Goal: Task Accomplishment & Management: Manage account settings

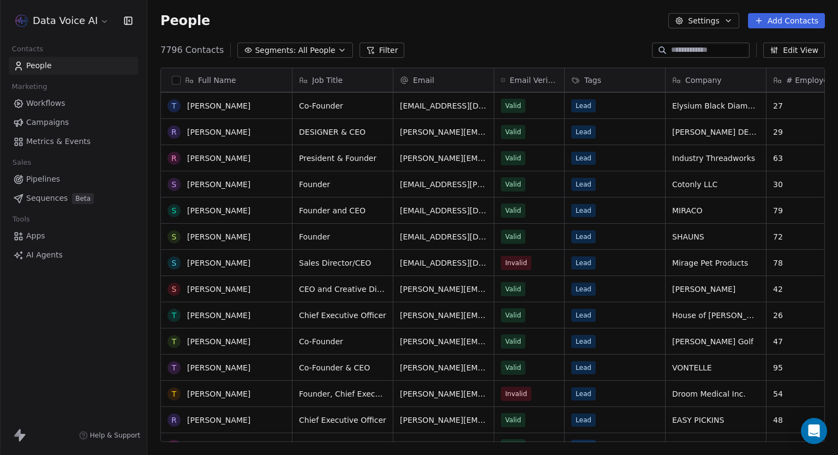
scroll to position [982, 0]
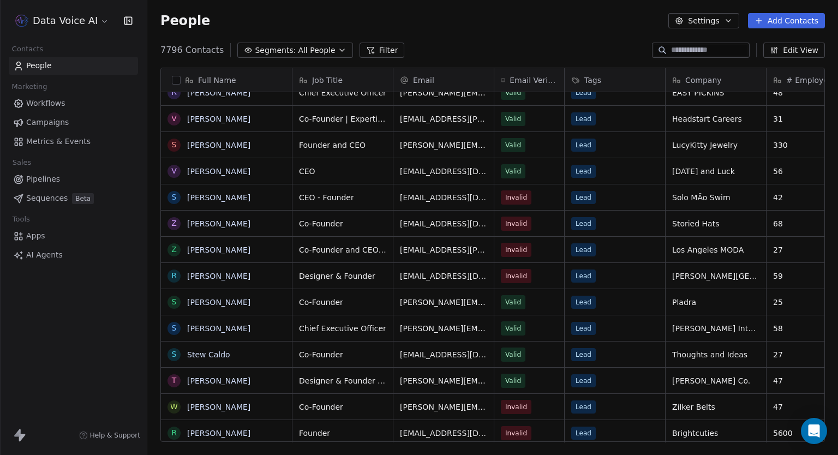
click at [81, 27] on html "Data Voice AI Contacts People Marketing Workflows Campaigns Metrics & Events Sa…" at bounding box center [419, 227] width 838 height 455
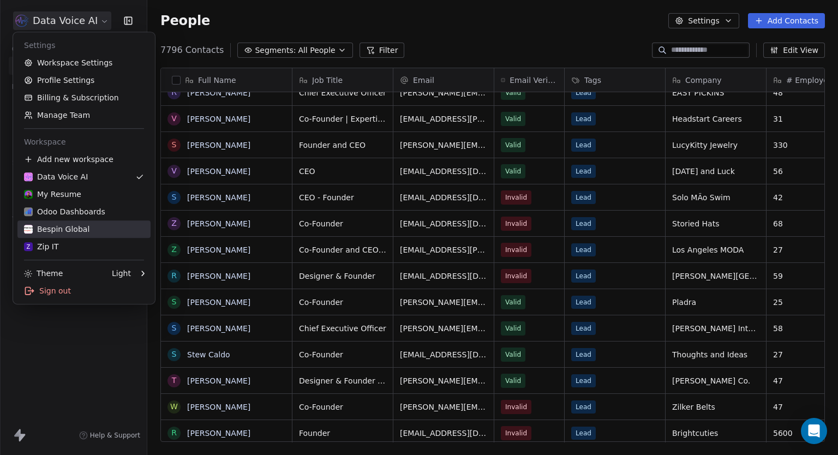
click at [72, 231] on div "Bespin Global" at bounding box center [56, 229] width 65 height 11
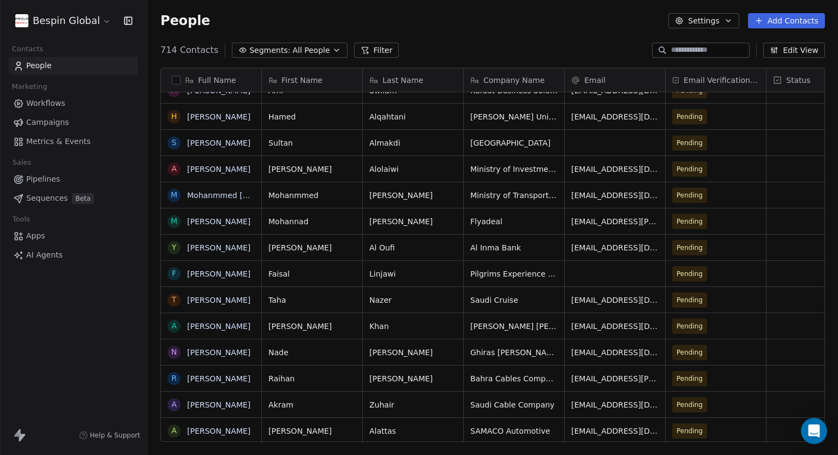
click at [47, 101] on span "Workflows" at bounding box center [45, 103] width 39 height 11
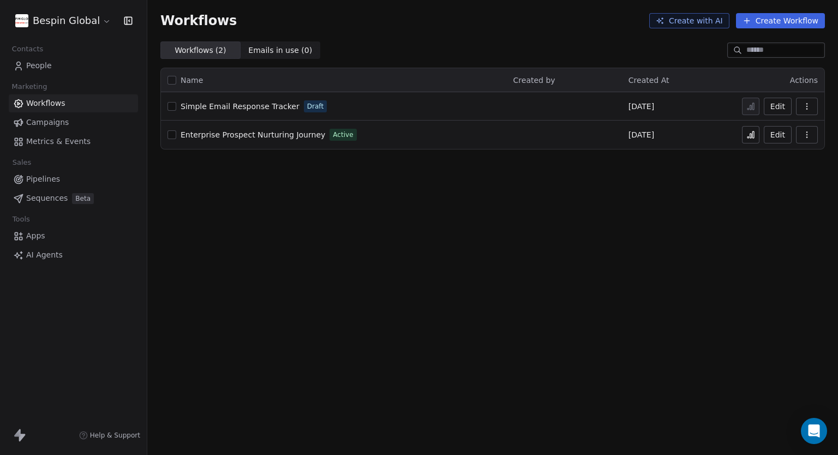
click at [52, 126] on span "Campaigns" at bounding box center [47, 122] width 43 height 11
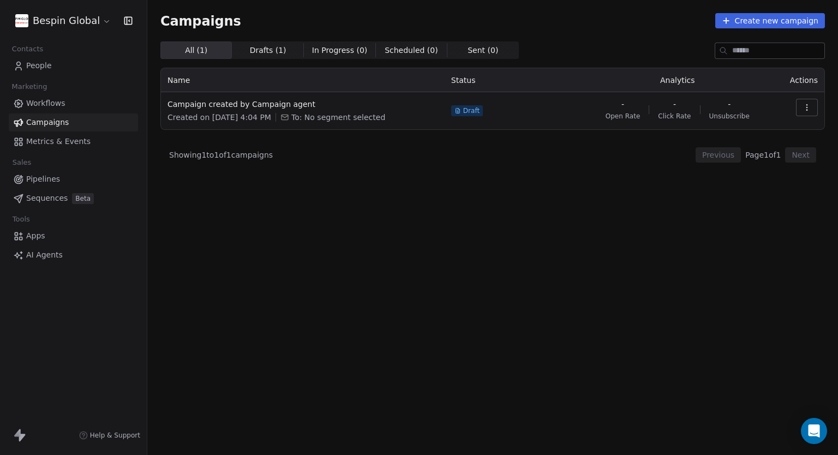
click at [469, 180] on div "All ( 1 ) All ( 1 ) Drafts ( 1 ) Drafts ( 1 ) In Progress ( 0 ) In Progress ( 0…" at bounding box center [492, 200] width 665 height 318
click at [225, 108] on span "Campaign created by Campaign agent" at bounding box center [303, 104] width 271 height 11
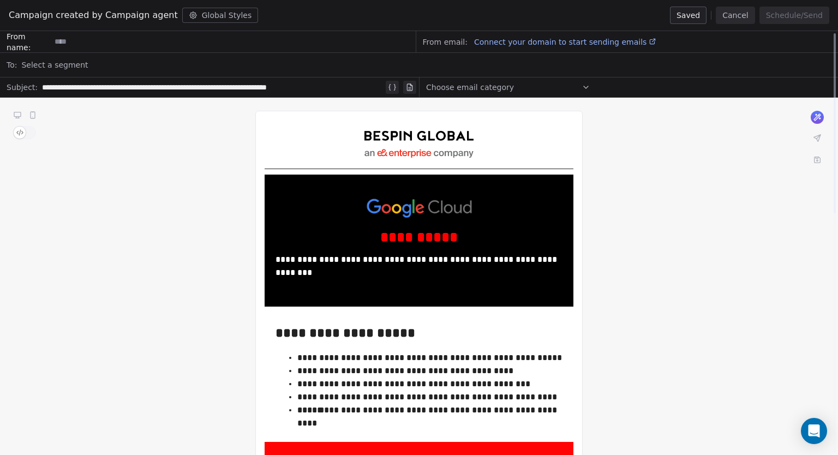
click at [744, 15] on button "Cancel" at bounding box center [735, 15] width 39 height 17
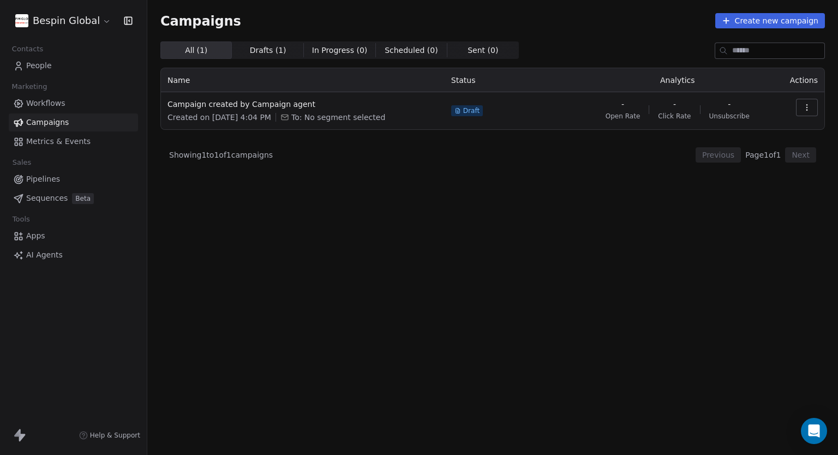
click at [52, 182] on span "Pipelines" at bounding box center [43, 179] width 34 height 11
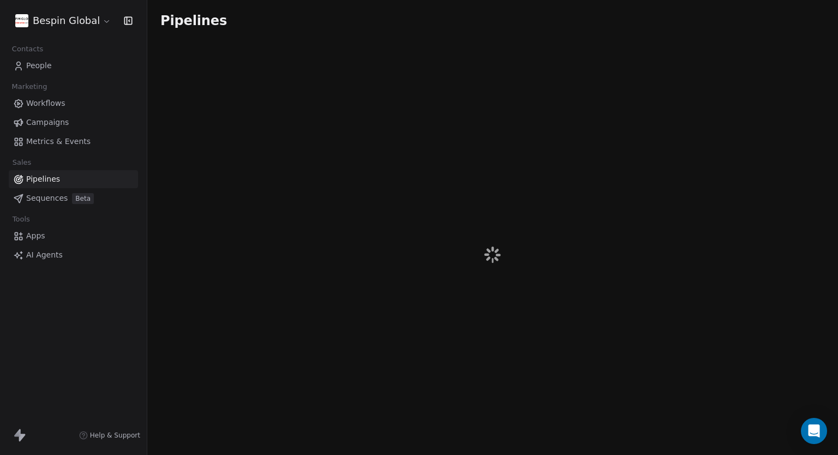
click at [55, 200] on span "Sequences" at bounding box center [46, 198] width 41 height 11
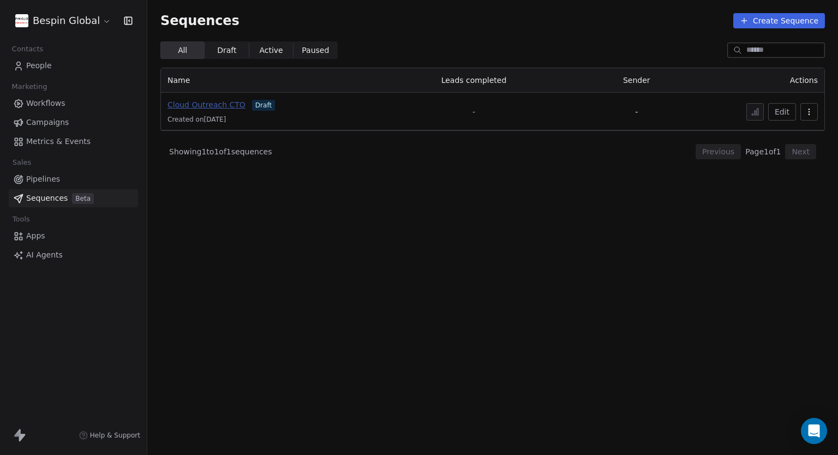
click at [203, 101] on span "Cloud Outreach CTO" at bounding box center [207, 104] width 78 height 9
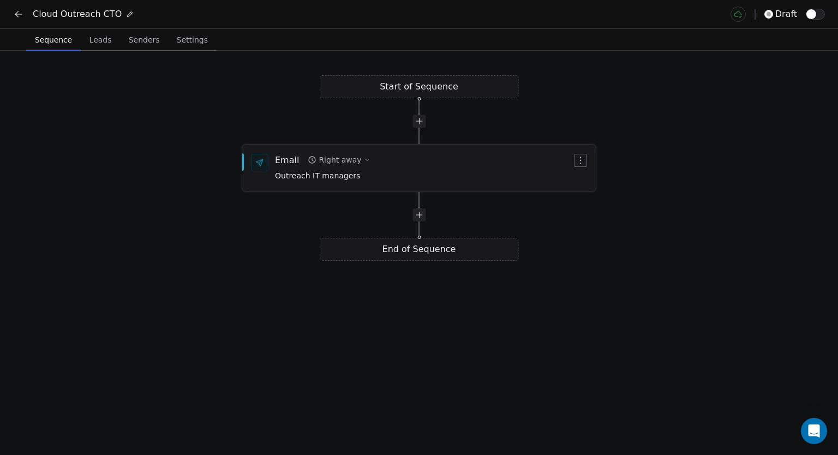
click at [331, 182] on div "Email Right away Outreach IT managers" at bounding box center [419, 168] width 354 height 46
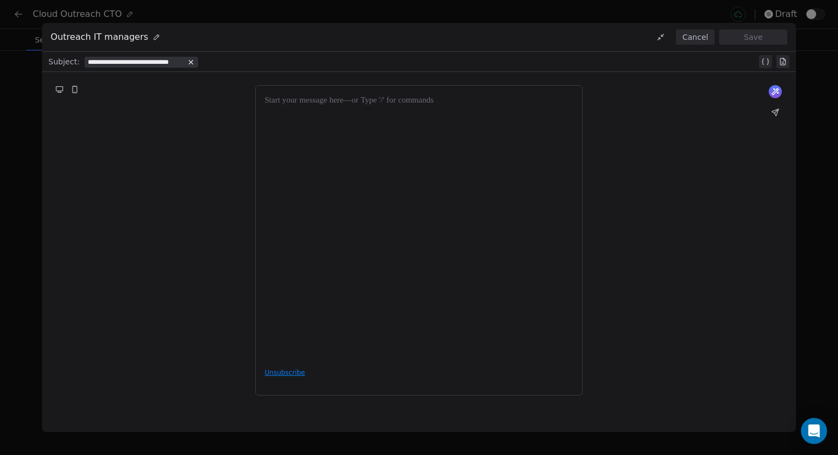
click at [700, 39] on button "Cancel" at bounding box center [695, 36] width 39 height 15
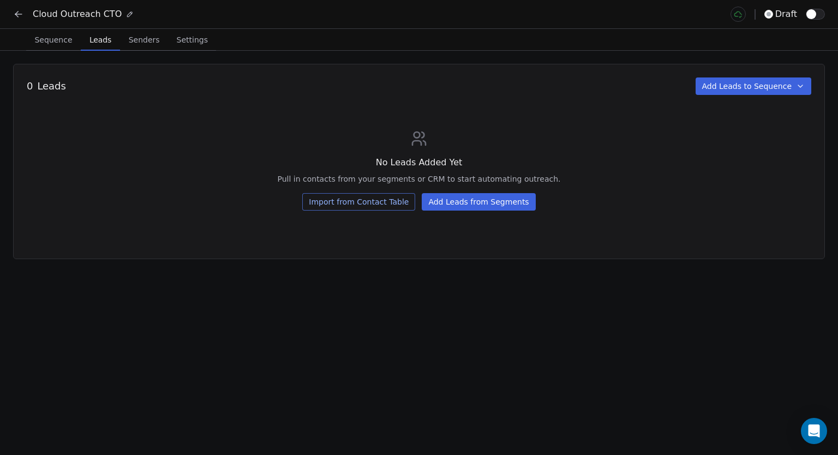
click at [103, 36] on span "Leads" at bounding box center [100, 39] width 31 height 15
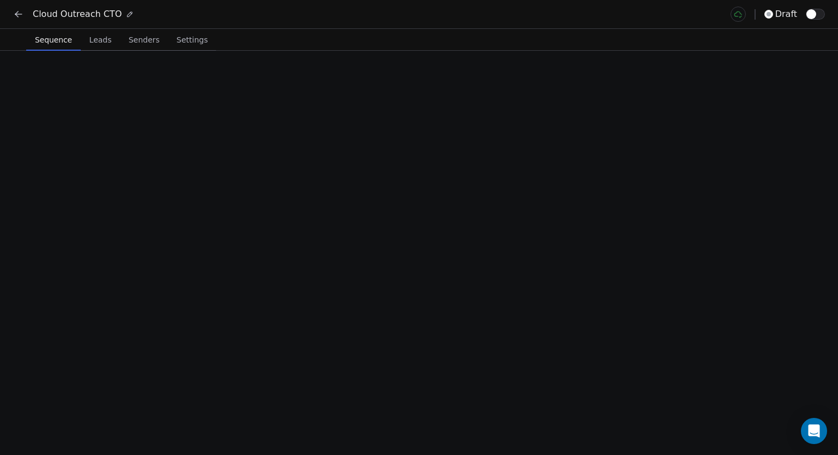
click at [49, 43] on span "Sequence" at bounding box center [54, 39] width 46 height 15
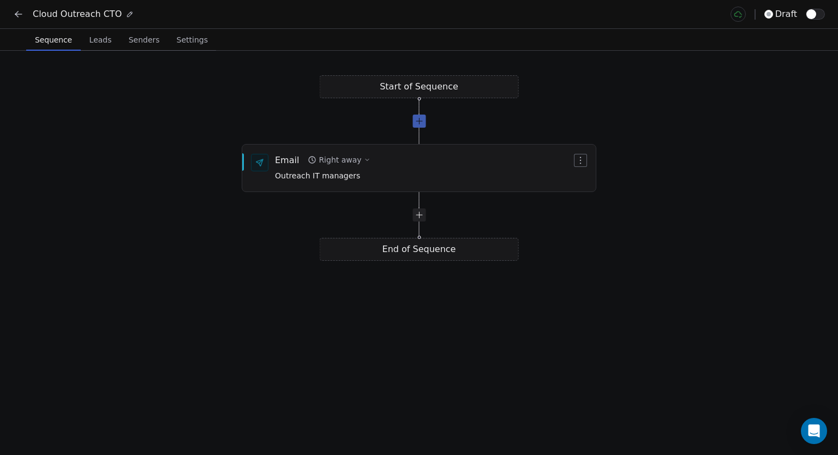
click at [421, 122] on div at bounding box center [419, 121] width 13 height 13
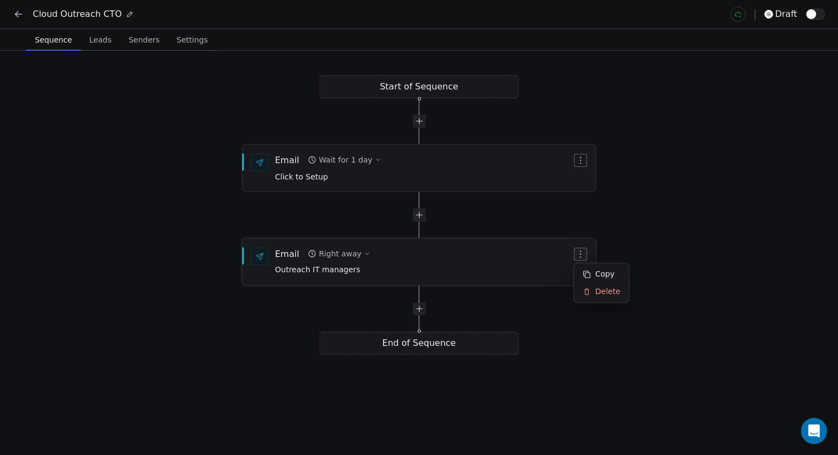
click at [577, 255] on icon "button" at bounding box center [580, 254] width 9 height 9
click at [461, 212] on div at bounding box center [419, 214] width 199 height 13
drag, startPoint x: 432, startPoint y: 163, endPoint x: 492, endPoint y: 204, distance: 73.1
click at [437, 255] on div "Start of Sequence Email Right away Outreach IT managers End of Sequence Email W…" at bounding box center [661, 252] width 838 height 404
click at [587, 152] on div "Email Wait for 1 day Click to Setup" at bounding box center [419, 168] width 354 height 46
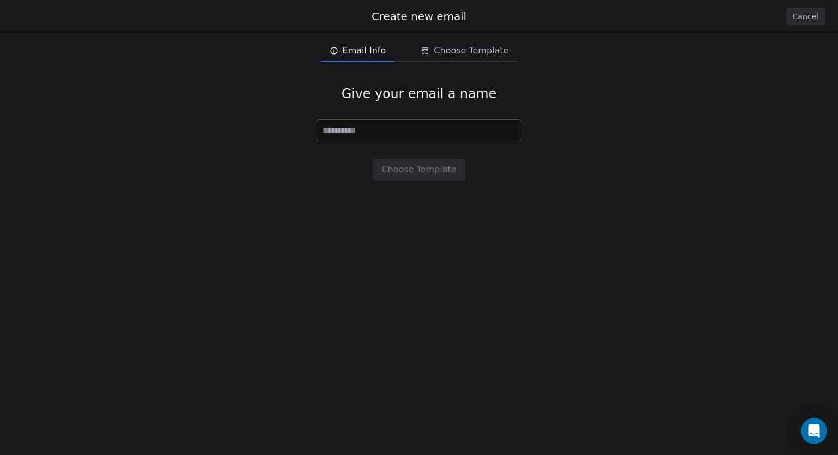
click at [805, 7] on div "Create new email Cancel" at bounding box center [419, 16] width 838 height 33
click at [801, 14] on button "Cancel" at bounding box center [805, 16] width 39 height 17
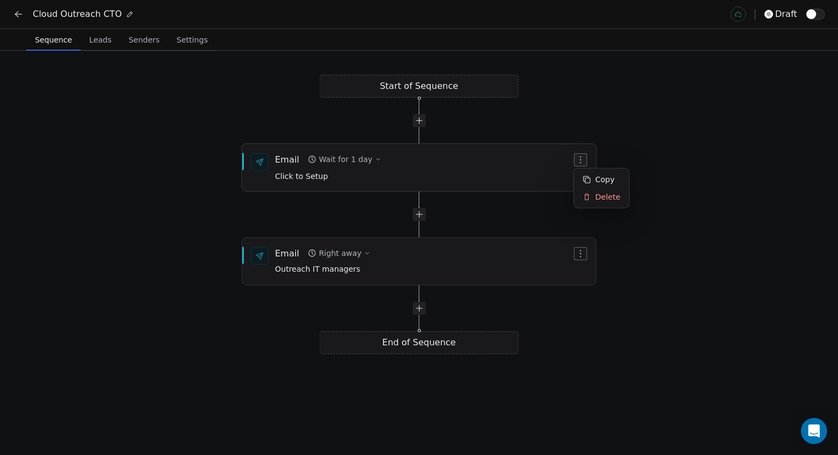
click at [583, 159] on icon "button" at bounding box center [580, 160] width 9 height 9
click at [597, 193] on div "Delete" at bounding box center [601, 196] width 51 height 17
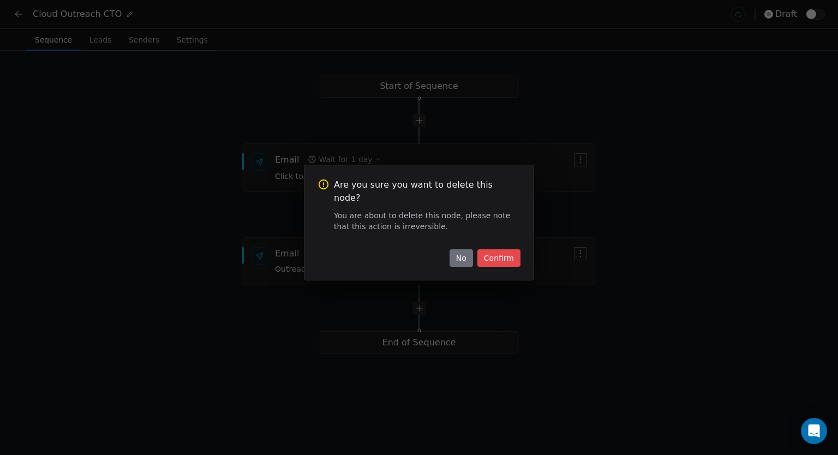
click at [504, 252] on button "Confirm" at bounding box center [499, 257] width 43 height 17
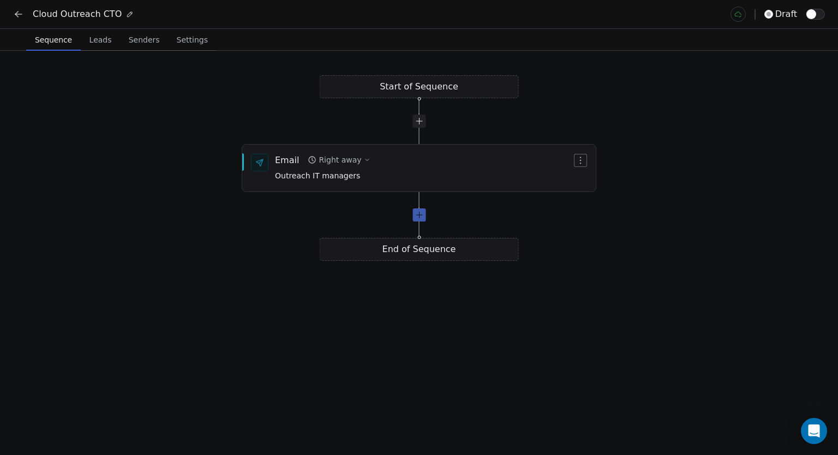
click at [418, 218] on div at bounding box center [419, 214] width 13 height 13
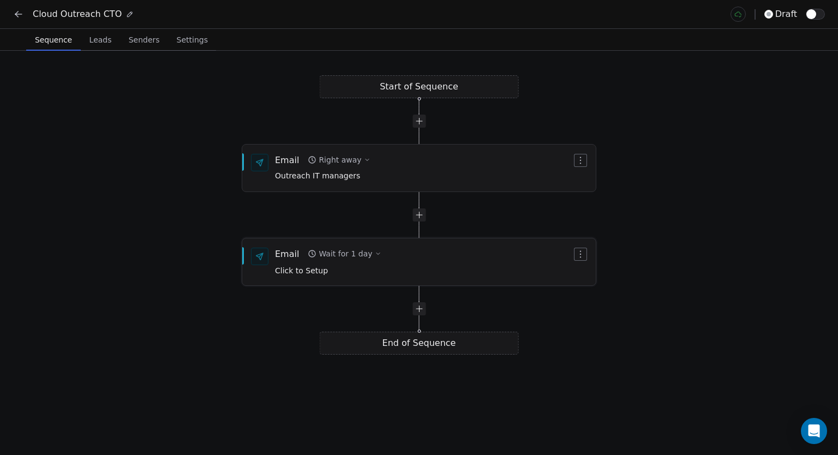
click at [345, 252] on div "Wait for 1 day" at bounding box center [345, 253] width 53 height 11
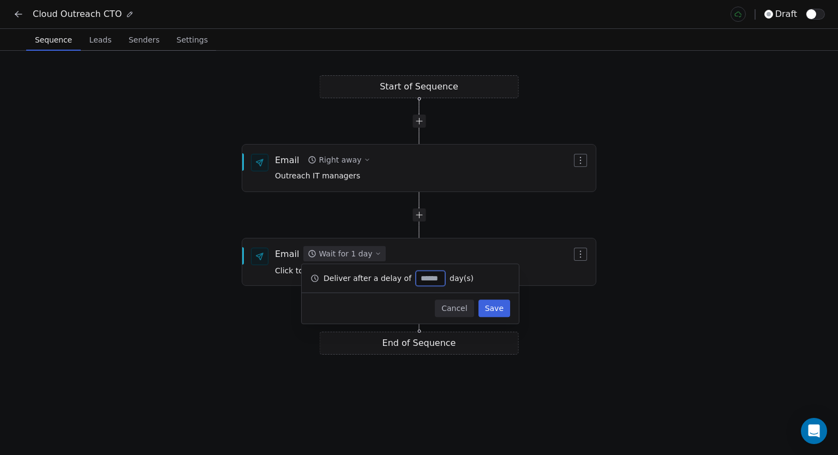
type input "*"
click at [502, 312] on button "Save" at bounding box center [495, 308] width 32 height 17
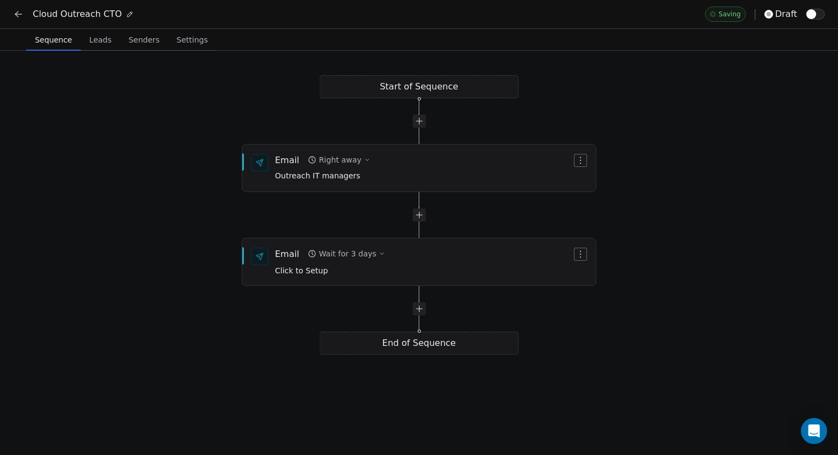
click at [645, 353] on div "Start of Sequence Email Right away Outreach IT managers End of Sequence Email W…" at bounding box center [419, 253] width 838 height 404
click at [421, 311] on div at bounding box center [419, 308] width 13 height 13
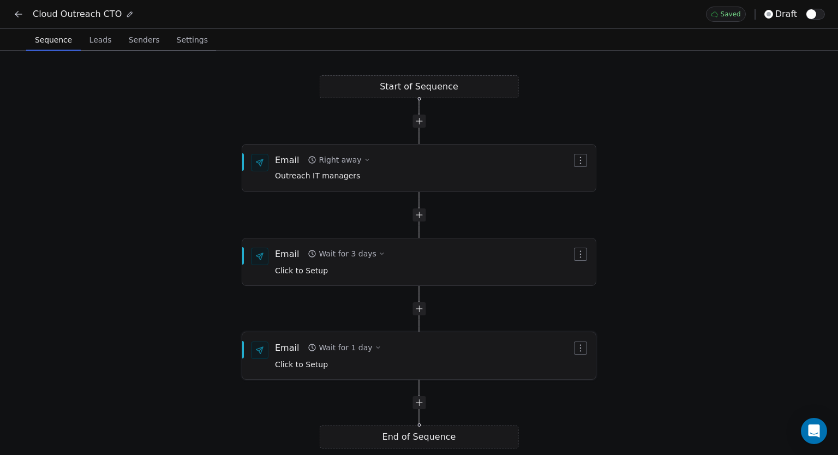
click at [349, 344] on div "Wait for 1 day" at bounding box center [345, 347] width 53 height 11
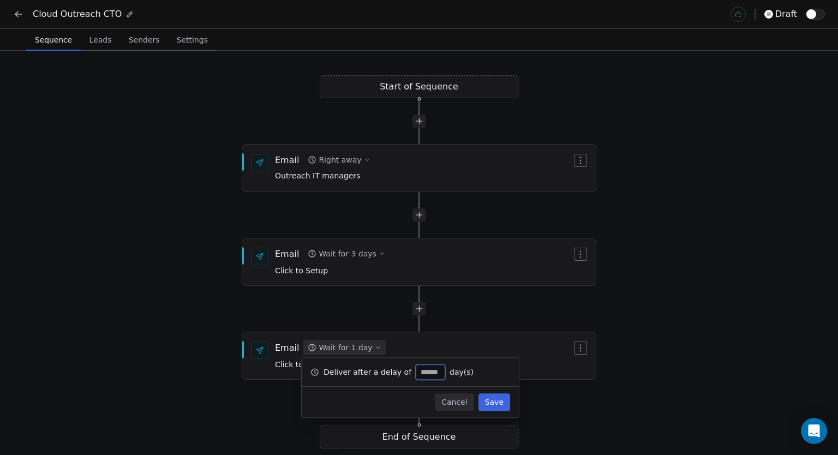
type input "*"
click at [499, 402] on button "Save" at bounding box center [495, 401] width 32 height 17
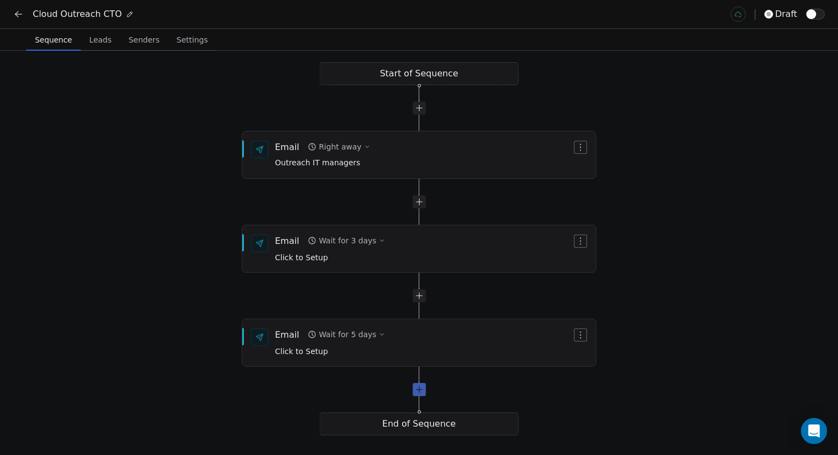
click at [419, 387] on div at bounding box center [419, 389] width 13 height 13
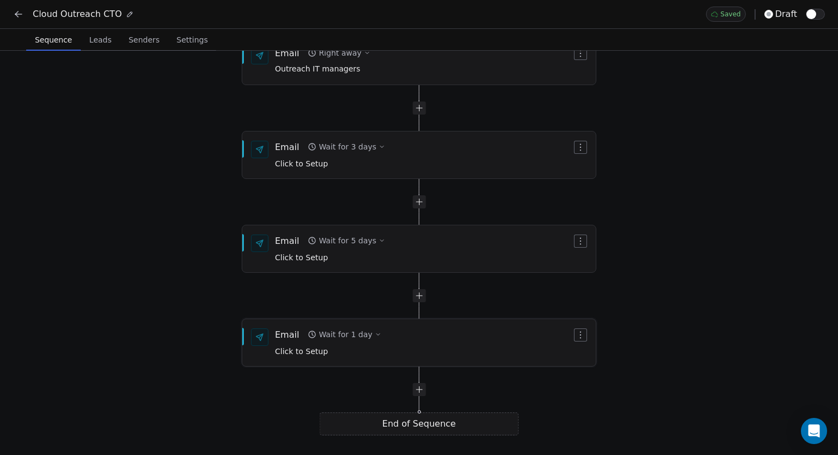
click at [351, 339] on div "Wait for 1 day" at bounding box center [345, 334] width 53 height 11
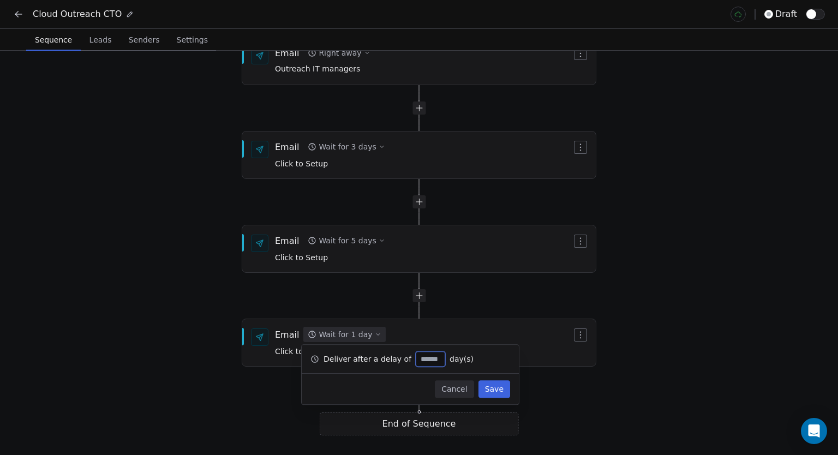
type input "**"
click at [498, 386] on button "Save" at bounding box center [495, 388] width 32 height 17
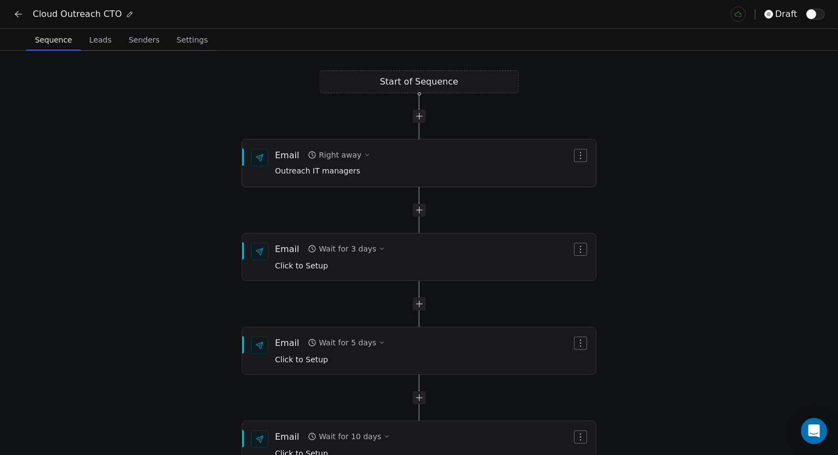
click at [589, 152] on div "Email Right away Outreach IT managers" at bounding box center [419, 163] width 354 height 46
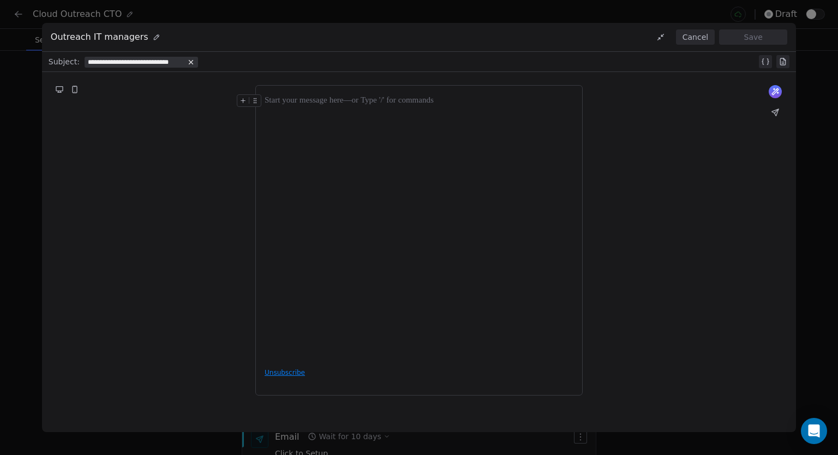
drag, startPoint x: 690, startPoint y: 35, endPoint x: 544, endPoint y: 26, distance: 146.0
click at [675, 35] on div "Cancel Save" at bounding box center [719, 36] width 138 height 15
click at [375, 122] on div at bounding box center [419, 226] width 309 height 265
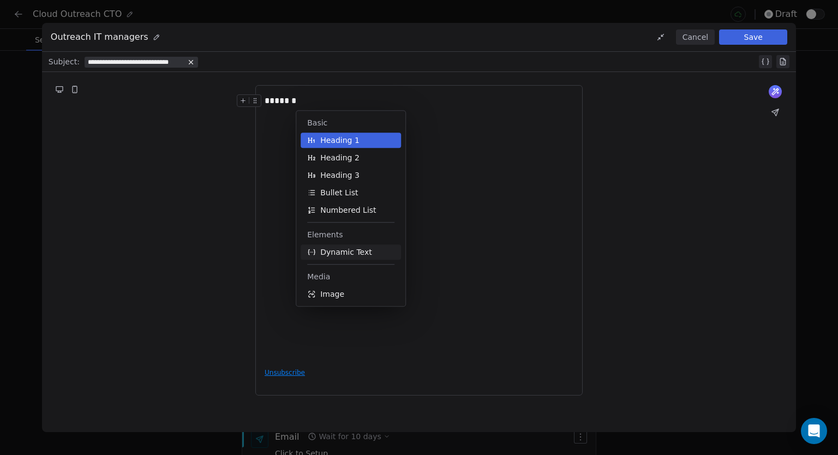
click at [359, 255] on span "Dynamic Text" at bounding box center [346, 252] width 52 height 11
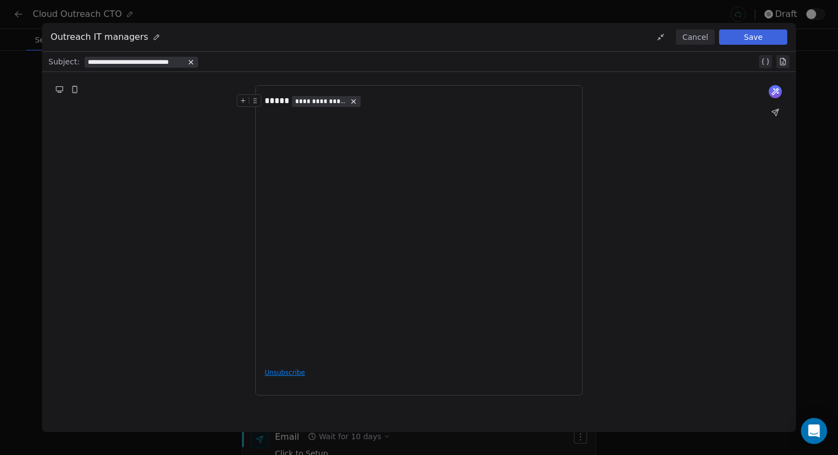
click at [319, 97] on span "**********" at bounding box center [320, 101] width 51 height 9
click at [327, 140] on span "Choose Property" at bounding box center [333, 139] width 63 height 11
click at [341, 181] on div "Contact Properties" at bounding box center [352, 179] width 105 height 17
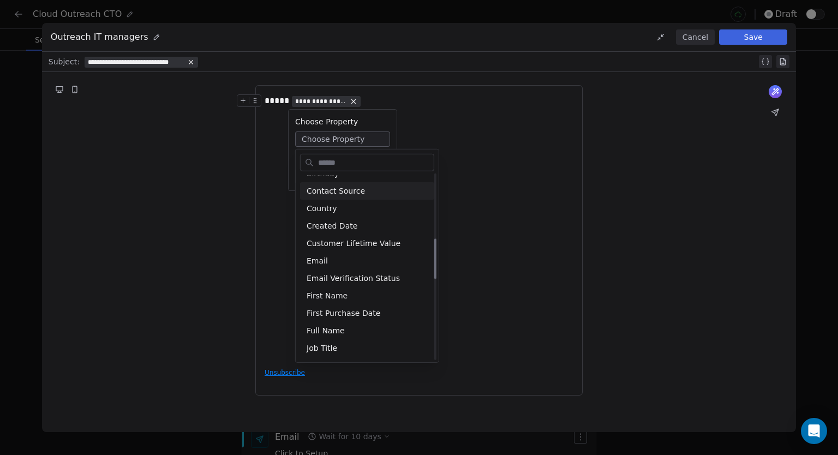
scroll to position [327, 0]
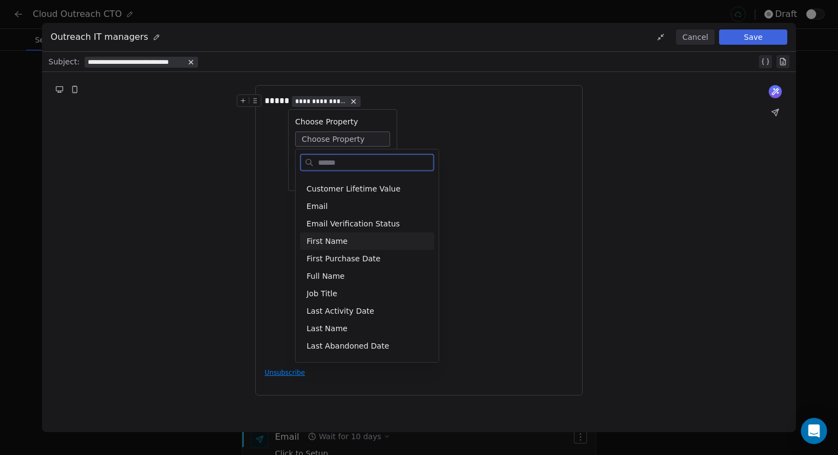
click at [338, 243] on div "First Name" at bounding box center [367, 240] width 134 height 17
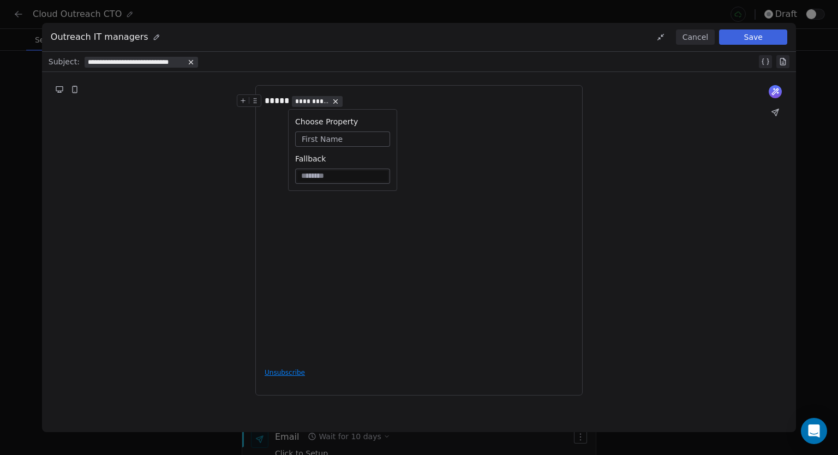
click at [392, 94] on div "**********" at bounding box center [419, 100] width 309 height 13
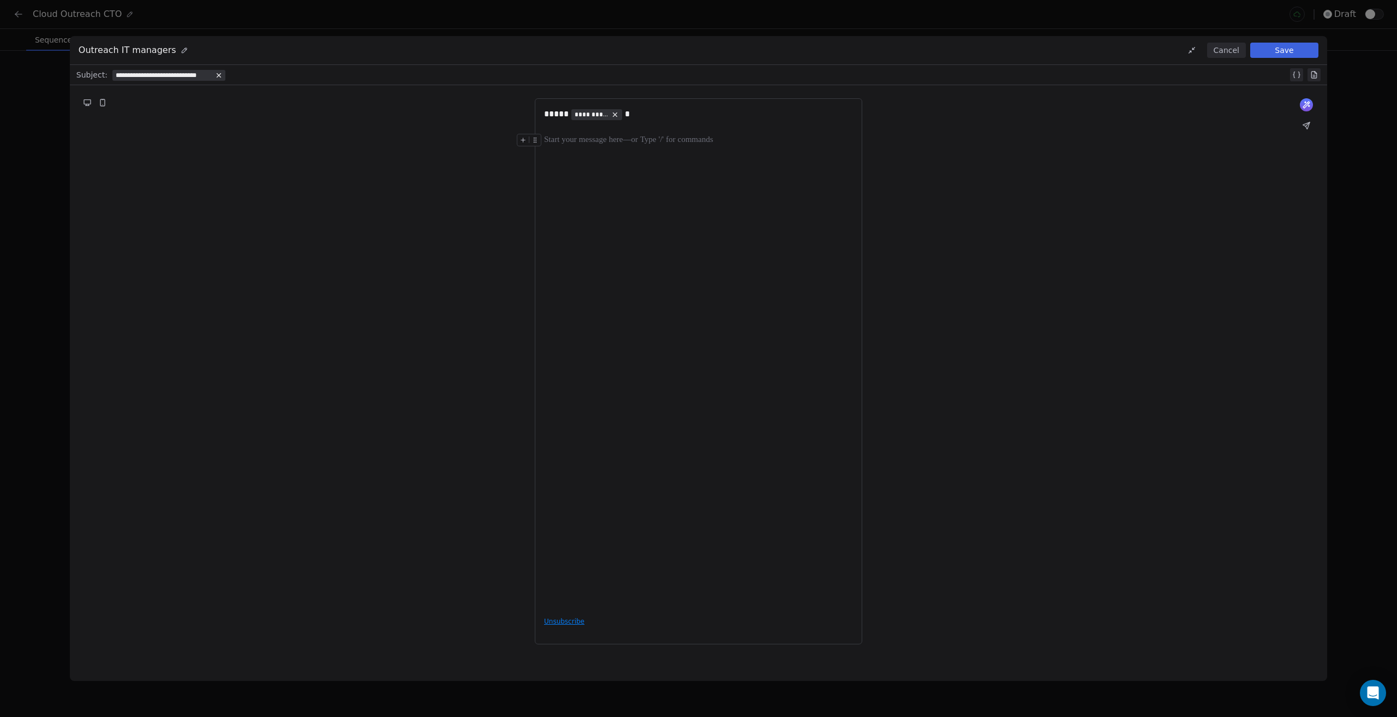
click at [665, 176] on div "**********" at bounding box center [698, 358] width 309 height 500
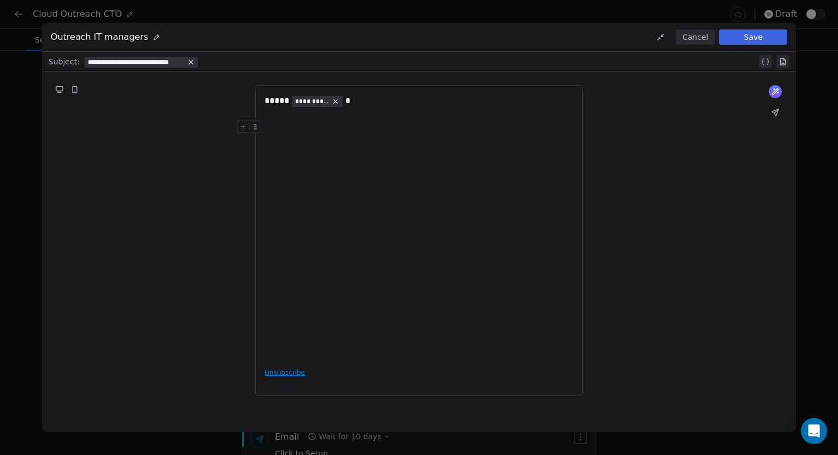
click at [366, 164] on div "**********" at bounding box center [419, 226] width 309 height 265
click at [694, 34] on button "Cancel" at bounding box center [695, 36] width 39 height 15
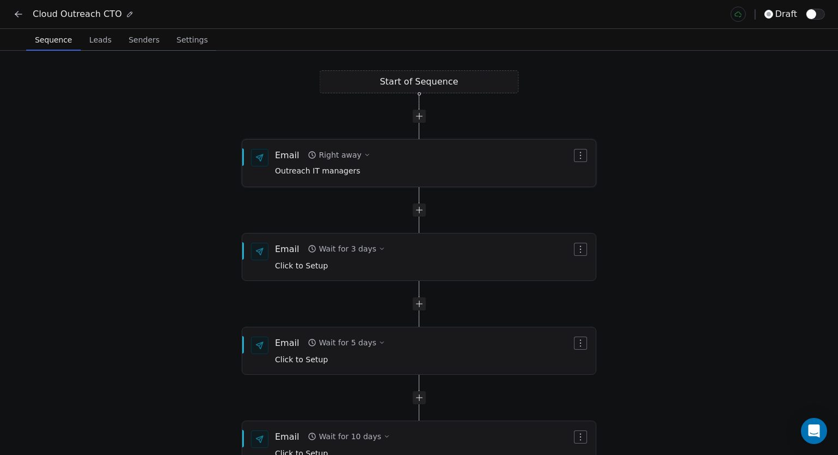
click at [407, 166] on div "Email Right away Outreach IT managers" at bounding box center [423, 163] width 297 height 28
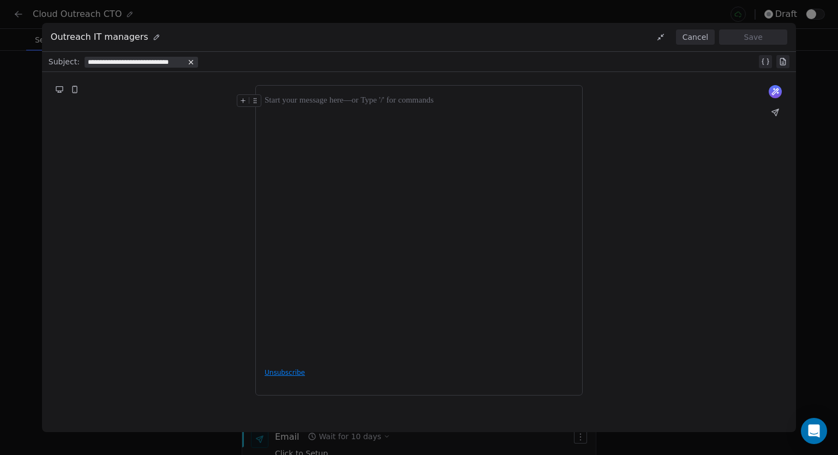
click at [699, 32] on button "Cancel" at bounding box center [695, 36] width 39 height 15
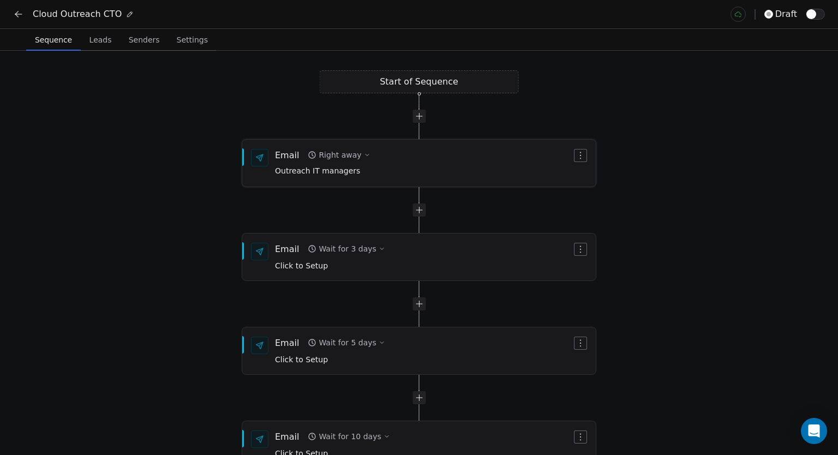
click at [400, 169] on div "Email Right away Outreach IT managers" at bounding box center [423, 163] width 297 height 28
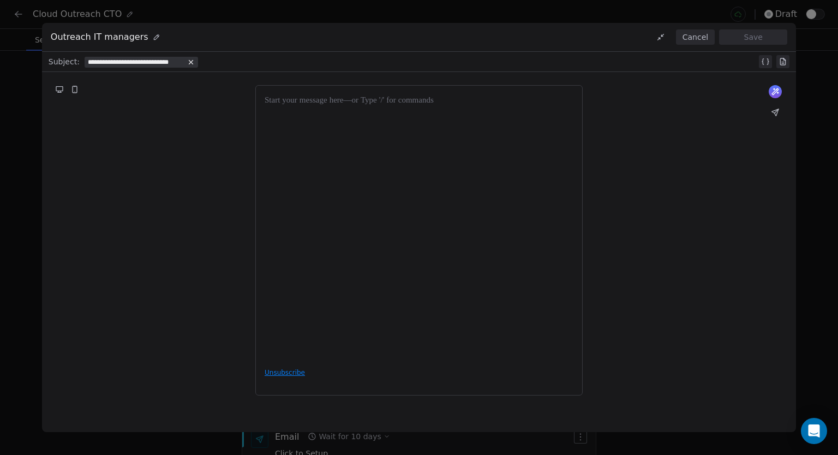
click at [788, 61] on button at bounding box center [783, 61] width 13 height 13
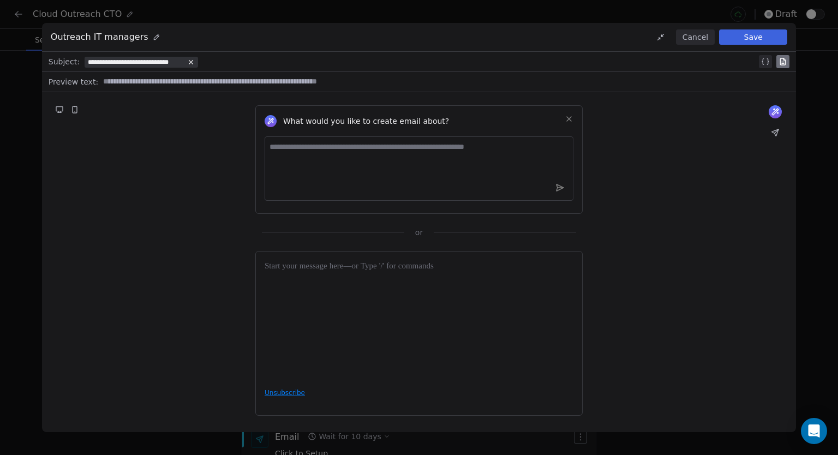
click at [788, 61] on button at bounding box center [783, 61] width 13 height 13
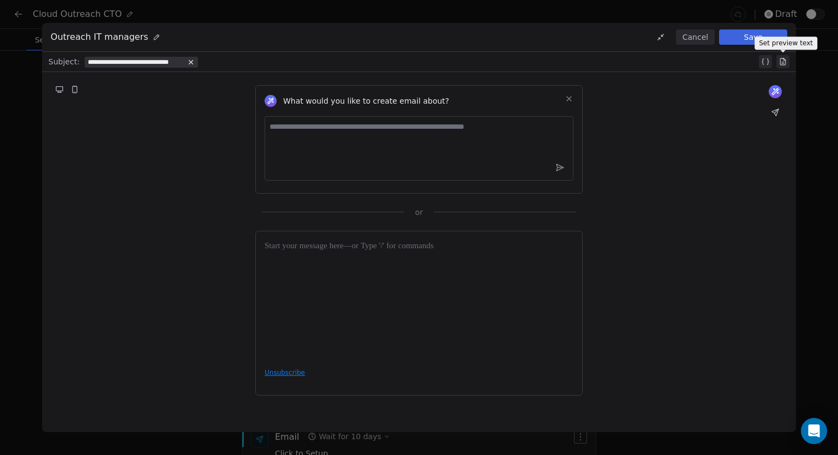
click at [783, 62] on icon at bounding box center [783, 62] width 2 height 0
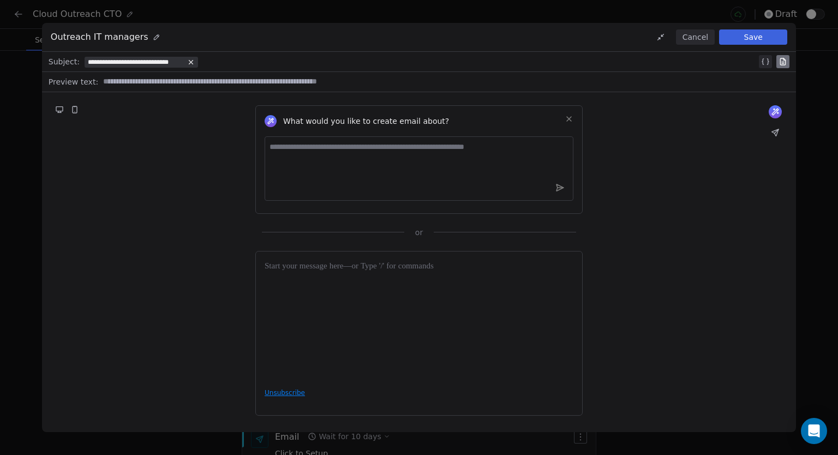
click at [783, 62] on icon at bounding box center [783, 62] width 2 height 0
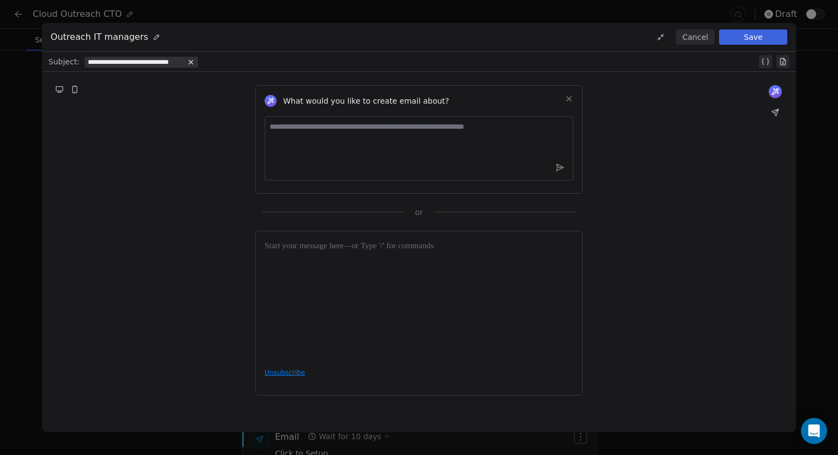
click at [783, 62] on icon at bounding box center [783, 62] width 2 height 0
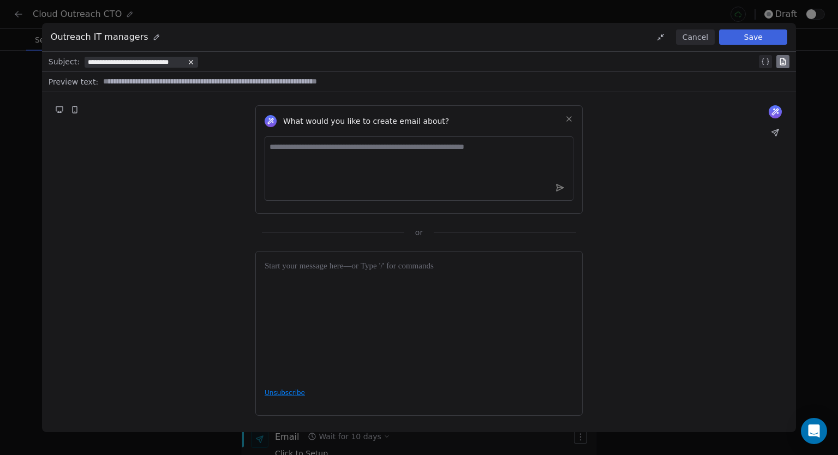
click at [783, 62] on icon at bounding box center [783, 62] width 2 height 0
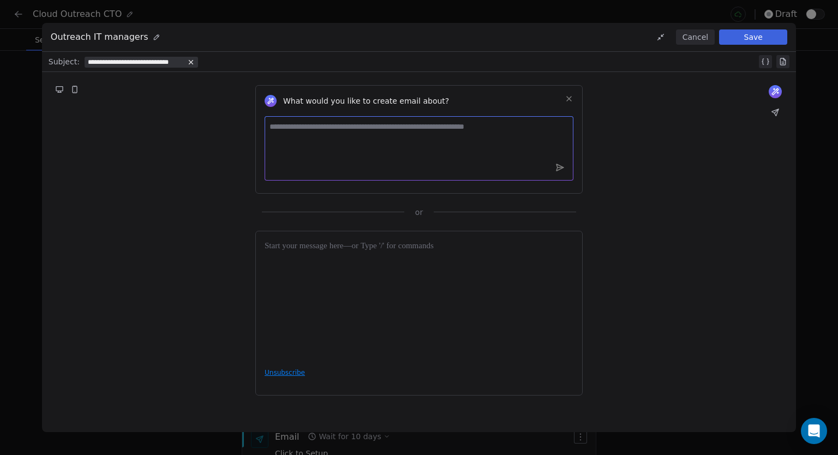
drag, startPoint x: 466, startPoint y: 149, endPoint x: 497, endPoint y: 132, distance: 35.7
click at [468, 148] on textarea at bounding box center [419, 148] width 309 height 64
click at [572, 97] on icon at bounding box center [569, 98] width 9 height 9
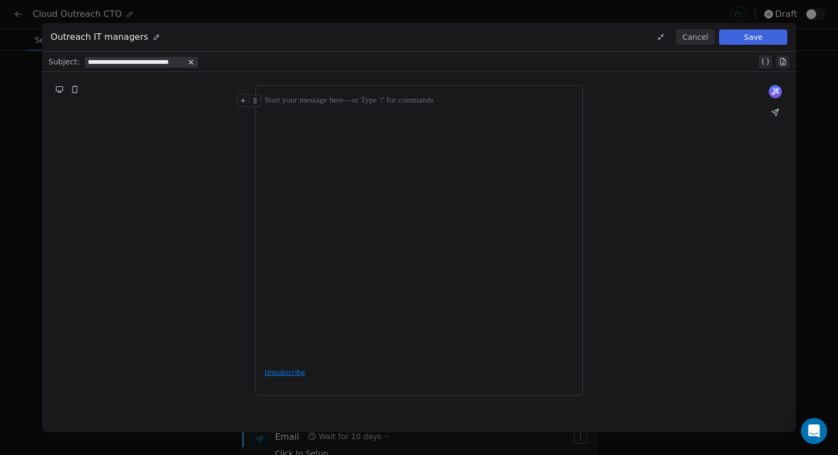
click at [414, 163] on div at bounding box center [419, 226] width 309 height 265
click at [693, 40] on button "Cancel" at bounding box center [695, 36] width 39 height 15
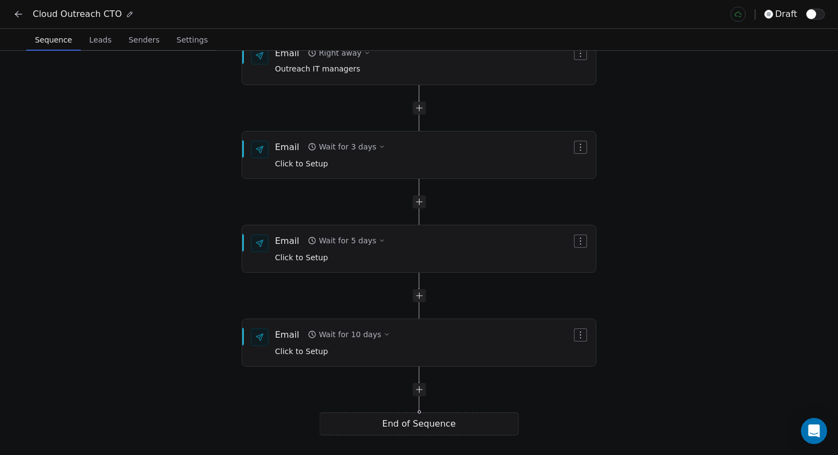
click at [681, 230] on div "Start of Sequence Email Right away Outreach IT managers End of Sequence Email W…" at bounding box center [419, 253] width 838 height 404
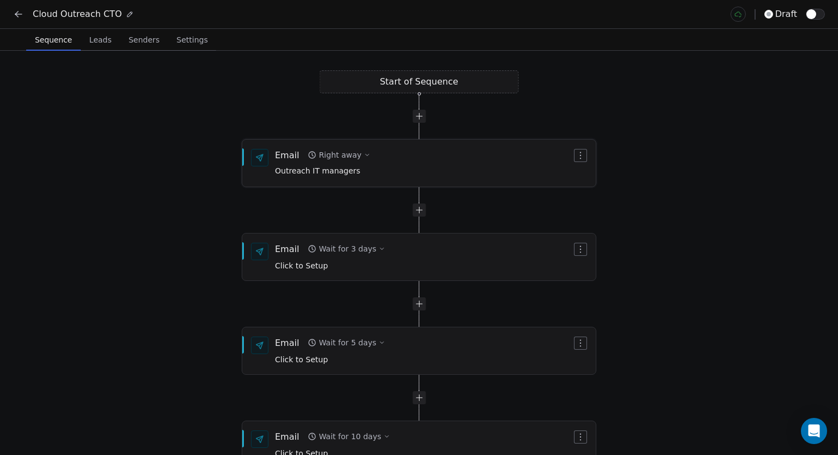
click at [441, 171] on div "Email Right away Outreach IT managers" at bounding box center [423, 163] width 297 height 28
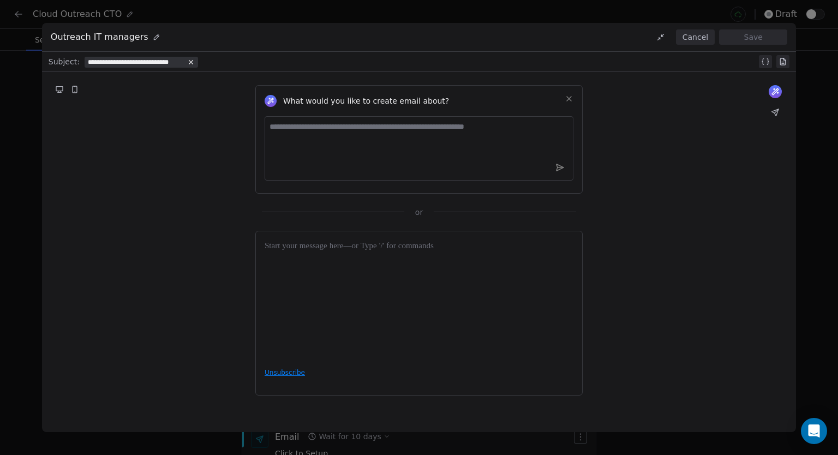
click at [413, 135] on textarea at bounding box center [419, 148] width 309 height 64
paste textarea "**********"
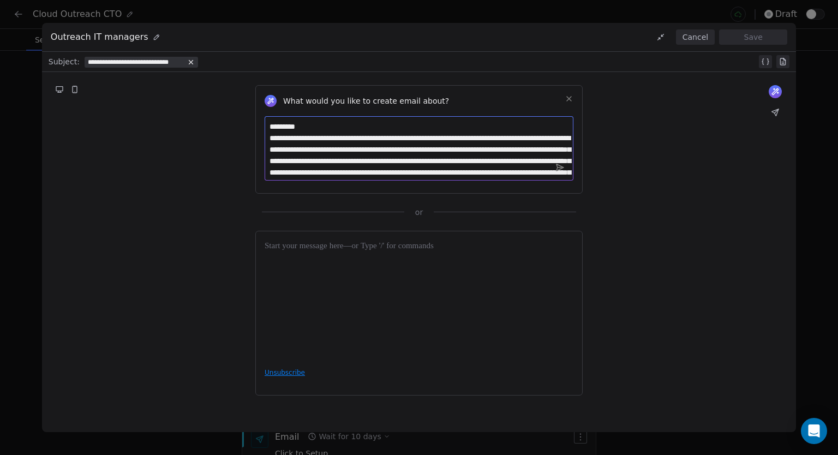
scroll to position [44, 0]
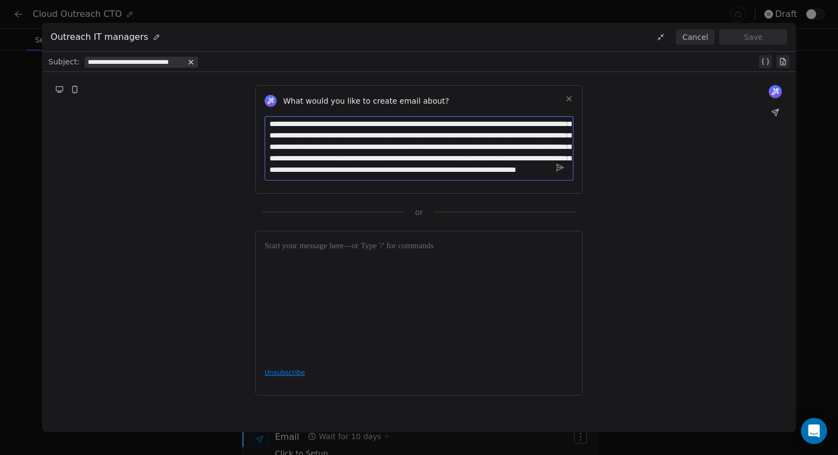
type textarea "**********"
click at [562, 168] on icon at bounding box center [560, 167] width 7 height 7
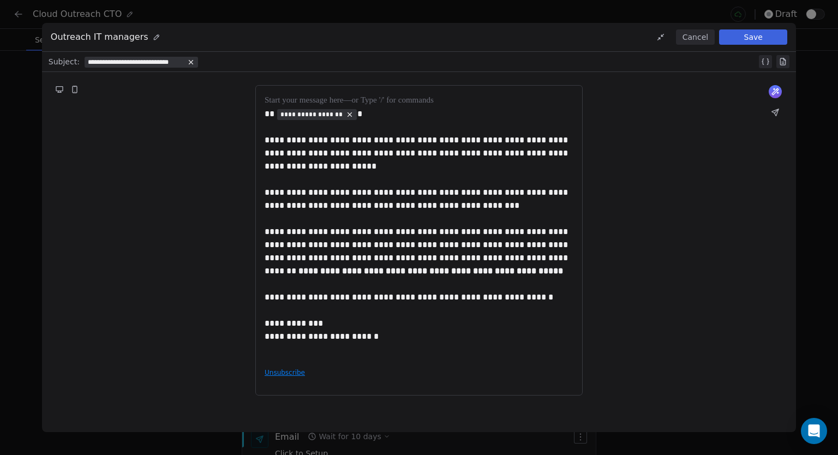
scroll to position [0, 0]
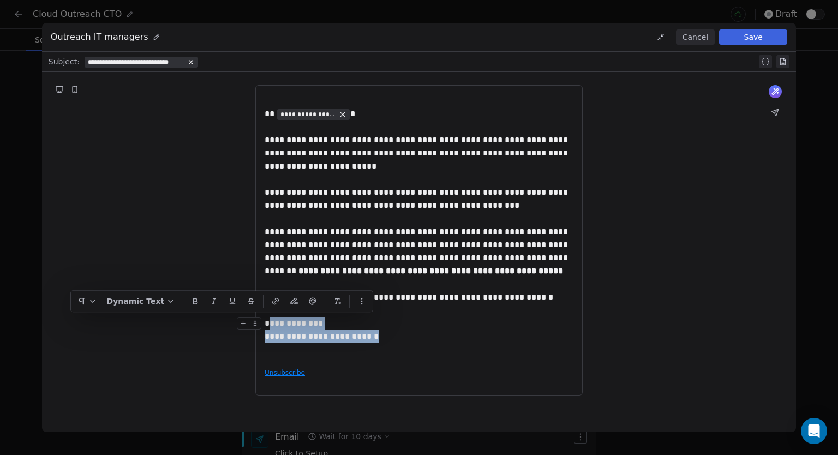
drag, startPoint x: 395, startPoint y: 336, endPoint x: 285, endPoint y: 320, distance: 111.3
click at [270, 321] on div "**********" at bounding box center [419, 330] width 309 height 26
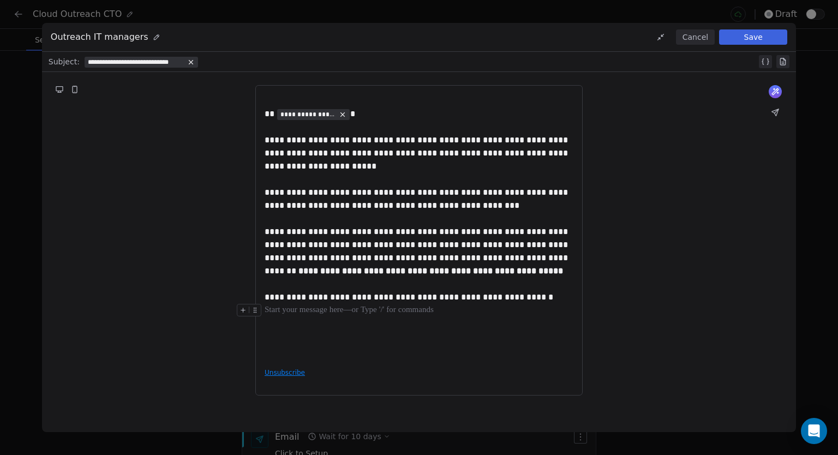
click at [384, 314] on div at bounding box center [419, 310] width 309 height 13
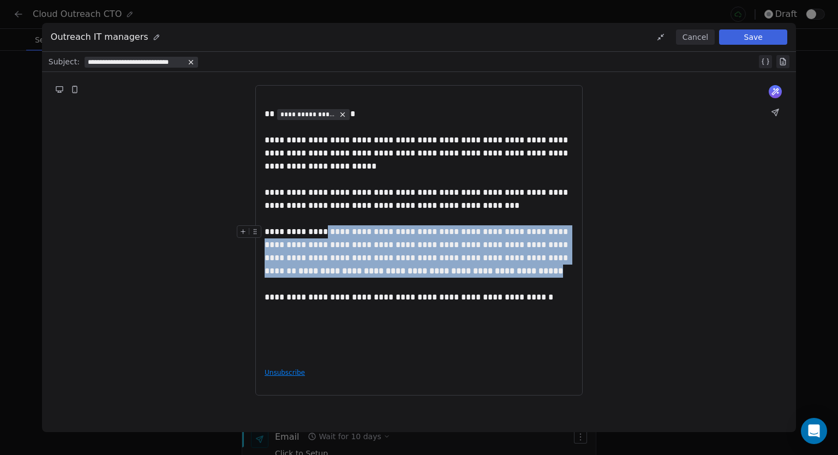
drag, startPoint x: 319, startPoint y: 228, endPoint x: 541, endPoint y: 267, distance: 224.9
click at [541, 267] on div "**********" at bounding box center [419, 251] width 309 height 52
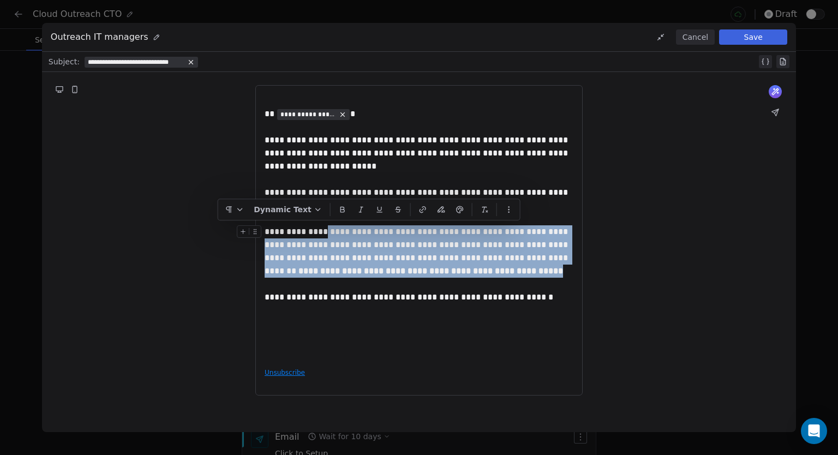
click at [532, 276] on div "**********" at bounding box center [419, 251] width 309 height 52
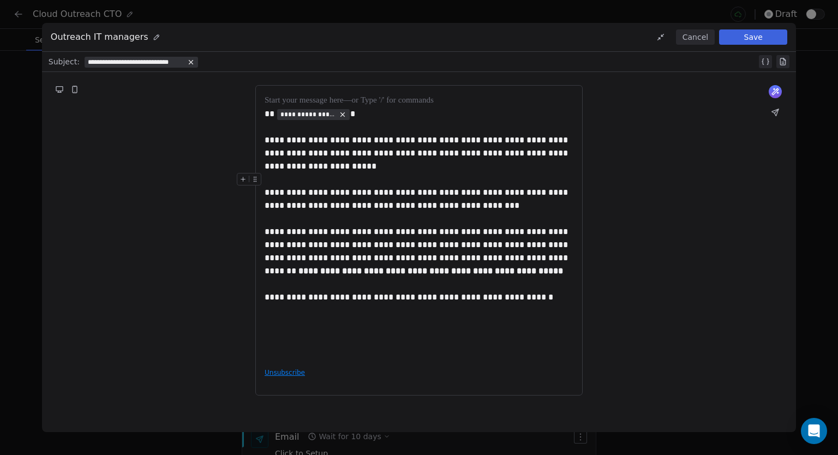
click at [698, 34] on button "Cancel" at bounding box center [695, 36] width 39 height 15
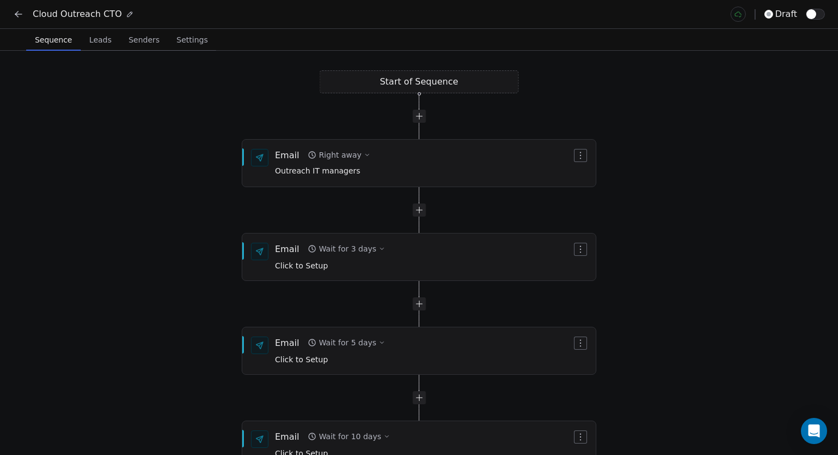
click at [7, 13] on div "Cloud Outreach CTO draft" at bounding box center [419, 14] width 838 height 28
click at [14, 11] on icon at bounding box center [18, 14] width 11 height 11
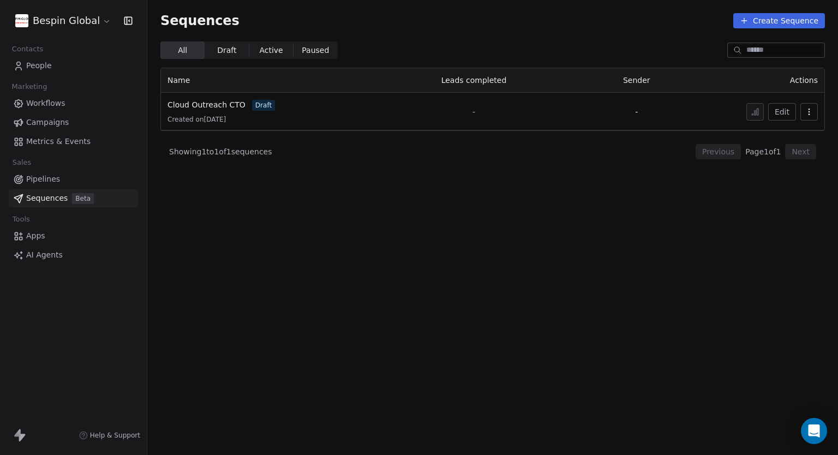
click at [56, 124] on span "Campaigns" at bounding box center [47, 122] width 43 height 11
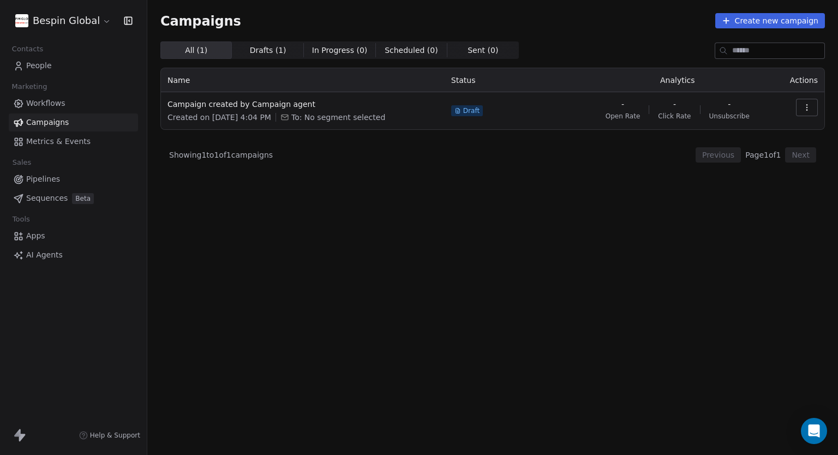
click at [199, 98] on td "Campaign created by Campaign agent Created on Jul 20, 2025, 4:04 PM To: No segm…" at bounding box center [303, 110] width 284 height 37
click at [205, 103] on span "Campaign created by Campaign agent" at bounding box center [303, 104] width 271 height 11
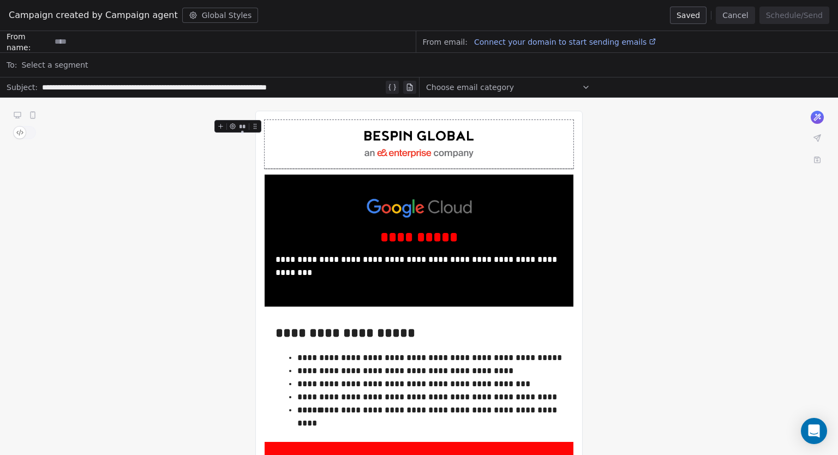
click at [727, 7] on button "Cancel" at bounding box center [735, 15] width 39 height 17
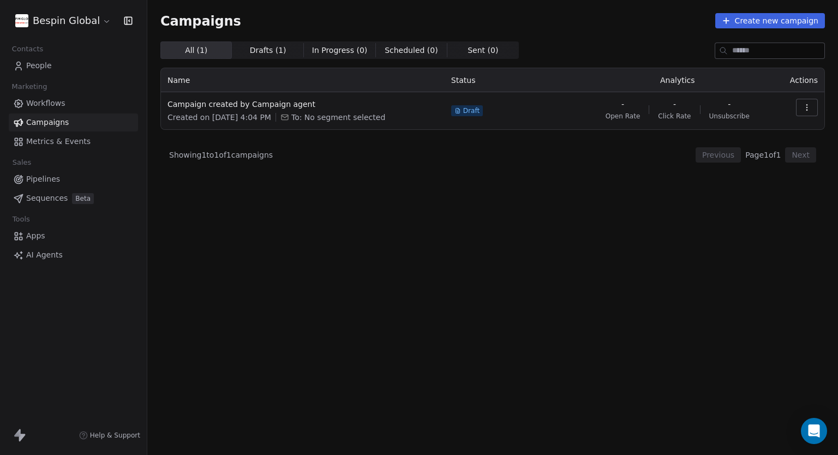
click at [61, 104] on span "Workflows" at bounding box center [45, 103] width 39 height 11
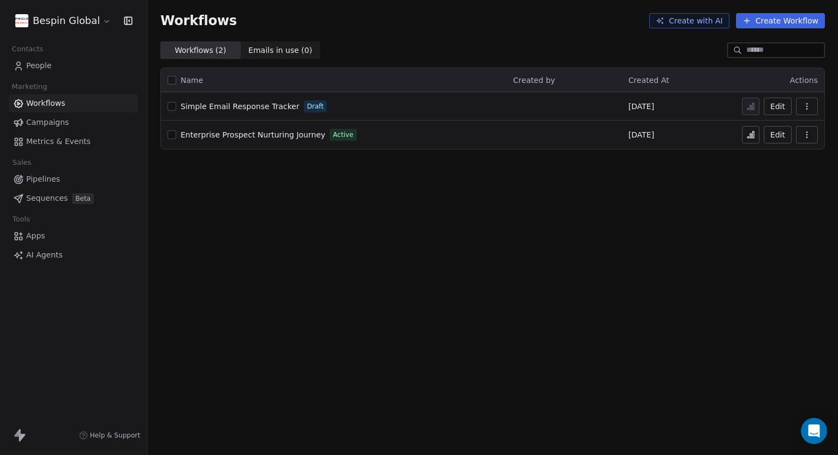
click at [56, 121] on span "Campaigns" at bounding box center [47, 122] width 43 height 11
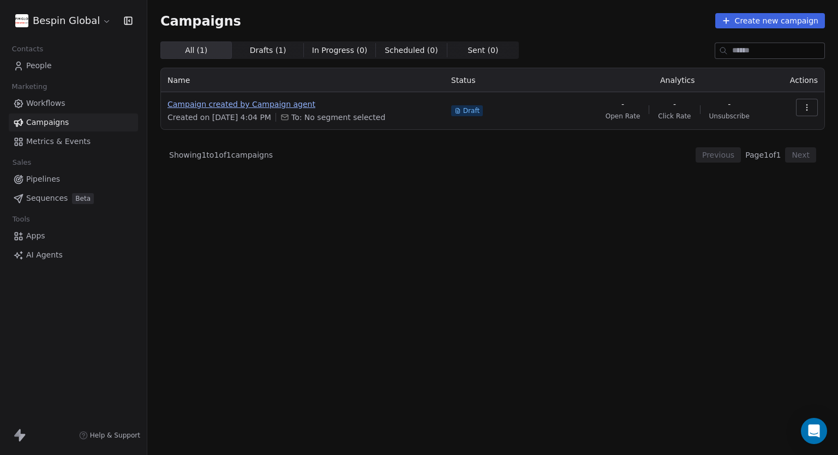
click at [265, 105] on span "Campaign created by Campaign agent" at bounding box center [303, 104] width 271 height 11
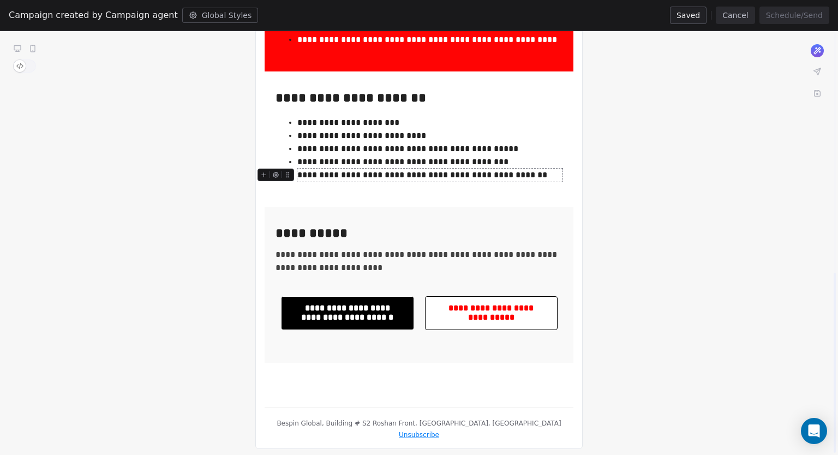
scroll to position [565, 0]
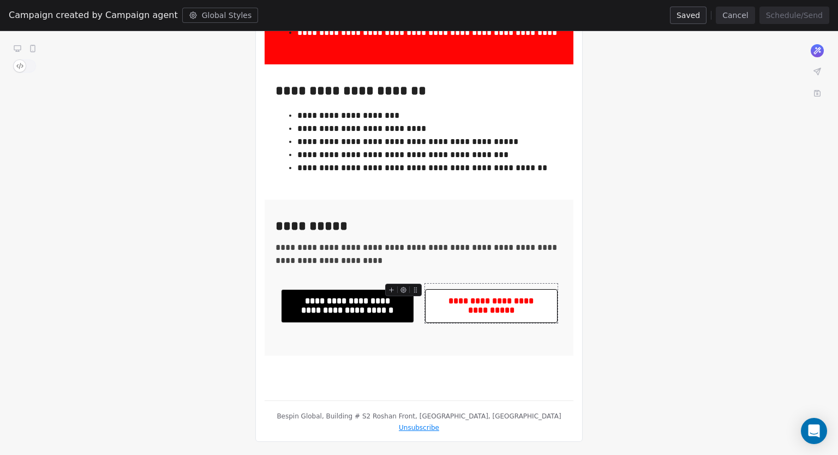
click at [532, 302] on span "**********" at bounding box center [492, 306] width 132 height 33
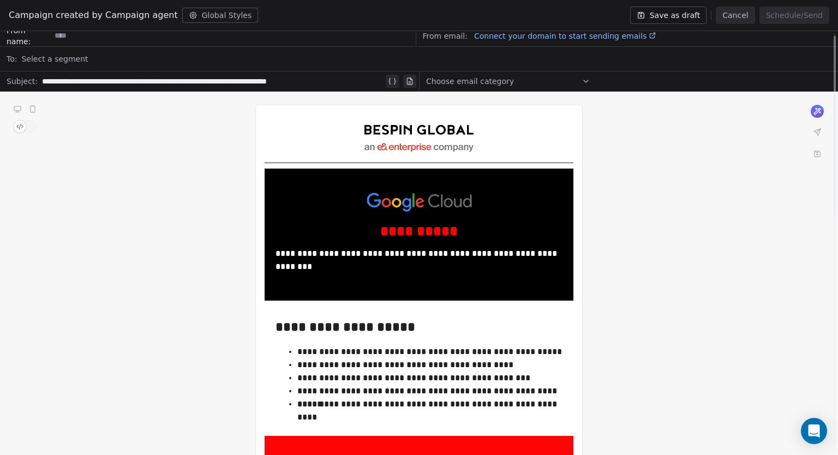
scroll to position [0, 0]
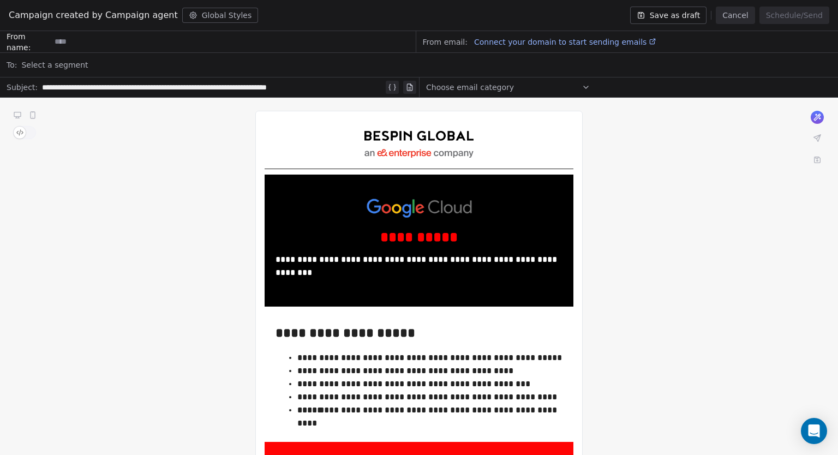
click at [747, 14] on button "Cancel" at bounding box center [735, 15] width 39 height 17
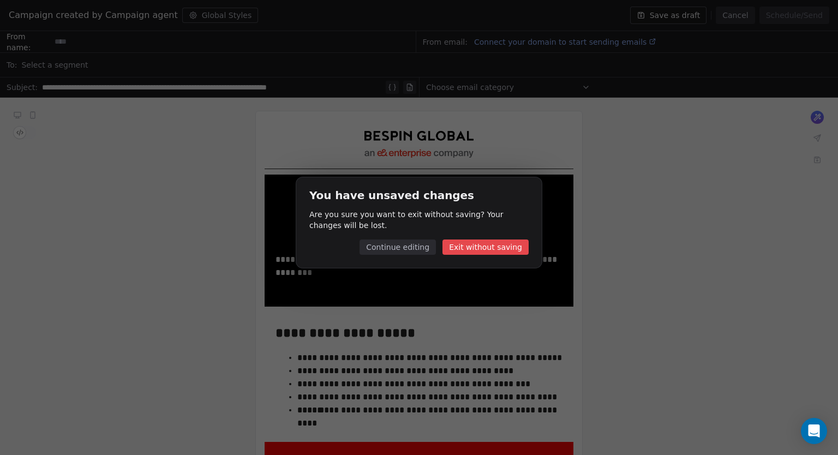
click at [481, 246] on button "Exit without saving" at bounding box center [486, 247] width 86 height 15
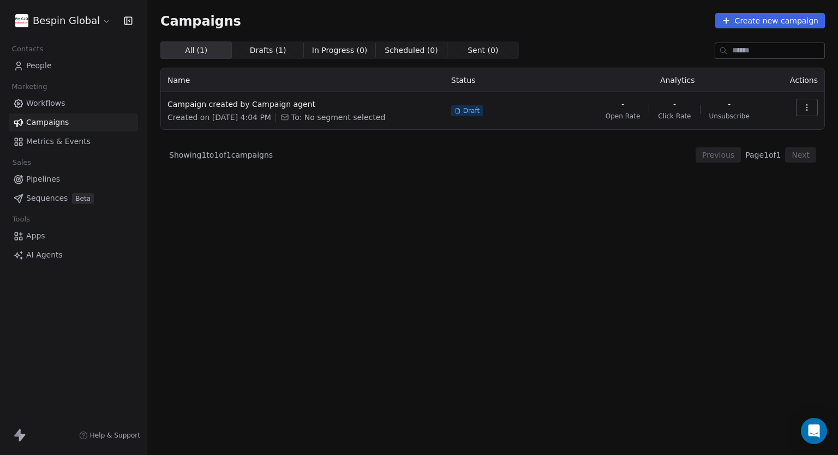
click at [783, 17] on button "Create new campaign" at bounding box center [770, 20] width 110 height 15
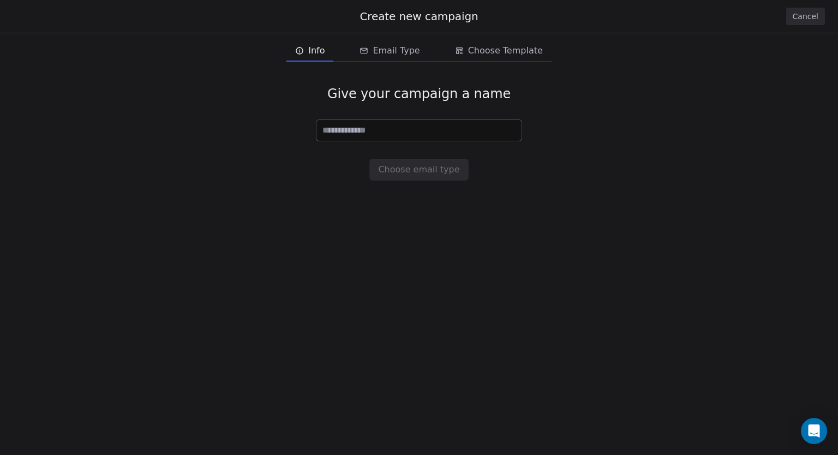
click at [382, 127] on input at bounding box center [419, 130] width 205 height 21
drag, startPoint x: 384, startPoint y: 127, endPoint x: 76, endPoint y: 99, distance: 309.1
click at [76, 99] on div "Give your campaign a name ********* Choose email type" at bounding box center [419, 133] width 838 height 130
type input "**********"
click at [399, 57] on span "Email Type" at bounding box center [396, 50] width 47 height 13
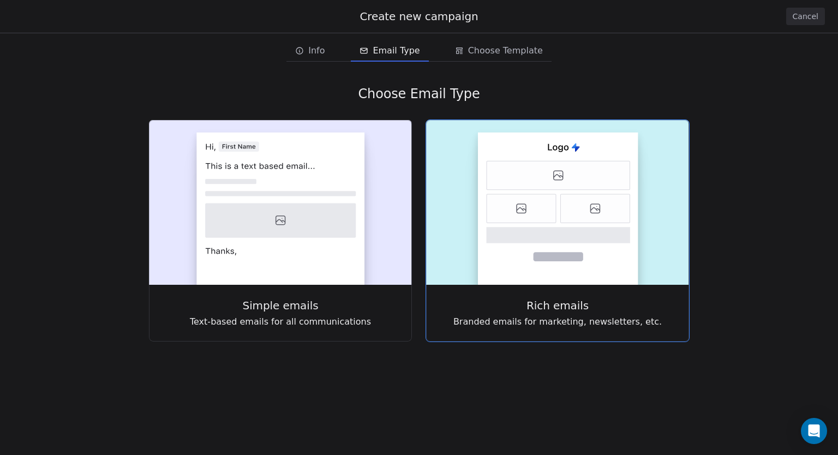
click at [578, 186] on icon at bounding box center [559, 175] width 144 height 29
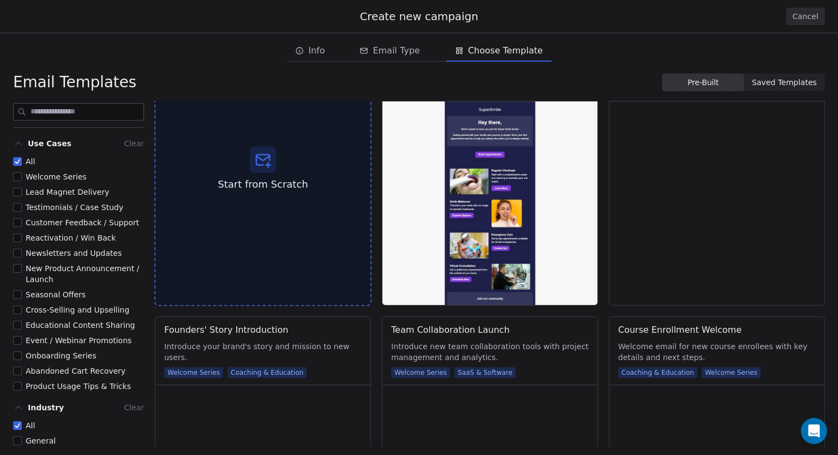
scroll to position [55, 0]
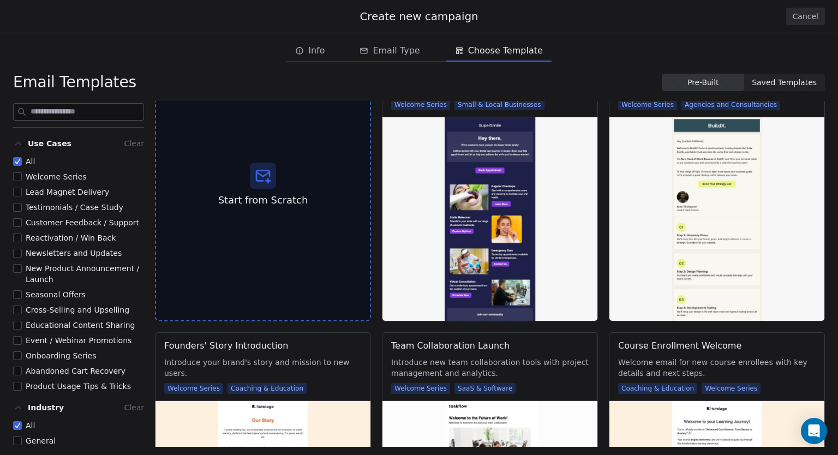
click at [21, 159] on button "All" at bounding box center [17, 161] width 9 height 11
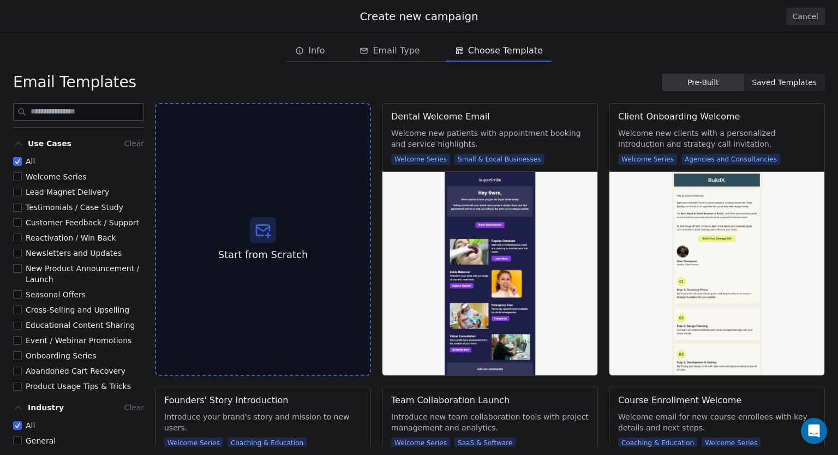
click at [19, 188] on button "Lead Magnet Delivery" at bounding box center [17, 192] width 9 height 11
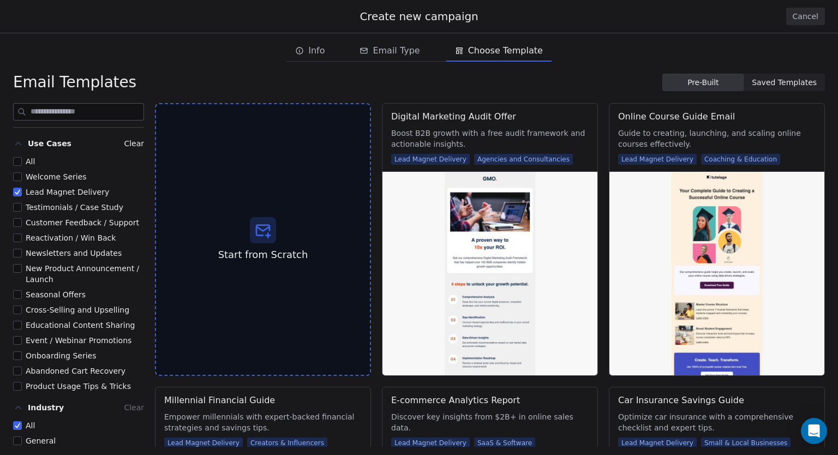
click at [23, 210] on label "Testimonials / Case Study" at bounding box center [68, 207] width 110 height 11
click at [22, 210] on button "Testimonials / Case Study" at bounding box center [17, 207] width 9 height 11
click at [18, 193] on button "Lead Magnet Delivery" at bounding box center [17, 192] width 9 height 11
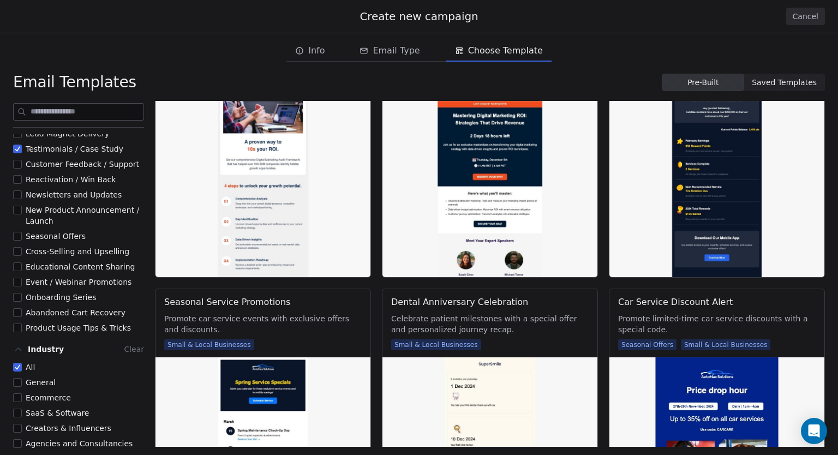
scroll to position [35, 0]
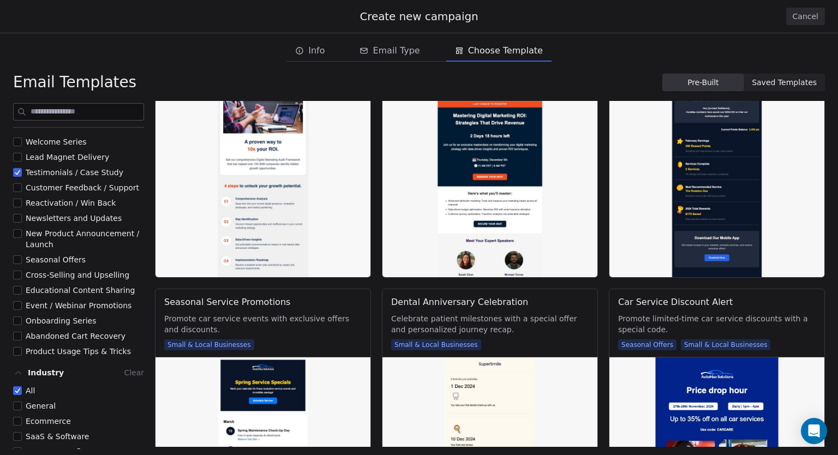
click at [46, 353] on span "Product Usage Tips & Tricks" at bounding box center [78, 351] width 105 height 9
click at [22, 353] on button "Product Usage Tips & Tricks" at bounding box center [17, 351] width 9 height 11
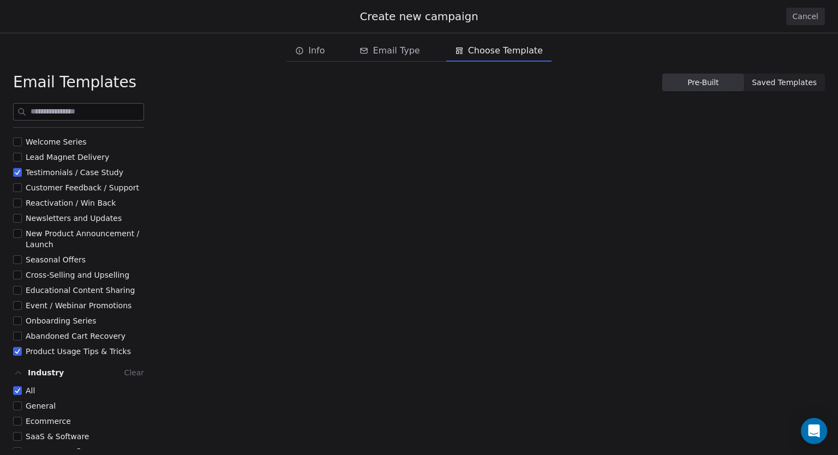
scroll to position [0, 0]
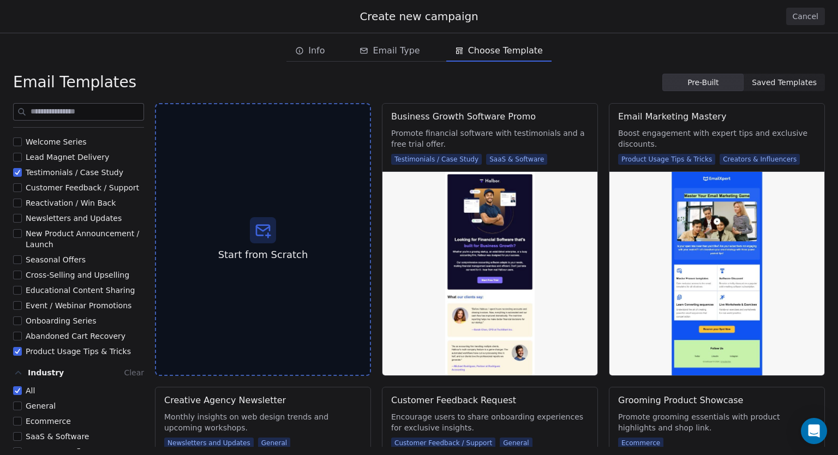
click at [50, 170] on span "Testimonials / Case Study" at bounding box center [75, 172] width 98 height 9
click at [22, 170] on button "Testimonials / Case Study" at bounding box center [17, 172] width 9 height 11
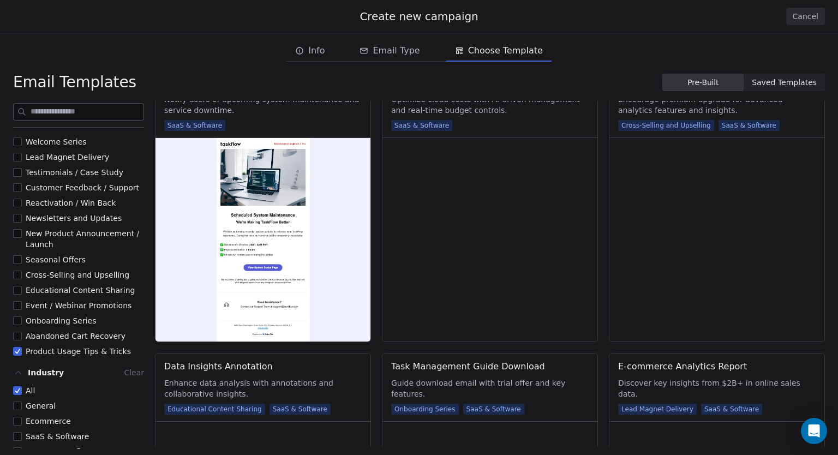
scroll to position [1146, 0]
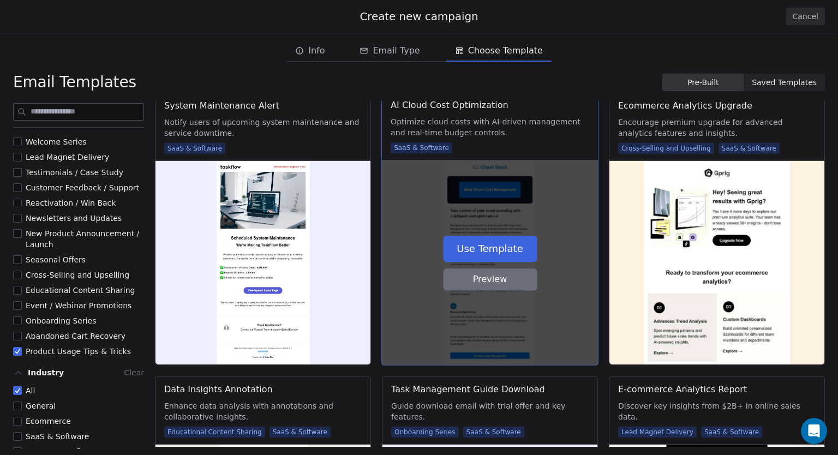
click at [493, 255] on button "Use Template" at bounding box center [490, 249] width 94 height 26
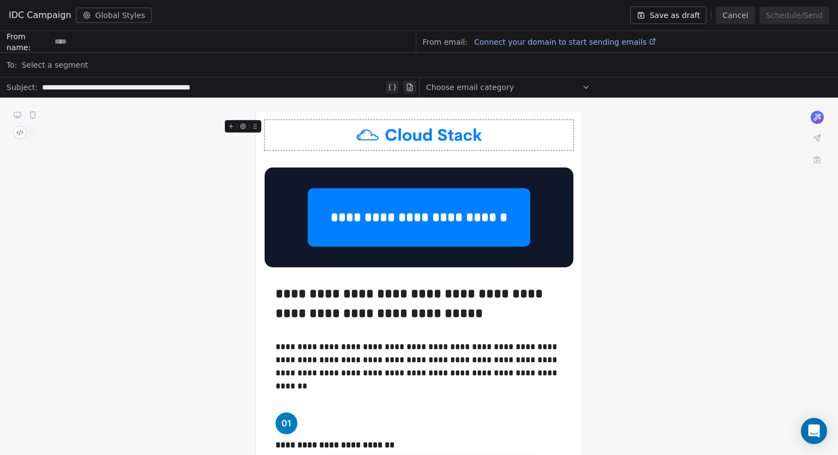
click at [462, 132] on img at bounding box center [419, 135] width 138 height 30
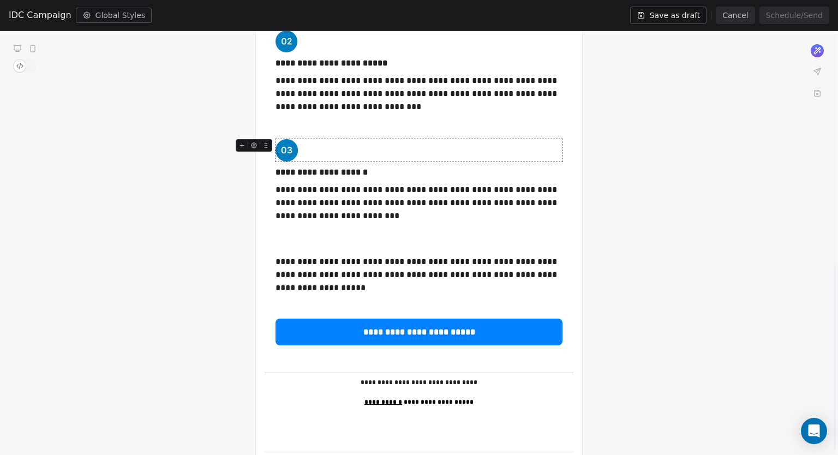
scroll to position [541, 0]
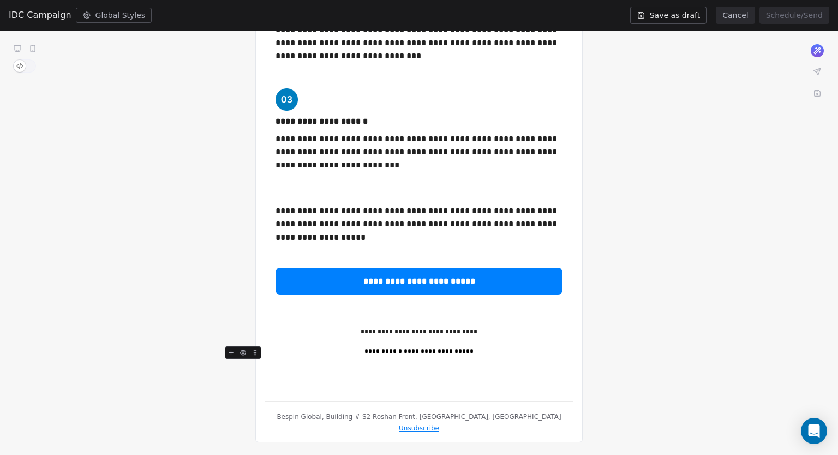
click at [476, 352] on div "**********" at bounding box center [419, 352] width 309 height 10
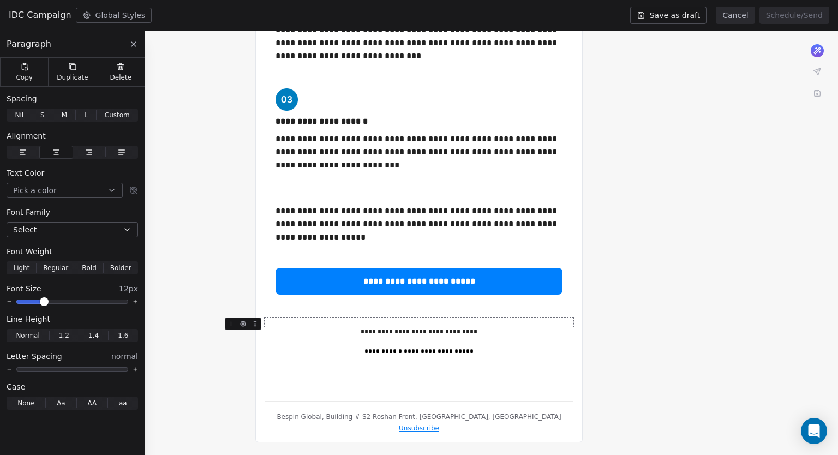
click at [665, 315] on div "**********" at bounding box center [419, 5] width 838 height 899
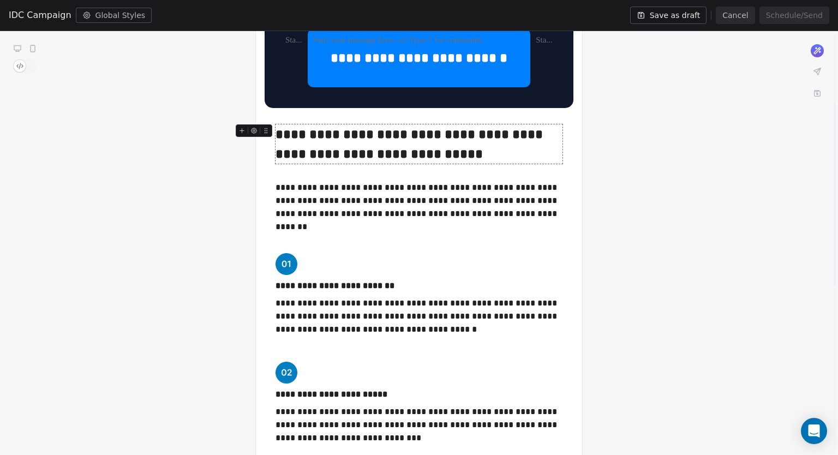
scroll to position [0, 0]
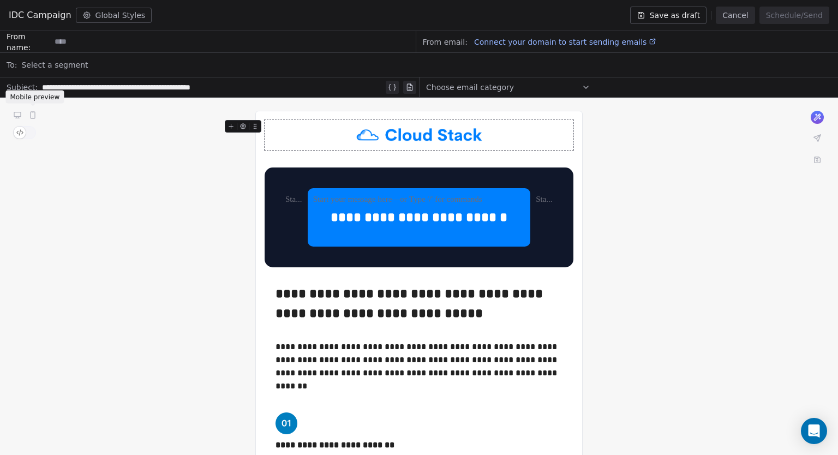
click at [38, 114] on button at bounding box center [32, 115] width 13 height 13
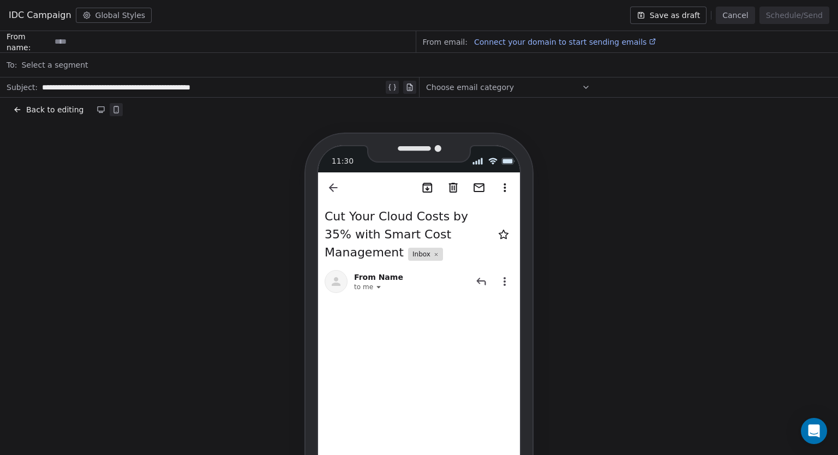
click at [49, 111] on span "Back to editing" at bounding box center [54, 109] width 57 height 11
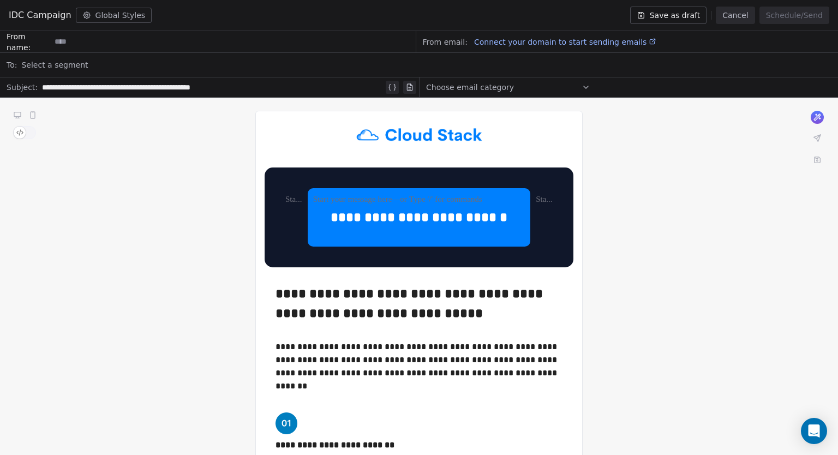
click at [153, 42] on input at bounding box center [233, 42] width 365 height 20
click at [556, 44] on span "Connect your domain to start sending emails" at bounding box center [560, 42] width 172 height 9
click at [397, 200] on div at bounding box center [419, 200] width 212 height 13
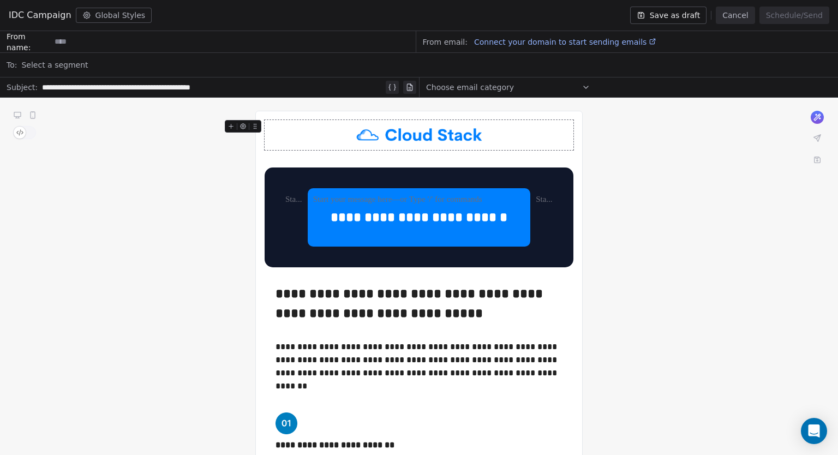
click at [744, 17] on button "Cancel" at bounding box center [735, 15] width 39 height 17
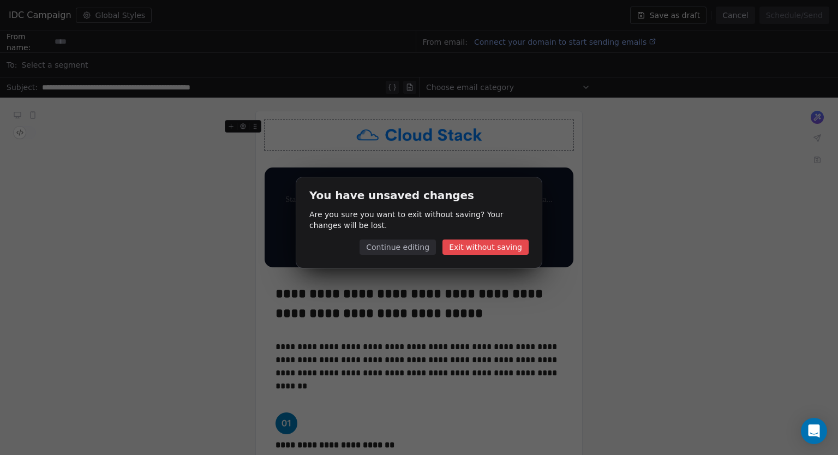
click at [500, 243] on button "Exit without saving" at bounding box center [486, 247] width 86 height 15
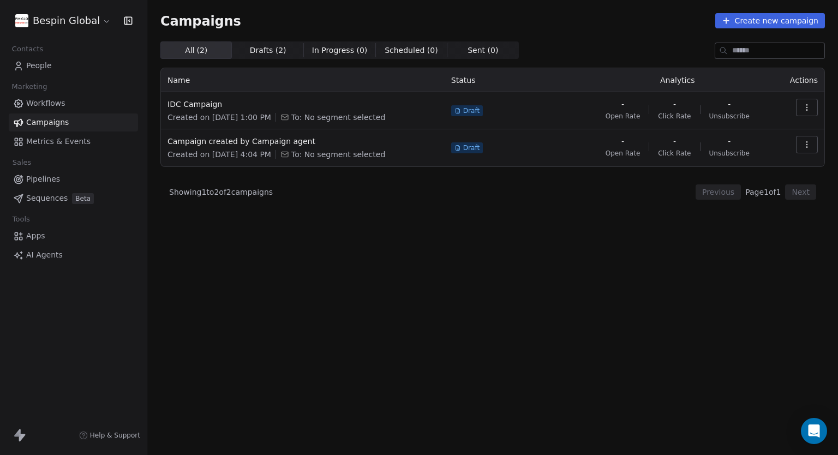
click at [49, 99] on span "Workflows" at bounding box center [45, 103] width 39 height 11
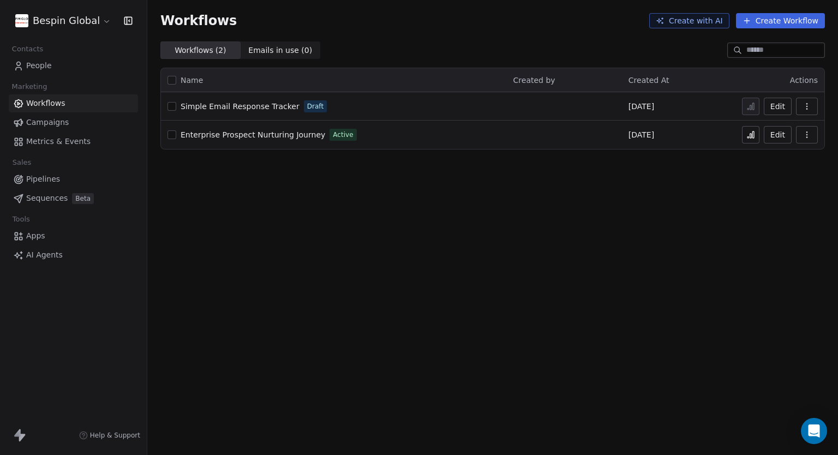
click at [282, 136] on span "Enterprise Prospect Nurturing Journey" at bounding box center [253, 134] width 145 height 9
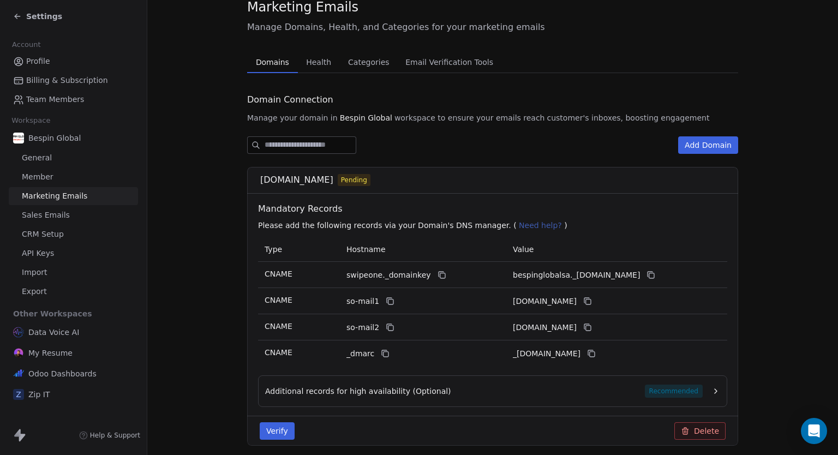
scroll to position [80, 0]
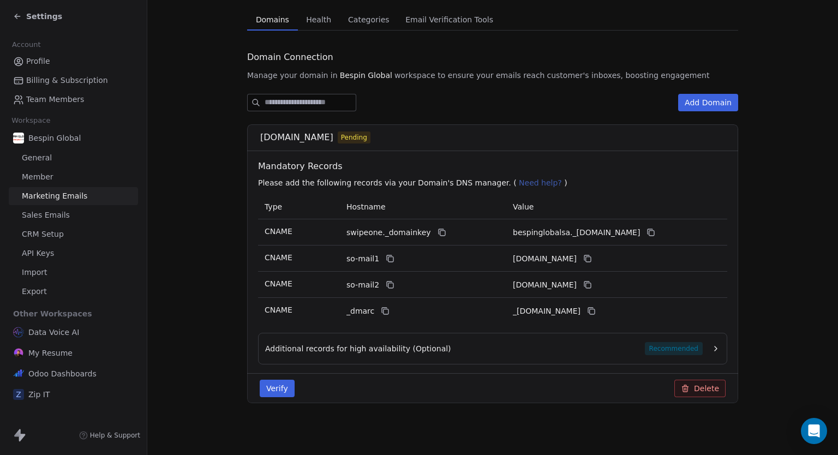
click at [712, 345] on icon "button" at bounding box center [716, 348] width 9 height 9
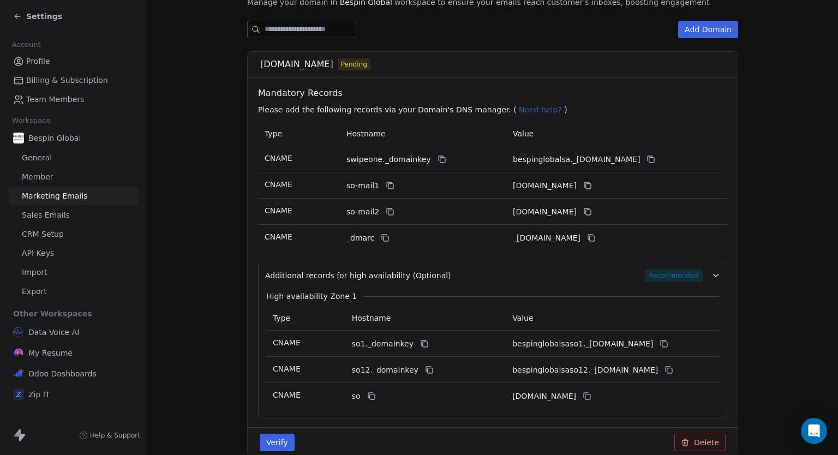
scroll to position [207, 0]
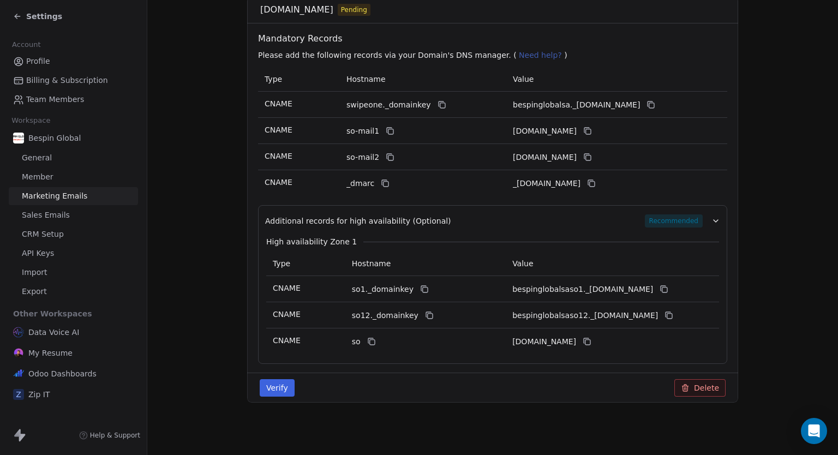
click at [712, 218] on icon "button" at bounding box center [716, 221] width 9 height 9
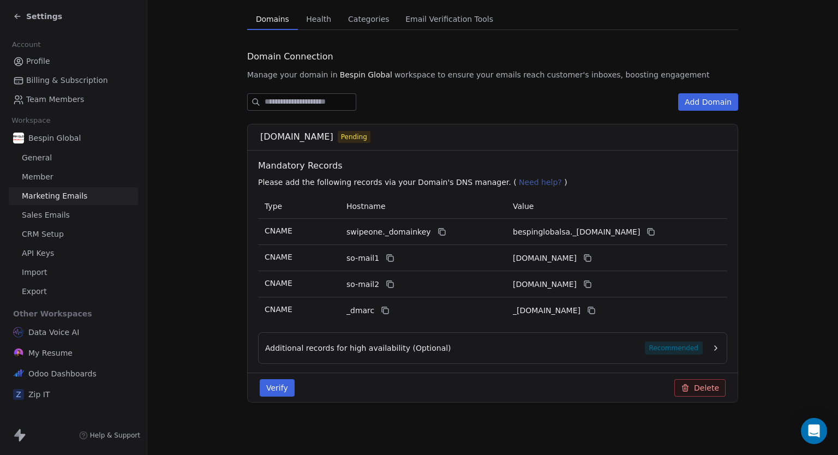
scroll to position [80, 0]
click at [308, 15] on section "Marketing Emails Manage Domains, Health, and Categories for your marketing emai…" at bounding box center [492, 187] width 691 height 535
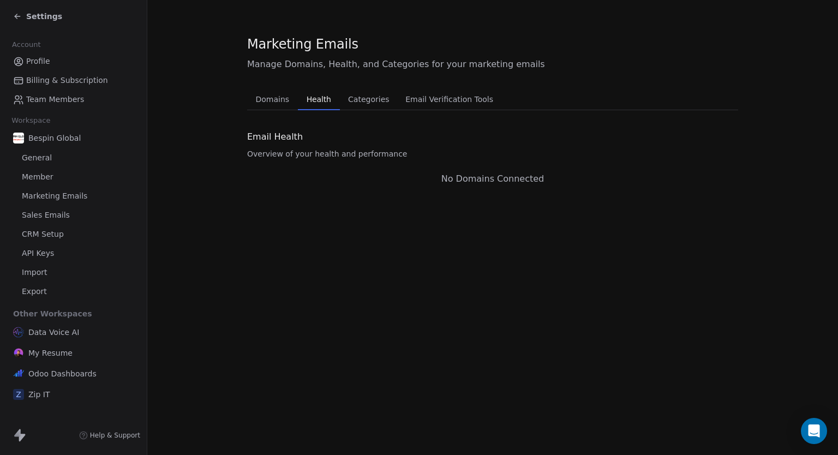
click at [359, 103] on span "Categories" at bounding box center [369, 99] width 50 height 15
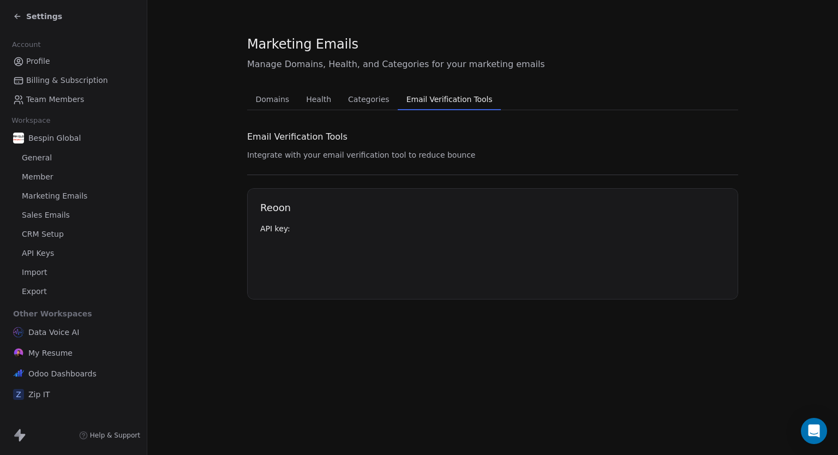
click at [415, 101] on span "Email Verification Tools" at bounding box center [449, 99] width 95 height 15
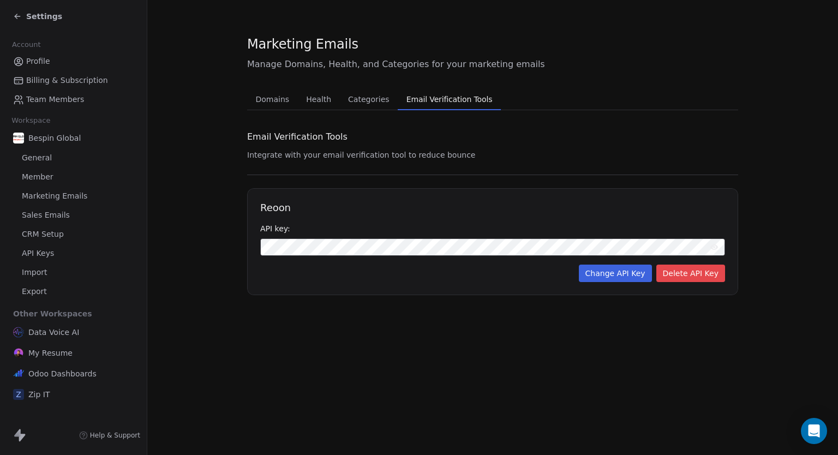
click at [277, 104] on span "Domains" at bounding box center [273, 99] width 43 height 15
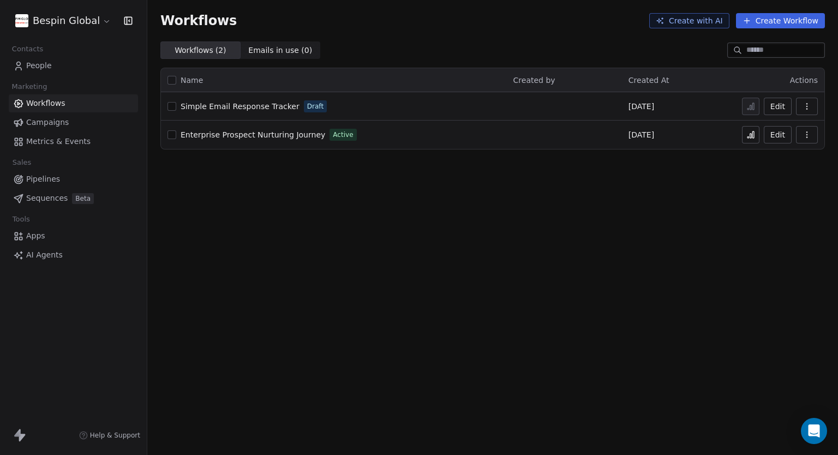
click at [281, 130] on span "Enterprise Prospect Nurturing Journey" at bounding box center [253, 134] width 145 height 9
click at [60, 196] on span "Sequences" at bounding box center [46, 198] width 41 height 11
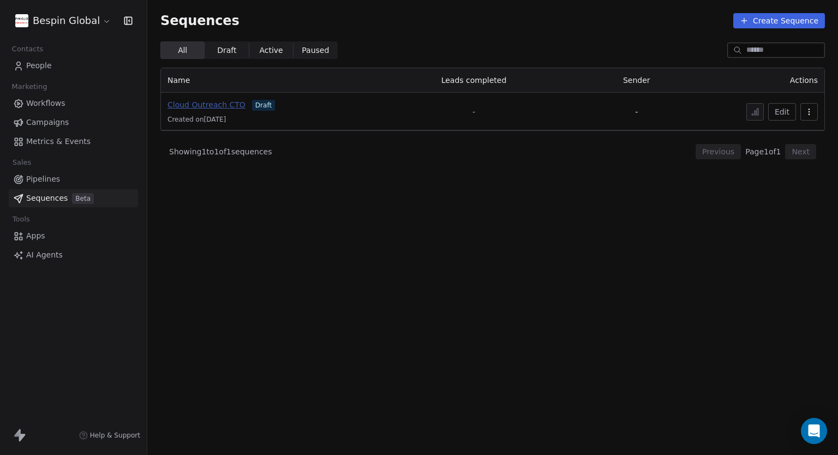
click at [214, 103] on span "Cloud Outreach CTO" at bounding box center [207, 104] width 78 height 9
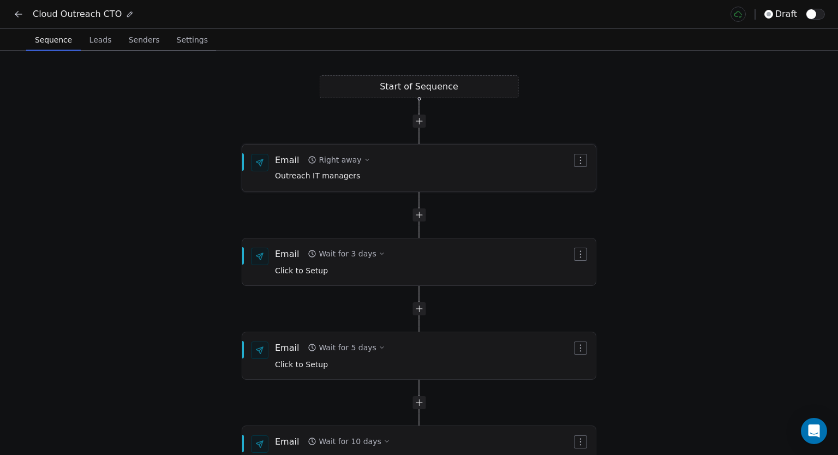
click at [418, 166] on div "Email Right away Outreach IT managers" at bounding box center [423, 168] width 297 height 28
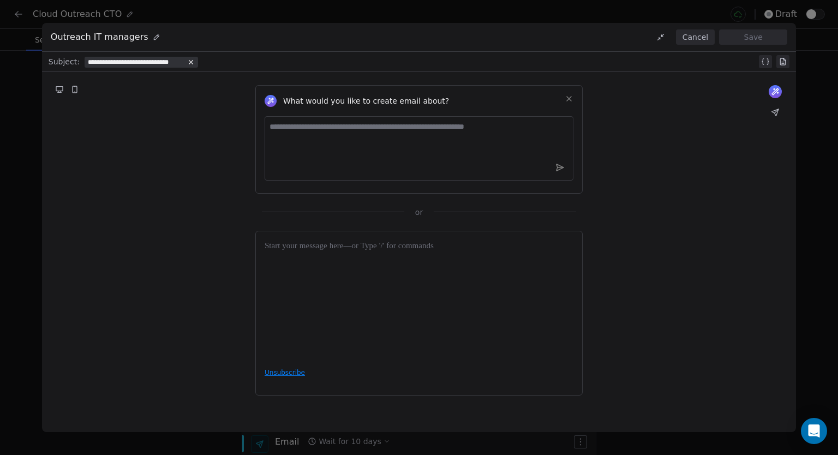
click at [688, 33] on button "Cancel" at bounding box center [695, 36] width 39 height 15
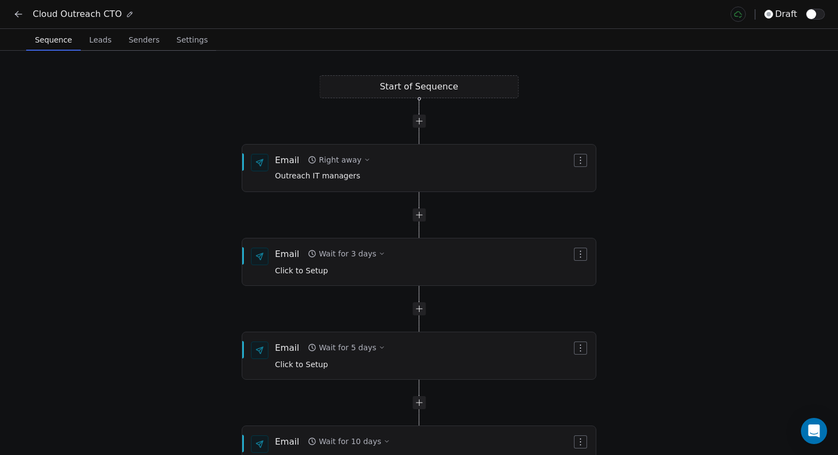
click at [21, 13] on icon at bounding box center [18, 14] width 11 height 11
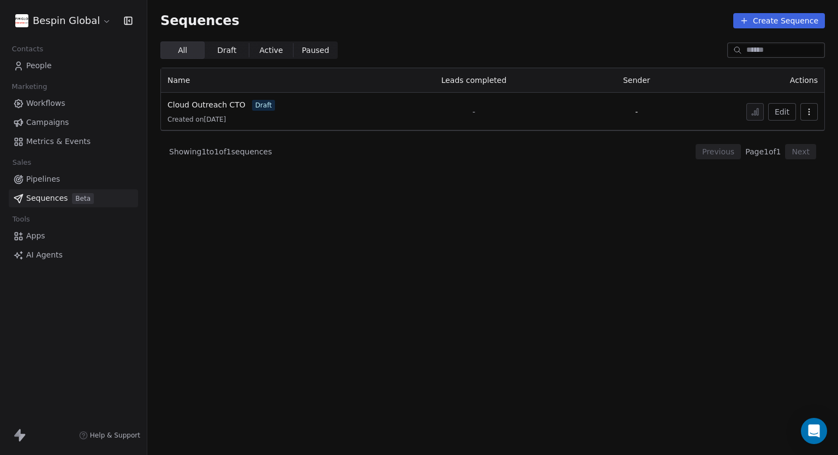
click at [59, 106] on span "Workflows" at bounding box center [45, 103] width 39 height 11
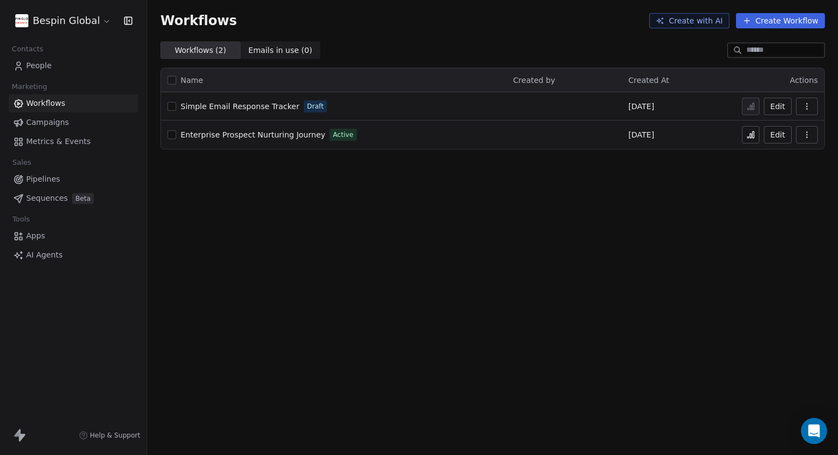
click at [274, 134] on span "Enterprise Prospect Nurturing Journey" at bounding box center [253, 134] width 145 height 9
click at [225, 137] on span "Enterprise Prospect Nurturing Journey" at bounding box center [253, 134] width 145 height 9
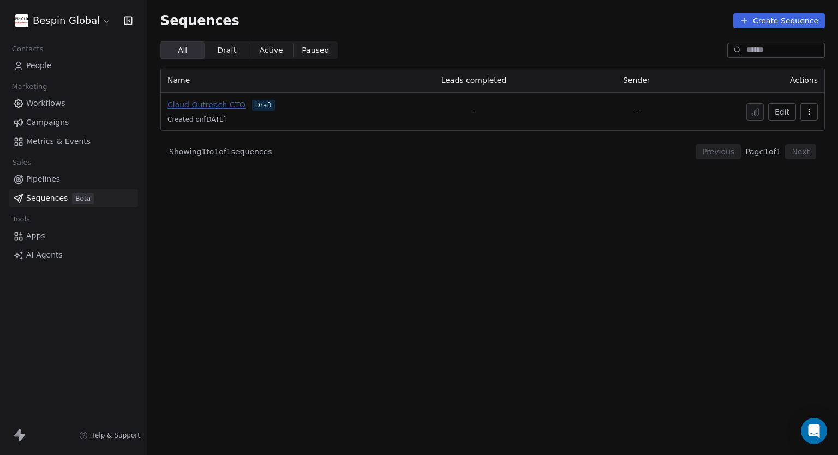
click at [210, 102] on span "Cloud Outreach CTO" at bounding box center [207, 104] width 78 height 9
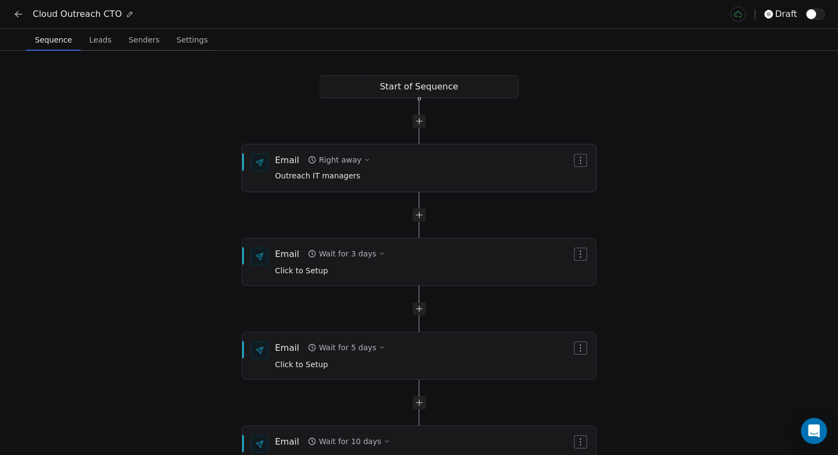
click at [336, 178] on span "Outreach IT managers" at bounding box center [323, 176] width 96 height 12
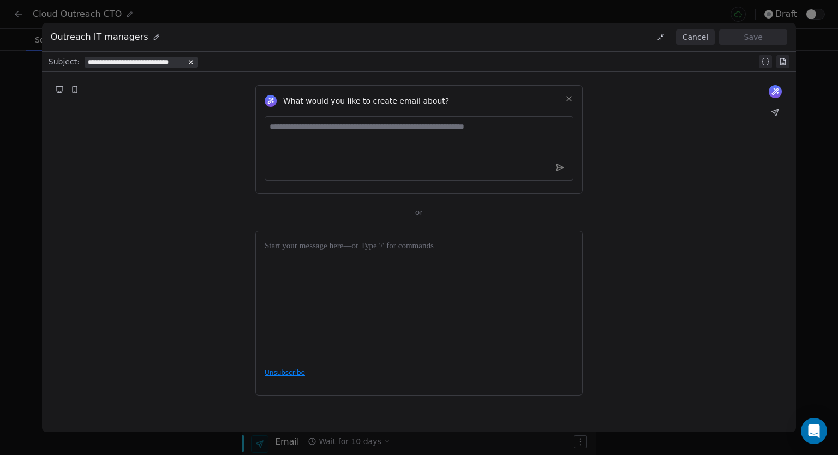
click at [701, 37] on button "Cancel" at bounding box center [695, 36] width 39 height 15
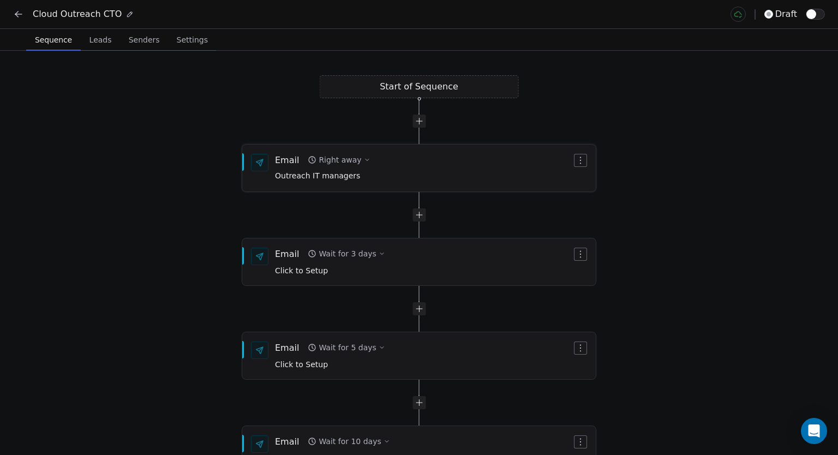
click at [310, 174] on span "Outreach IT managers" at bounding box center [323, 176] width 96 height 12
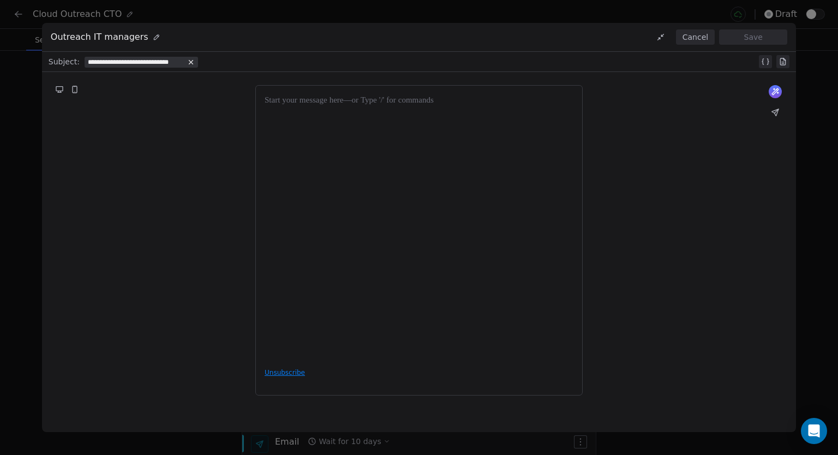
click at [165, 60] on span "**********" at bounding box center [136, 62] width 96 height 9
click at [179, 226] on div "What would you like to create email about? or Unsubscribe" at bounding box center [419, 240] width 754 height 337
click at [694, 34] on button "Cancel" at bounding box center [695, 36] width 39 height 15
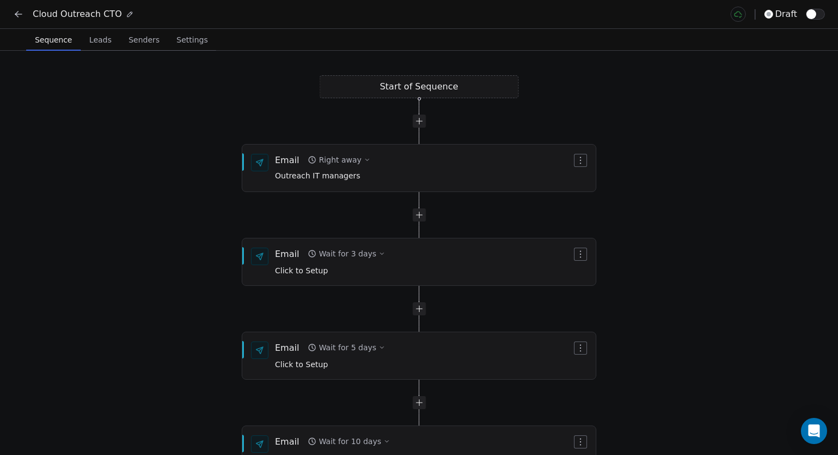
click at [15, 12] on icon at bounding box center [18, 14] width 11 height 11
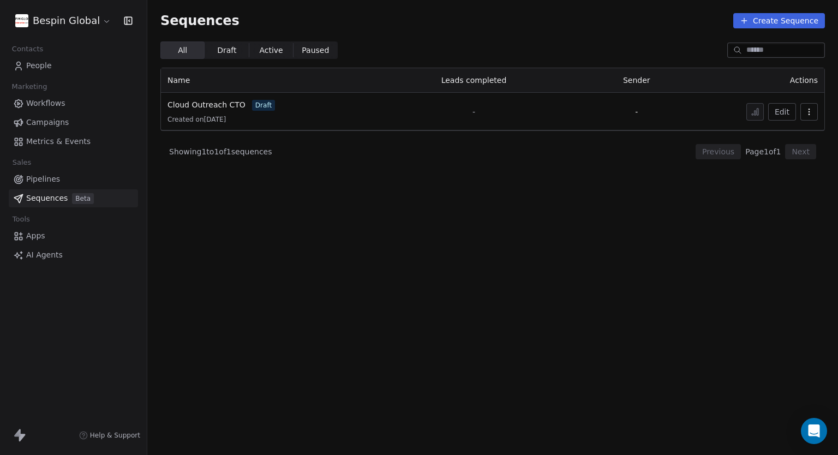
click at [63, 102] on span "Workflows" at bounding box center [45, 103] width 39 height 11
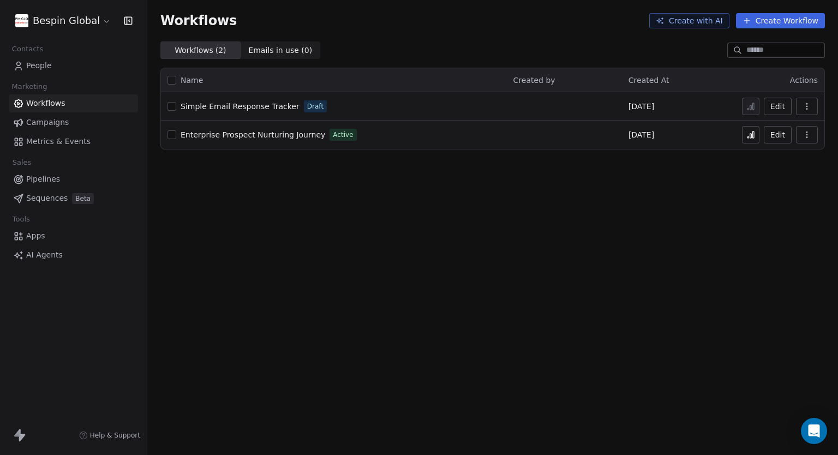
click at [289, 130] on span "Enterprise Prospect Nurturing Journey" at bounding box center [253, 134] width 145 height 9
click at [65, 63] on link "People" at bounding box center [73, 66] width 129 height 18
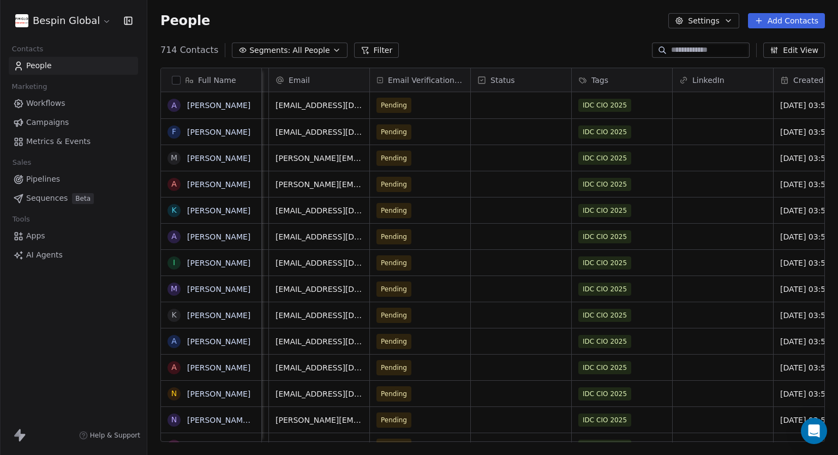
drag, startPoint x: 651, startPoint y: 225, endPoint x: 660, endPoint y: 112, distance: 113.9
click at [626, 79] on div "Tags" at bounding box center [620, 80] width 85 height 11
click at [604, 34] on html "Bespin Global Contacts People Marketing Workflows Campaigns Metrics & Events Sa…" at bounding box center [419, 227] width 838 height 455
click at [638, 108] on div "IDC CIO 2025" at bounding box center [612, 105] width 67 height 13
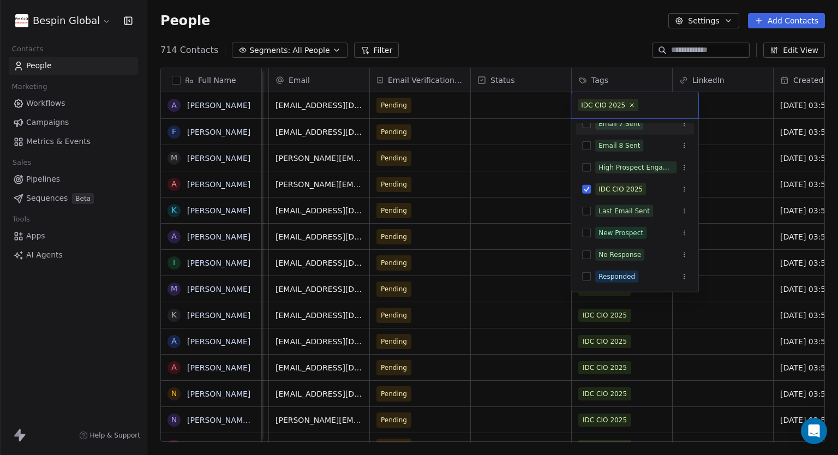
click at [586, 19] on html "Bespin Global Contacts People Marketing Workflows Campaigns Metrics & Events Sa…" at bounding box center [419, 227] width 838 height 455
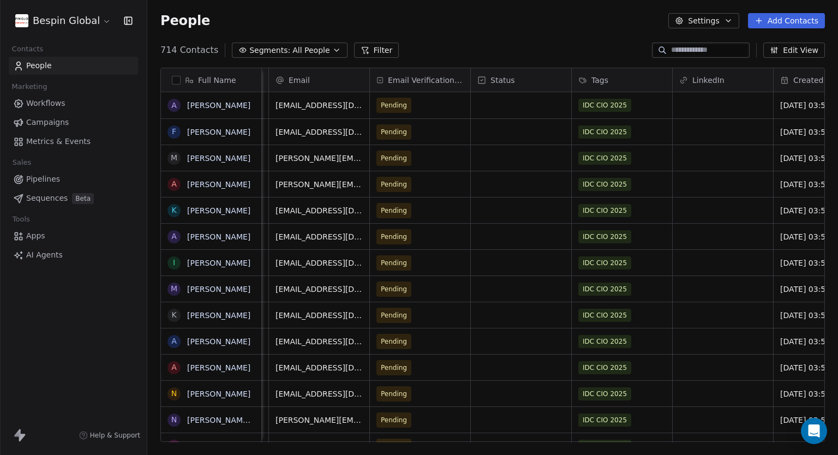
click at [530, 75] on div "Status" at bounding box center [520, 80] width 85 height 11
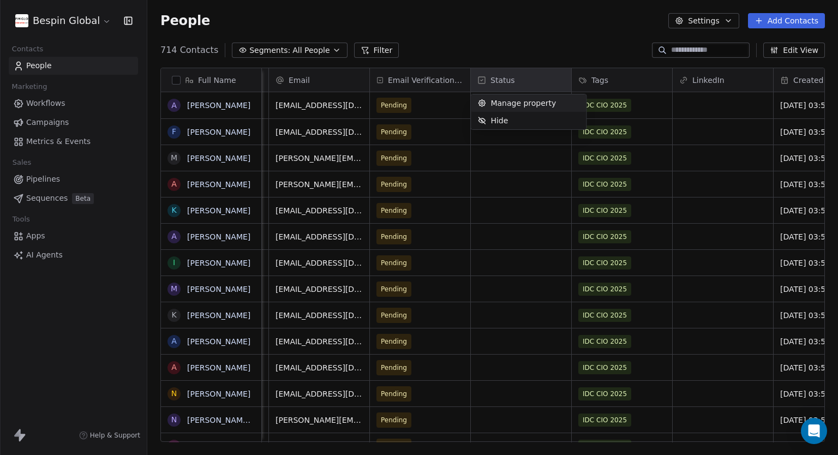
click at [528, 28] on html "Bespin Global Contacts People Marketing Workflows Campaigns Metrics & Events Sa…" at bounding box center [419, 227] width 838 height 455
click at [508, 109] on div "grid" at bounding box center [521, 105] width 100 height 26
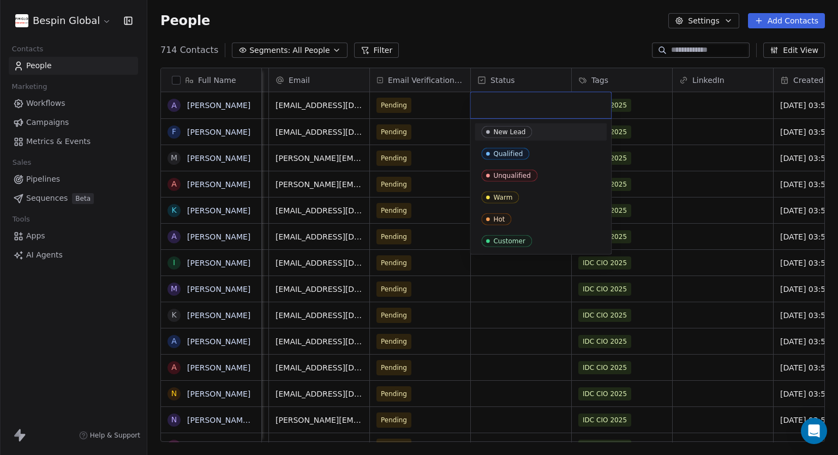
click at [512, 127] on span "New Lead" at bounding box center [506, 132] width 51 height 12
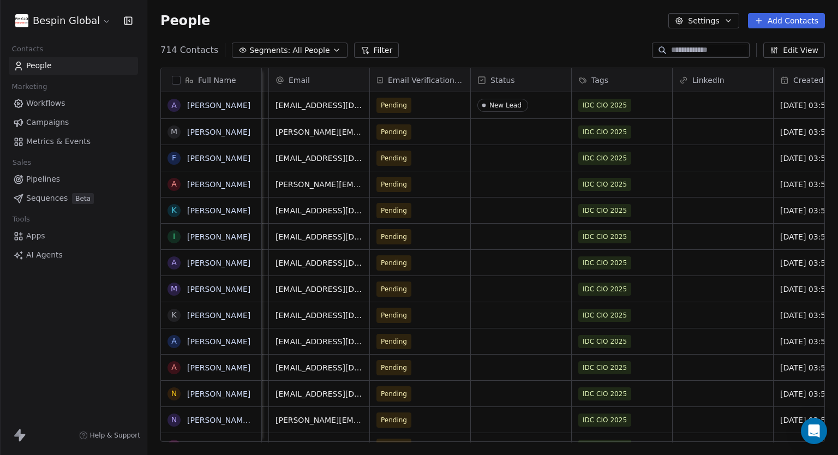
click at [61, 102] on span "Workflows" at bounding box center [45, 103] width 39 height 11
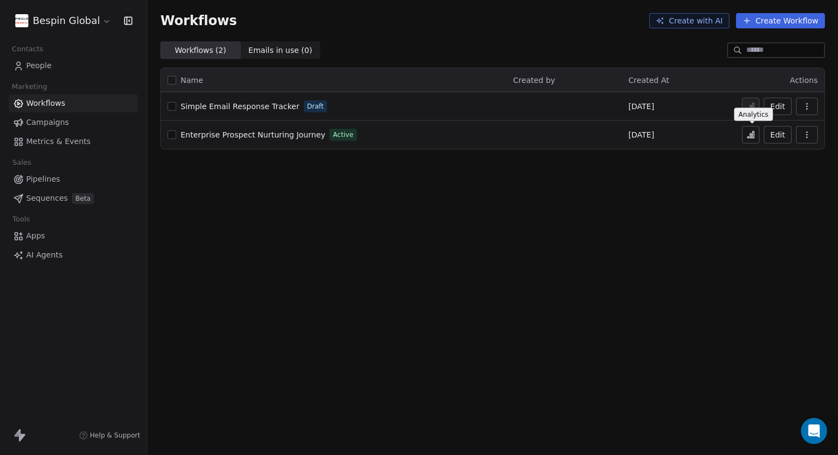
click at [753, 138] on icon at bounding box center [754, 135] width 2 height 7
click at [50, 102] on span "Workflows" at bounding box center [45, 103] width 39 height 11
click at [43, 140] on span "Metrics & Events" at bounding box center [58, 141] width 64 height 11
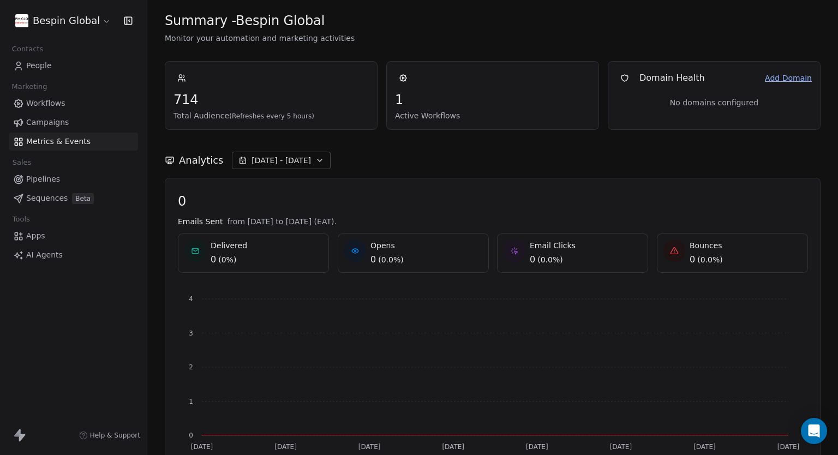
click at [44, 122] on span "Campaigns" at bounding box center [47, 122] width 43 height 11
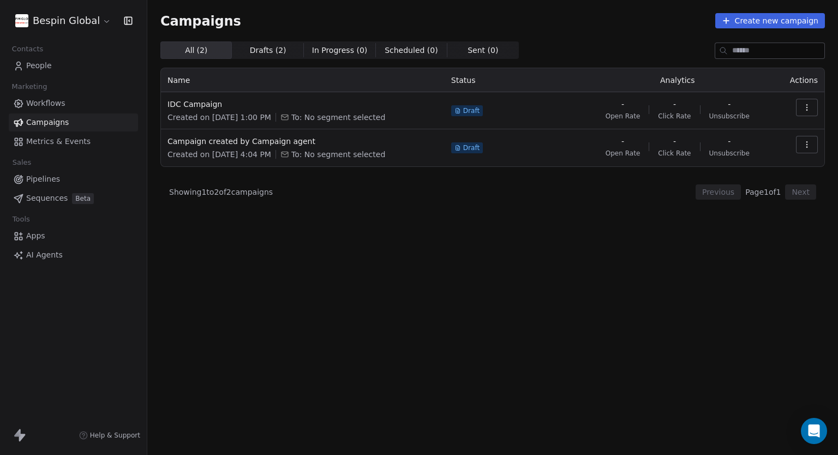
click at [56, 97] on link "Workflows" at bounding box center [73, 103] width 129 height 18
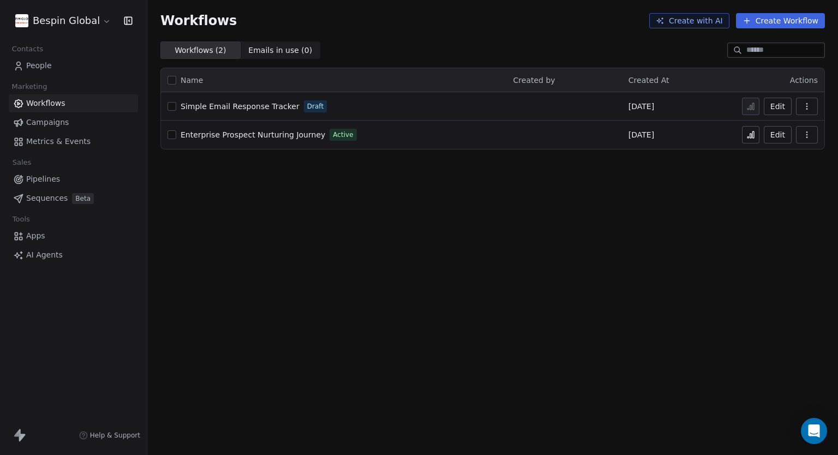
click at [56, 172] on link "Pipelines" at bounding box center [73, 179] width 129 height 18
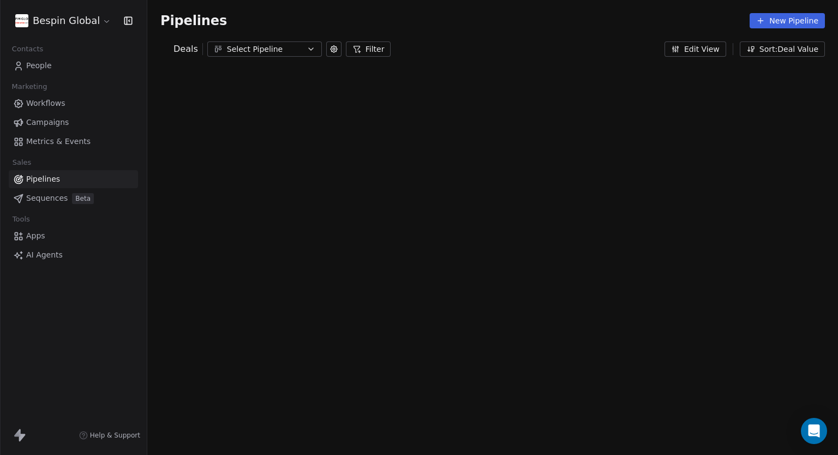
click at [50, 199] on span "Sequences" at bounding box center [46, 198] width 41 height 11
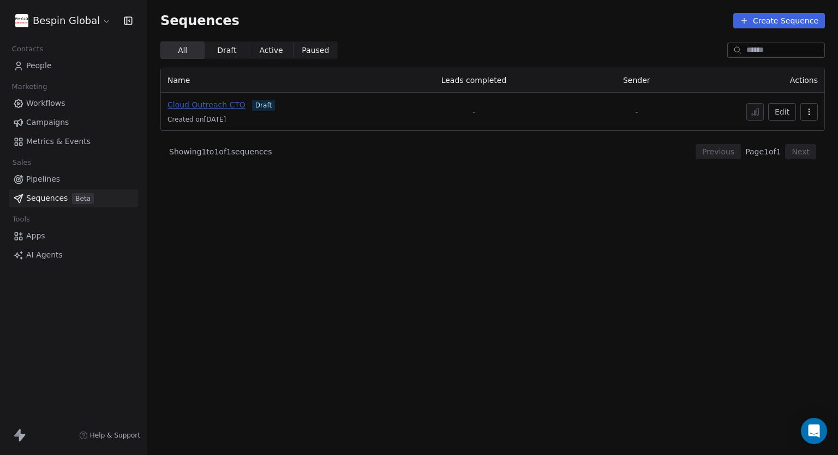
click at [195, 104] on span "Cloud Outreach CTO" at bounding box center [207, 104] width 78 height 9
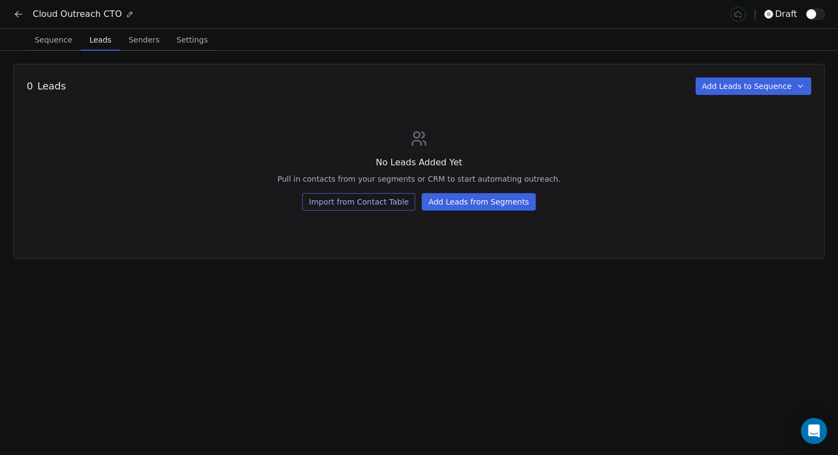
click at [105, 45] on span "Leads" at bounding box center [100, 39] width 31 height 15
click at [482, 201] on button "Add Leads from Segments" at bounding box center [479, 201] width 114 height 17
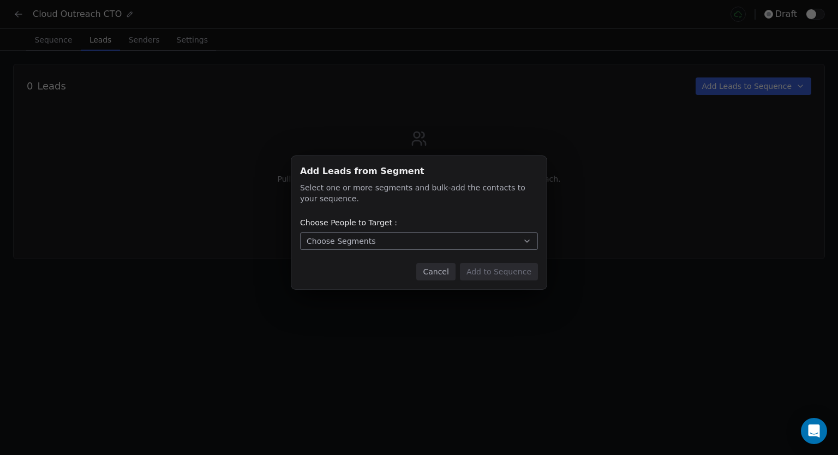
click at [409, 244] on button "Choose Segments" at bounding box center [419, 240] width 238 height 17
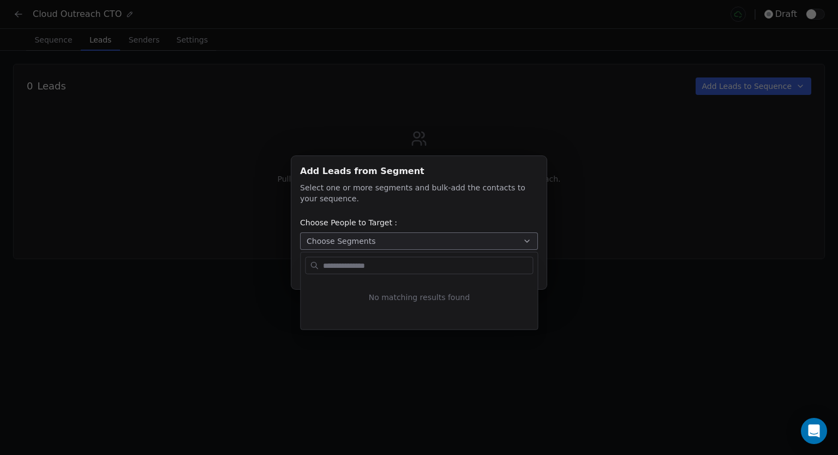
click at [441, 191] on div "Add Leads from Segment Add Leads from Segment Select one or more segments and b…" at bounding box center [419, 228] width 838 height 178
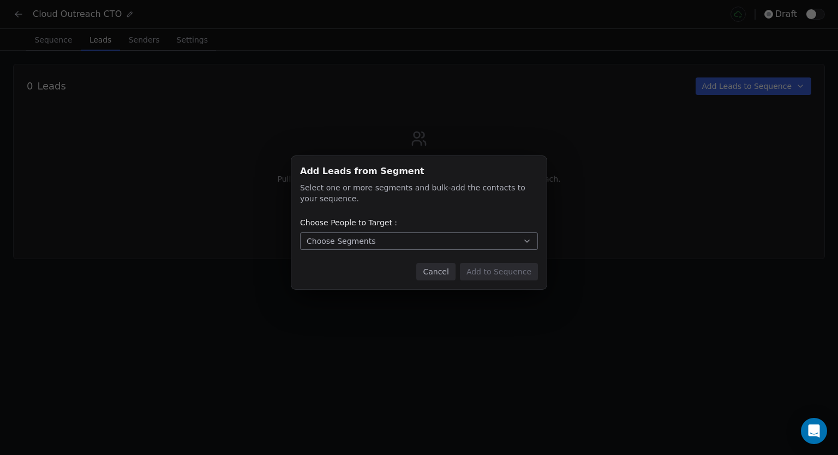
click at [447, 271] on button "Cancel" at bounding box center [435, 271] width 39 height 17
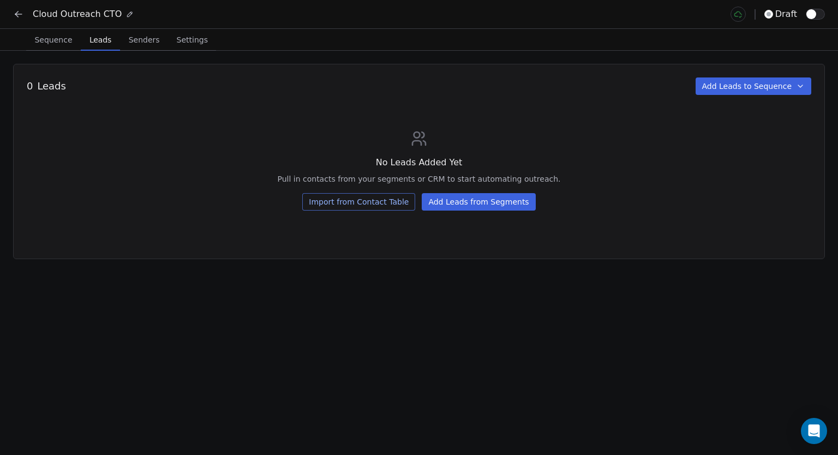
click at [17, 14] on icon at bounding box center [18, 14] width 11 height 11
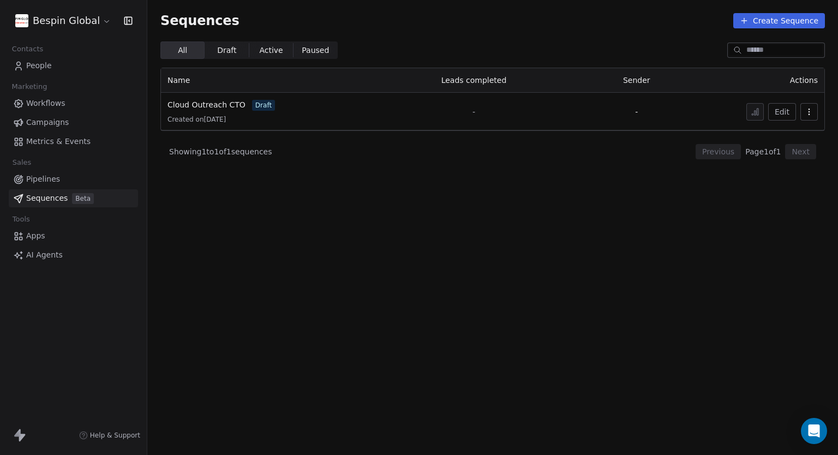
click at [62, 108] on span "Workflows" at bounding box center [45, 103] width 39 height 11
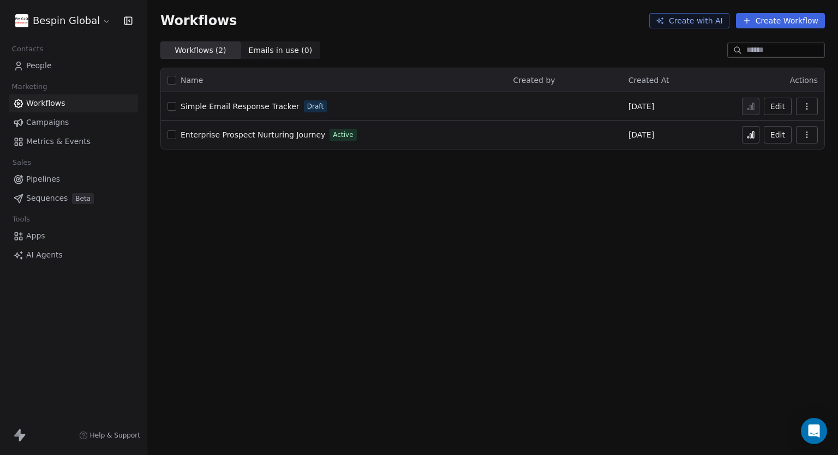
click at [37, 66] on span "People" at bounding box center [39, 65] width 26 height 11
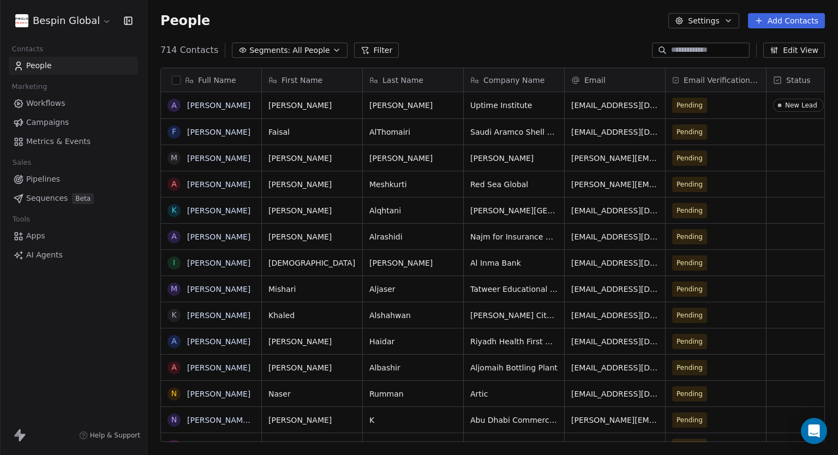
scroll to position [392, 682]
click at [308, 49] on span "All People" at bounding box center [311, 50] width 37 height 11
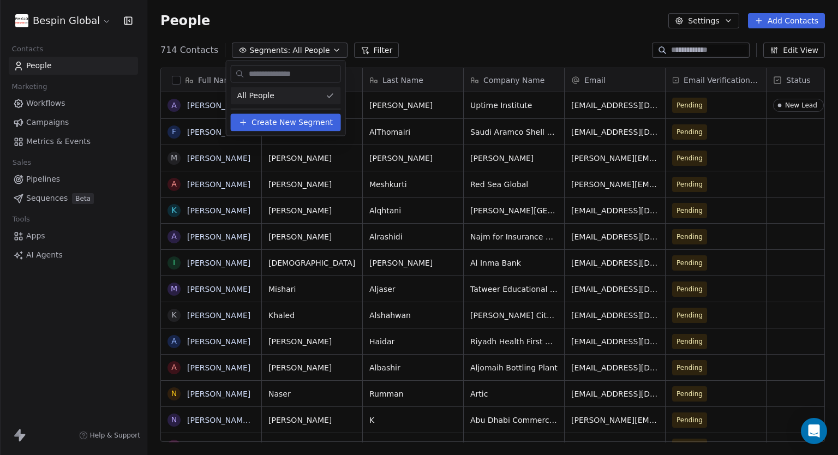
click at [299, 118] on span "Create New Segment" at bounding box center [292, 122] width 81 height 11
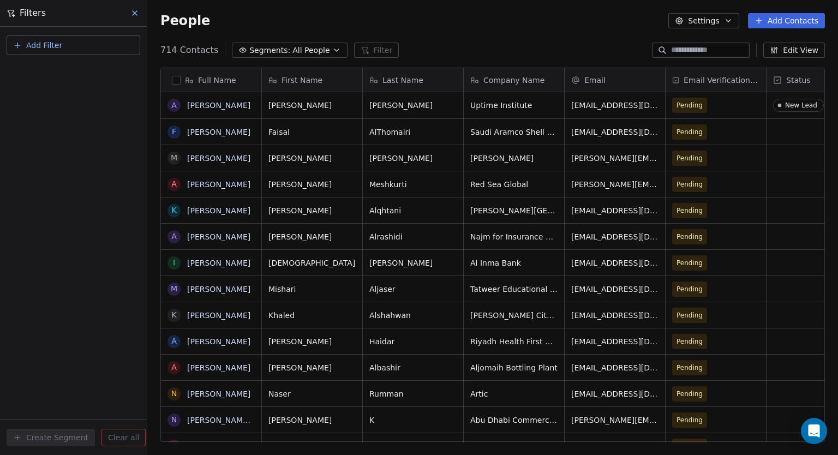
click at [63, 49] on button "Add Filter" at bounding box center [74, 45] width 134 height 20
click at [82, 68] on span "Contact properties" at bounding box center [53, 70] width 71 height 11
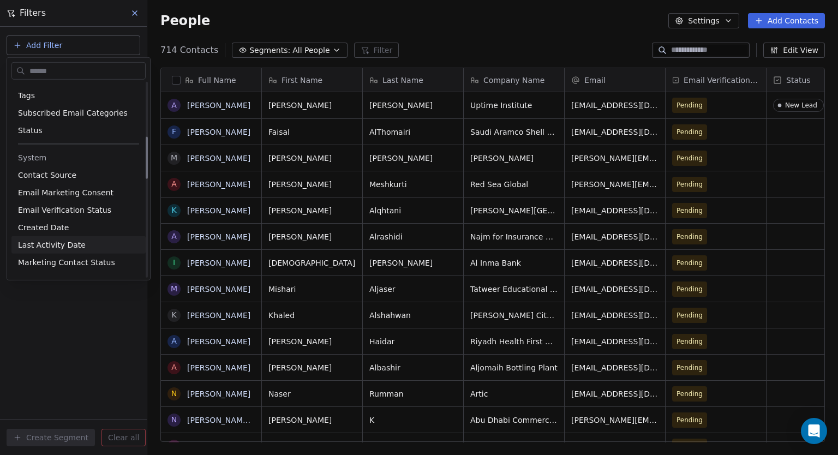
scroll to position [218, 0]
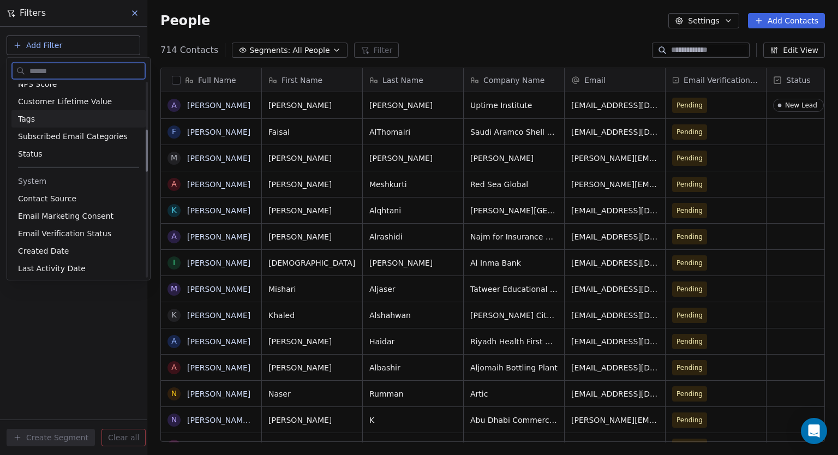
click at [26, 115] on span "Tags" at bounding box center [26, 119] width 17 height 11
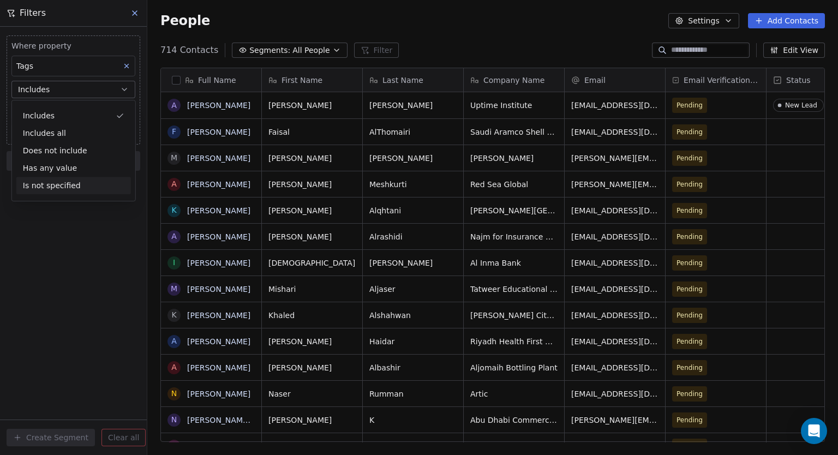
click at [53, 266] on div "Where property Tags Includes Select Tags Add filter to this group Add another f…" at bounding box center [73, 241] width 147 height 428
click at [70, 112] on body "Bespin Global Contacts People Marketing Workflows Campaigns Metrics & Events Sa…" at bounding box center [419, 227] width 838 height 455
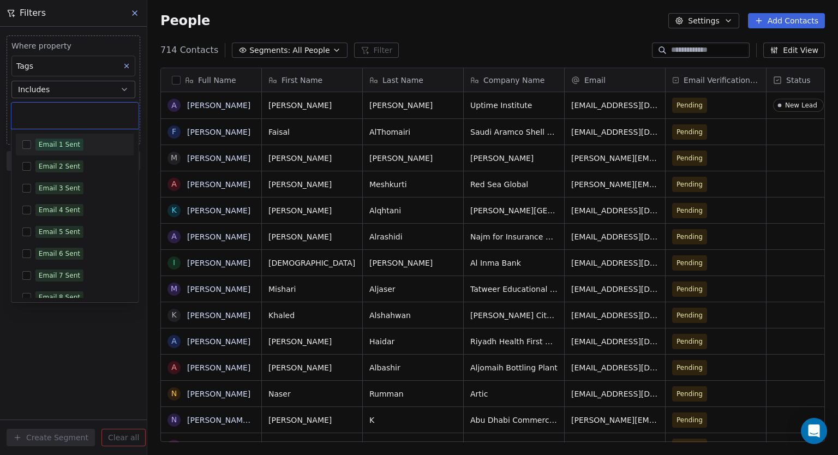
click at [74, 110] on input "text" at bounding box center [75, 116] width 114 height 12
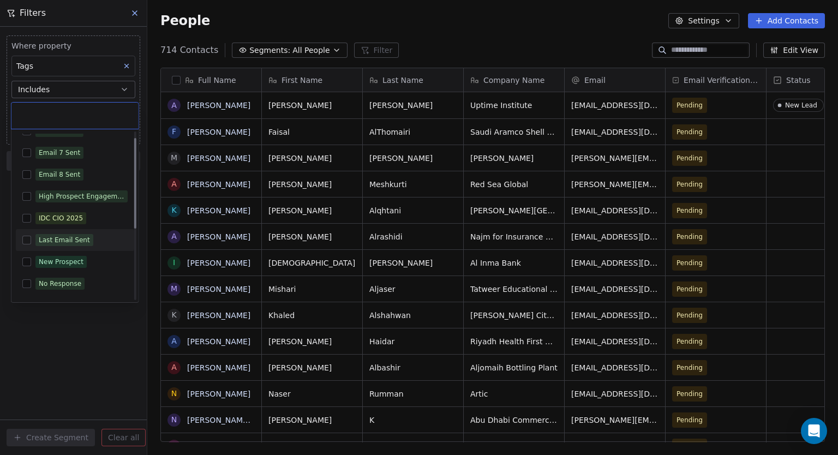
scroll to position [141, 0]
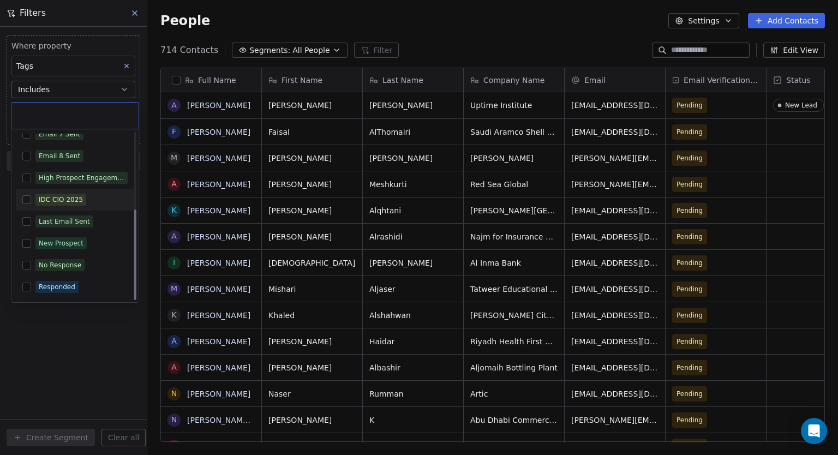
click at [69, 200] on div "IDC CIO 2025" at bounding box center [61, 200] width 44 height 10
click at [59, 338] on html "Bespin Global Contacts People Marketing Workflows Campaigns Metrics & Events Sa…" at bounding box center [419, 227] width 838 height 455
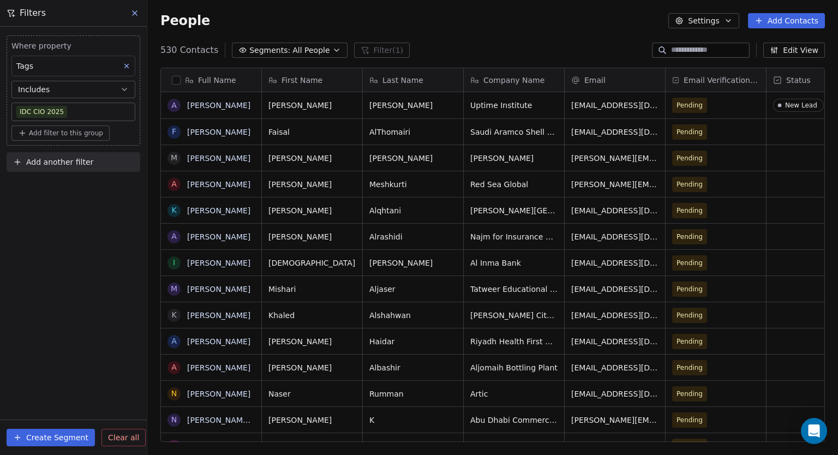
scroll to position [392, 682]
click at [63, 439] on button "Create Segment" at bounding box center [51, 437] width 88 height 17
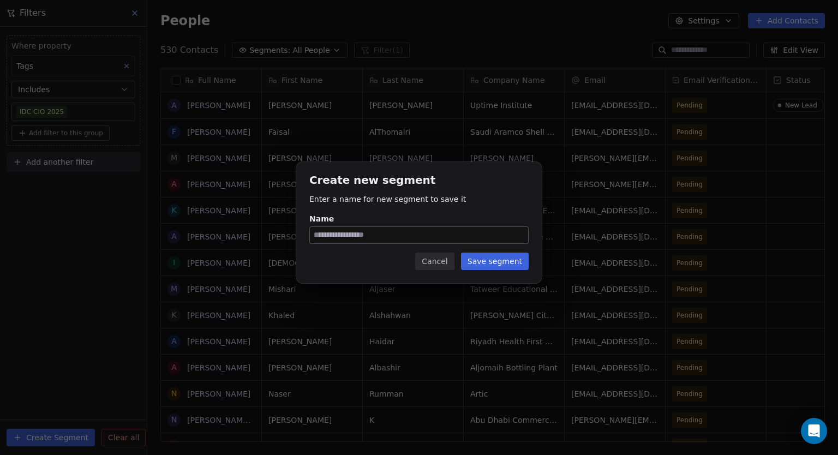
click at [390, 234] on input "Name" at bounding box center [419, 235] width 218 height 16
type input "**********"
click at [489, 259] on button "Save segment" at bounding box center [495, 261] width 68 height 17
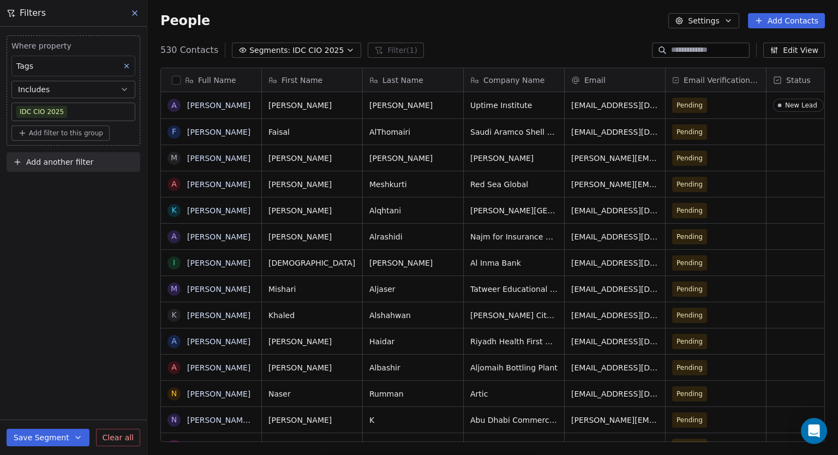
click at [52, 439] on button "Save Segment" at bounding box center [48, 437] width 83 height 17
click at [136, 259] on div "Where property Tags Includes IDC CIO 2025 Add filter to this group Add another …" at bounding box center [73, 241] width 147 height 428
click at [136, 13] on icon at bounding box center [134, 13] width 9 height 9
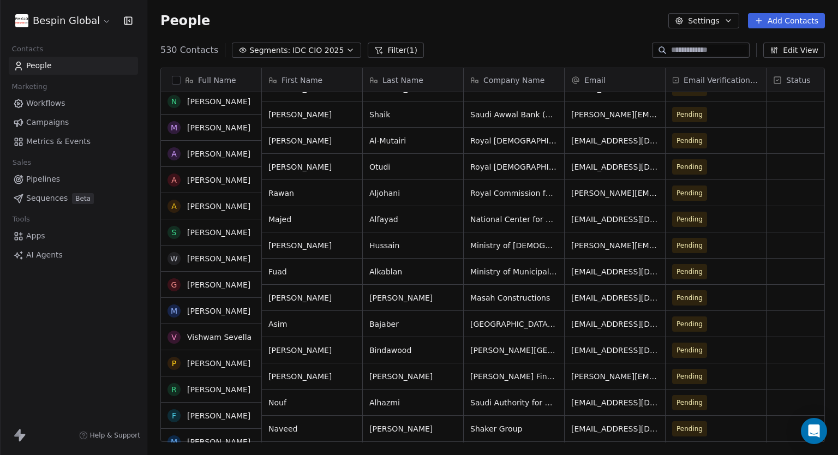
scroll to position [437, 0]
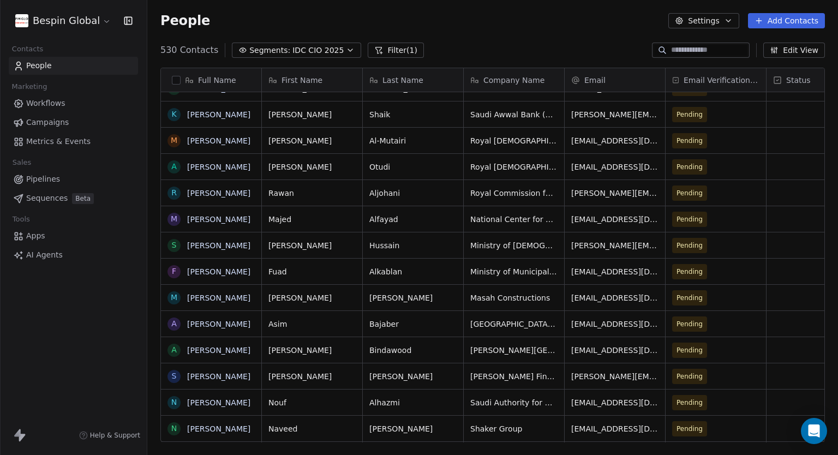
click at [43, 199] on span "Sequences" at bounding box center [46, 198] width 41 height 11
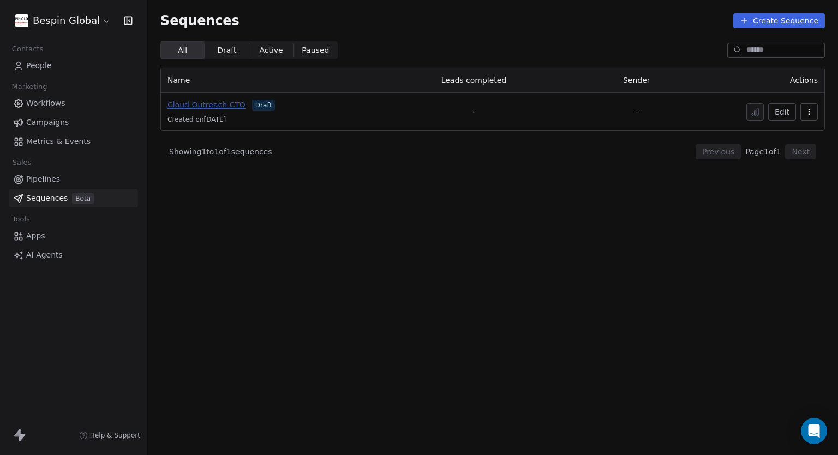
click at [219, 109] on span "Cloud Outreach CTO" at bounding box center [207, 104] width 78 height 9
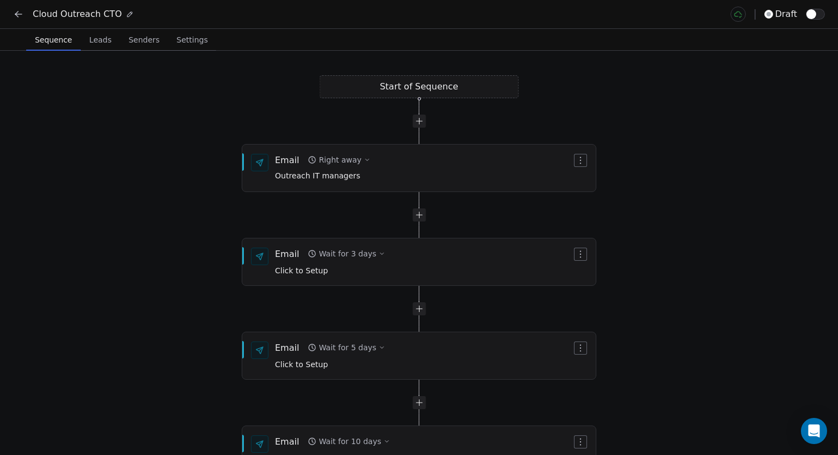
click at [106, 33] on span "Leads" at bounding box center [100, 39] width 31 height 15
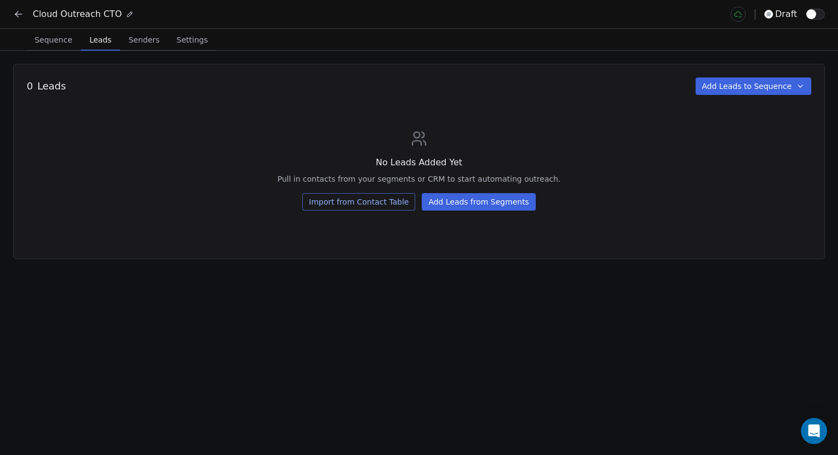
click at [136, 38] on span "Senders" at bounding box center [144, 39] width 40 height 15
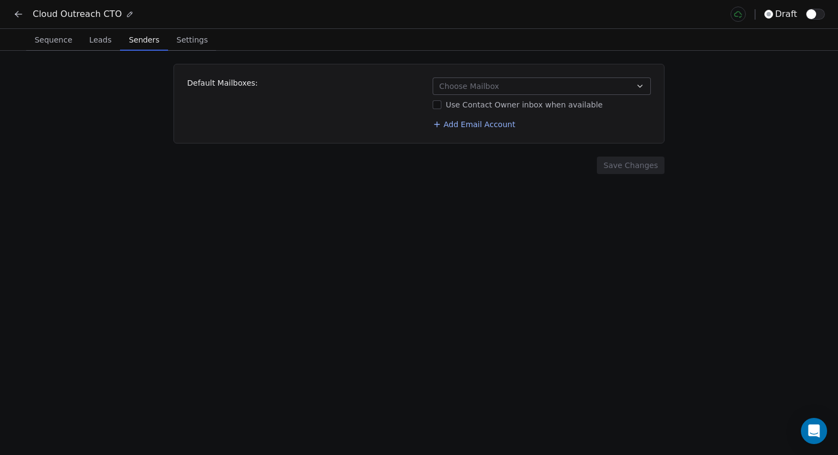
click at [541, 91] on button "Choose Mailbox" at bounding box center [542, 85] width 218 height 17
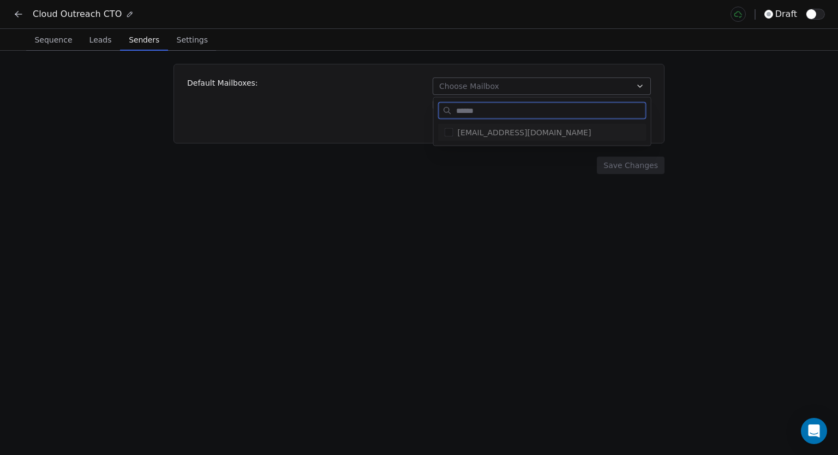
click at [513, 136] on span "[EMAIL_ADDRESS][DOMAIN_NAME]" at bounding box center [549, 132] width 182 height 11
click at [446, 136] on button "Suggestions" at bounding box center [449, 132] width 9 height 9
click at [449, 135] on button "Suggestions" at bounding box center [449, 132] width 9 height 9
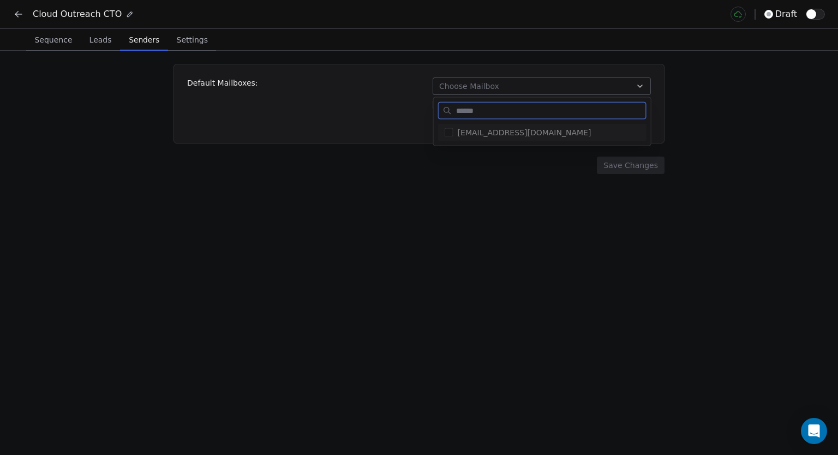
click at [449, 135] on button "Suggestions" at bounding box center [449, 132] width 9 height 9
click at [486, 131] on span "[EMAIL_ADDRESS][DOMAIN_NAME]" at bounding box center [549, 132] width 182 height 11
drag, startPoint x: 486, startPoint y: 131, endPoint x: 447, endPoint y: 132, distance: 38.2
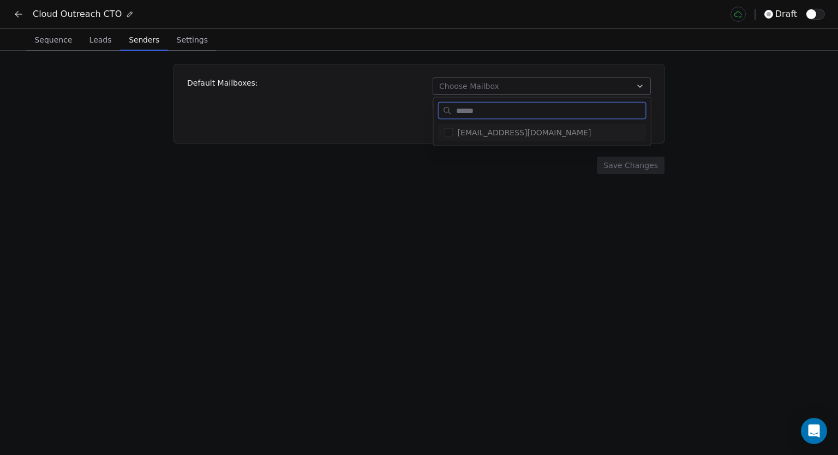
click at [485, 131] on span "[EMAIL_ADDRESS][DOMAIN_NAME]" at bounding box center [549, 132] width 182 height 11
click at [439, 133] on div "[EMAIL_ADDRESS][DOMAIN_NAME]" at bounding box center [542, 132] width 208 height 17
click at [450, 132] on button "Suggestions" at bounding box center [449, 132] width 9 height 9
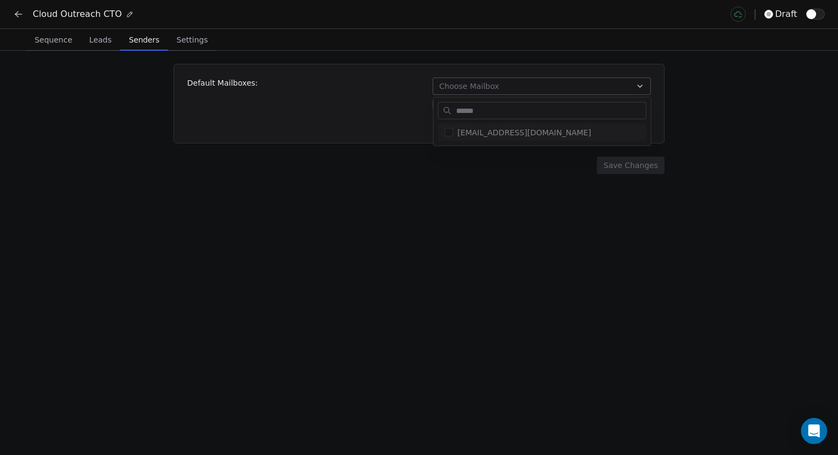
click at [443, 200] on html "Cloud Outreach CTO draft Sequence Sequence Leads Leads Senders Senders Settings…" at bounding box center [419, 227] width 838 height 455
click at [439, 104] on button "Use Contact Owner inbox when available" at bounding box center [437, 104] width 9 height 11
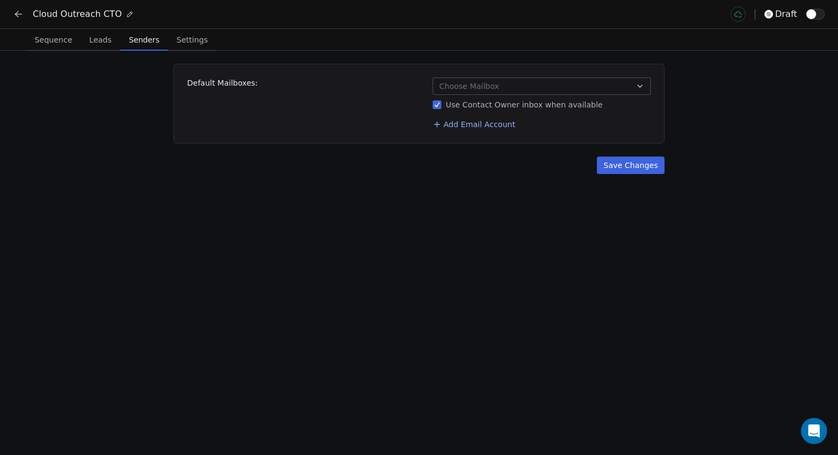
click at [472, 87] on span "Choose Mailbox" at bounding box center [469, 86] width 60 height 11
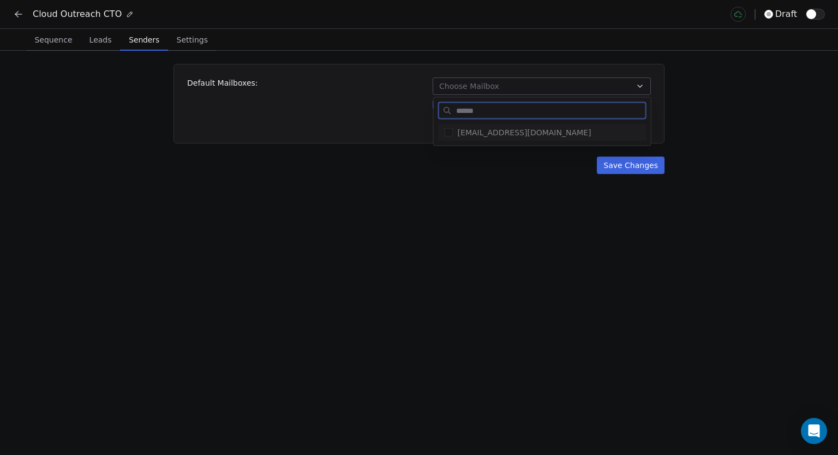
click at [448, 138] on div "[EMAIL_ADDRESS][DOMAIN_NAME]" at bounding box center [542, 132] width 208 height 17
click at [418, 210] on html "Cloud Outreach CTO draft Sequence Sequence Leads Leads Senders Senders Settings…" at bounding box center [419, 227] width 838 height 455
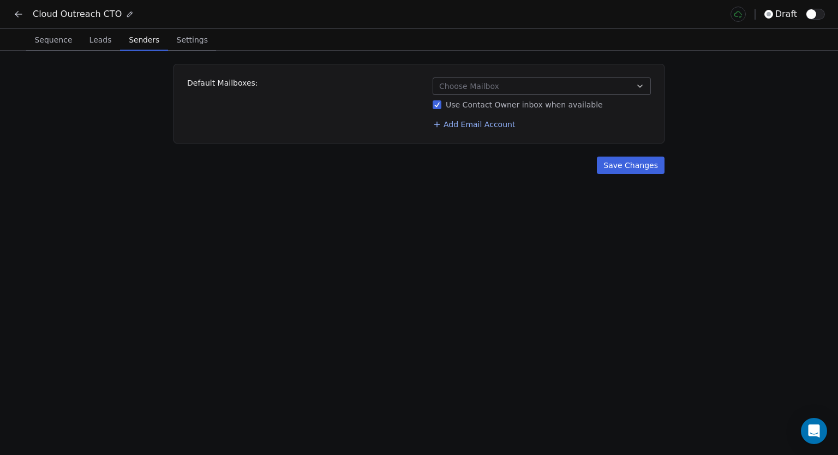
click at [440, 106] on button "Use Contact Owner inbox when available" at bounding box center [437, 104] width 9 height 11
click at [486, 80] on button "Choose Mailbox" at bounding box center [542, 85] width 218 height 17
click at [486, 80] on html "Cloud Outreach CTO draft Sequence Sequence Leads Leads Senders Senders Settings…" at bounding box center [419, 227] width 838 height 455
click at [486, 80] on button "Choose Mailbox" at bounding box center [542, 85] width 218 height 17
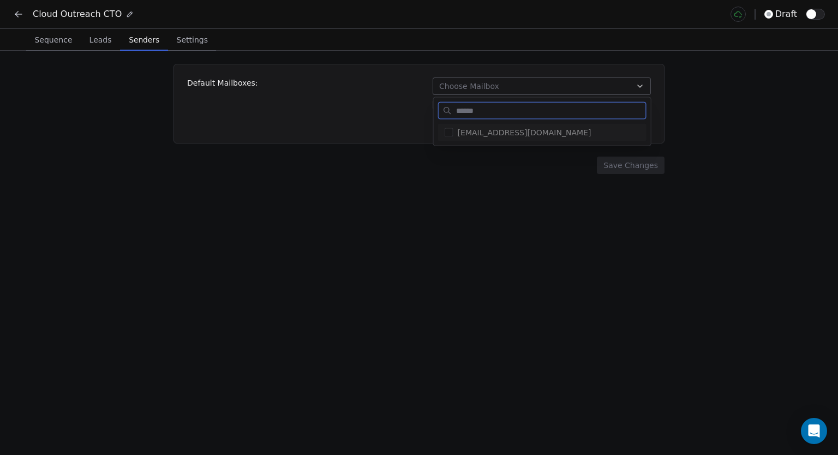
click at [445, 135] on button "Suggestions" at bounding box center [449, 132] width 9 height 9
click at [350, 258] on html "Cloud Outreach CTO draft Sequence Sequence Leads Leads Senders Senders Settings…" at bounding box center [419, 227] width 838 height 455
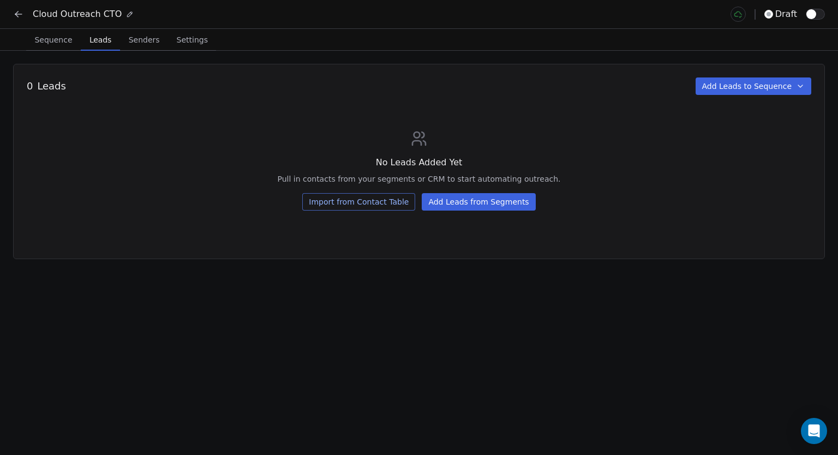
click at [96, 39] on span "Leads" at bounding box center [100, 39] width 31 height 15
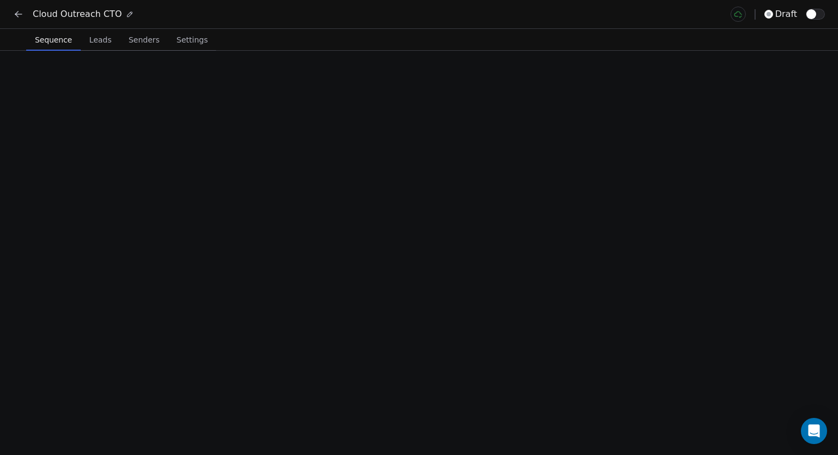
click at [54, 44] on span "Sequence" at bounding box center [54, 39] width 46 height 15
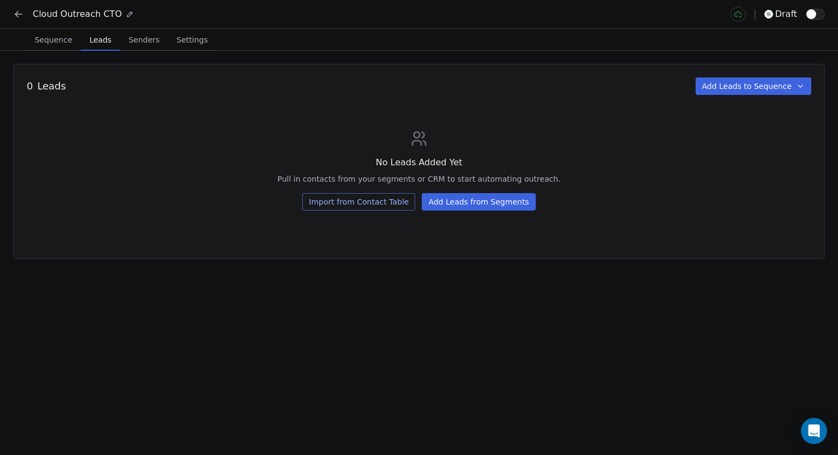
click at [110, 43] on span "Leads" at bounding box center [100, 39] width 31 height 15
click at [143, 43] on span "Senders" at bounding box center [144, 39] width 40 height 15
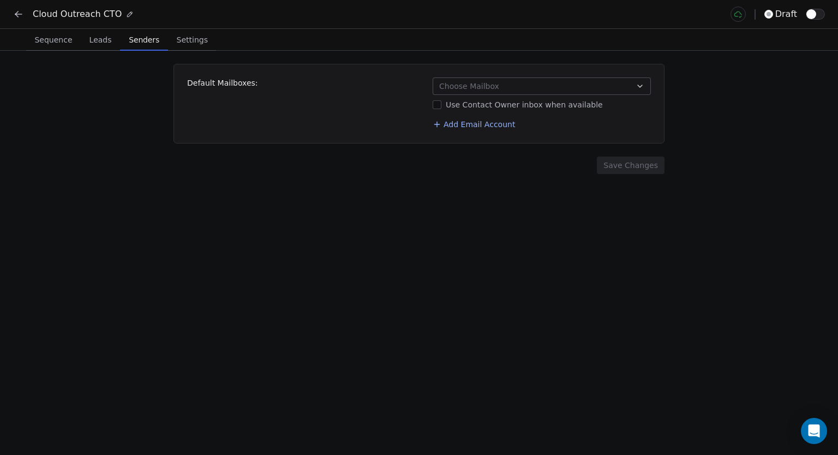
click at [207, 42] on div "Sequence Sequence Leads Leads Senders Senders Settings Settings" at bounding box center [419, 40] width 838 height 22
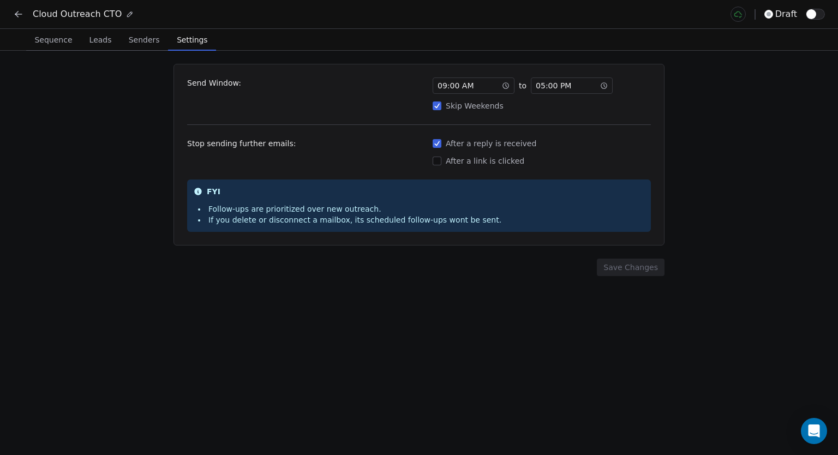
click at [187, 43] on span "Settings" at bounding box center [191, 39] width 39 height 15
click at [63, 42] on span "Sequence" at bounding box center [53, 39] width 46 height 15
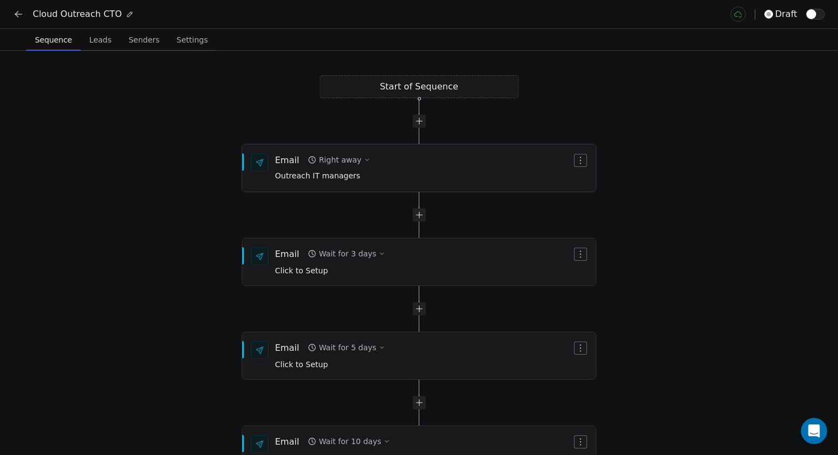
click at [415, 180] on div "Email Right away Outreach IT managers" at bounding box center [419, 168] width 355 height 48
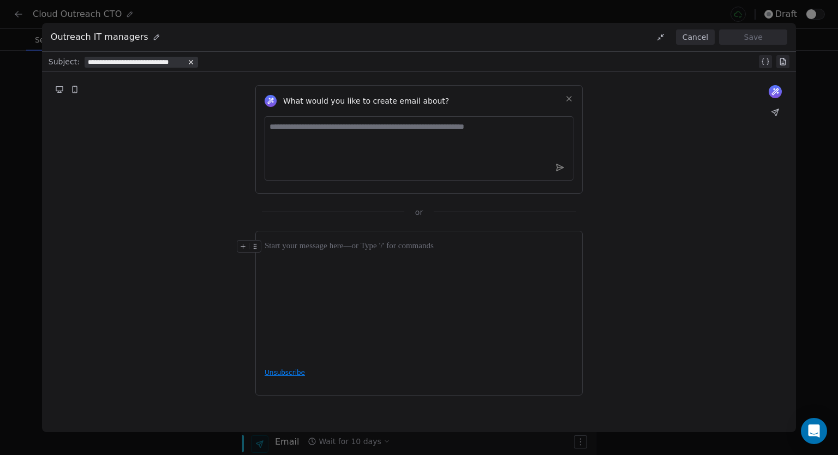
click at [703, 31] on button "Cancel" at bounding box center [695, 36] width 39 height 15
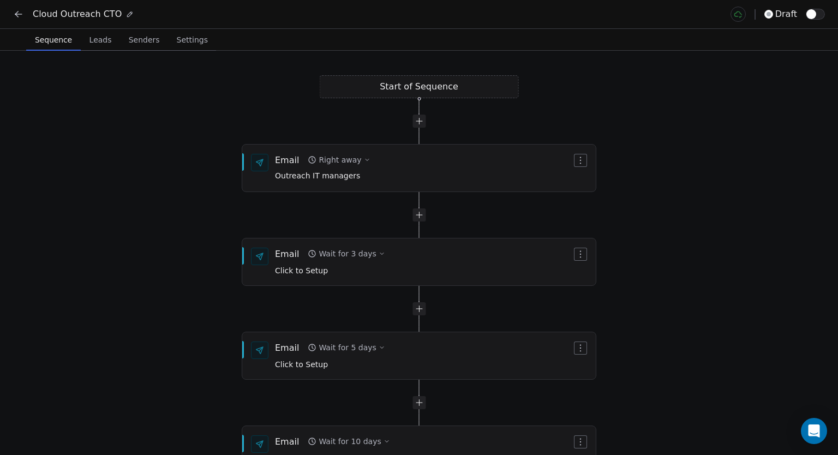
click at [19, 10] on icon at bounding box center [18, 14] width 11 height 11
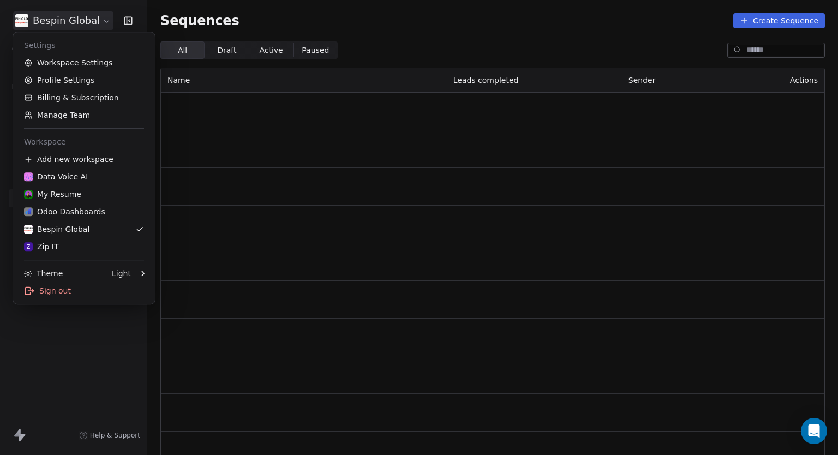
click at [61, 21] on html "Bespin Global Contacts People Marketing Workflows Campaigns Metrics & Events Sa…" at bounding box center [419, 227] width 838 height 455
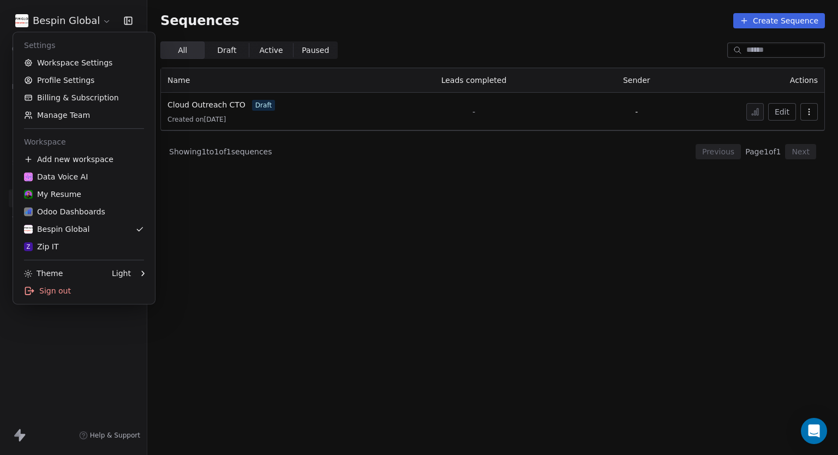
click at [538, 303] on html "Bespin Global Contacts People Marketing Workflows Campaigns Metrics & Events Sa…" at bounding box center [419, 227] width 838 height 455
